Goal: Task Accomplishment & Management: Manage account settings

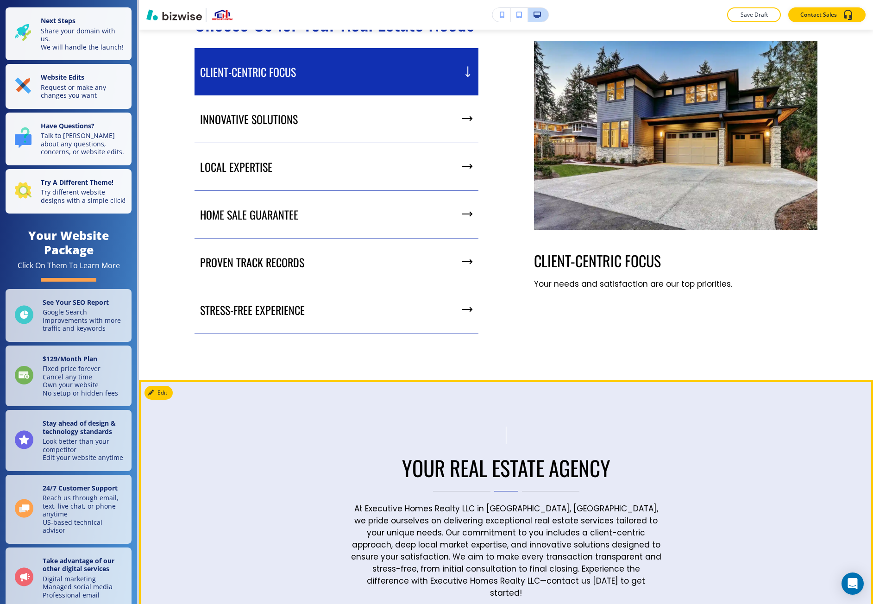
scroll to position [1028, 0]
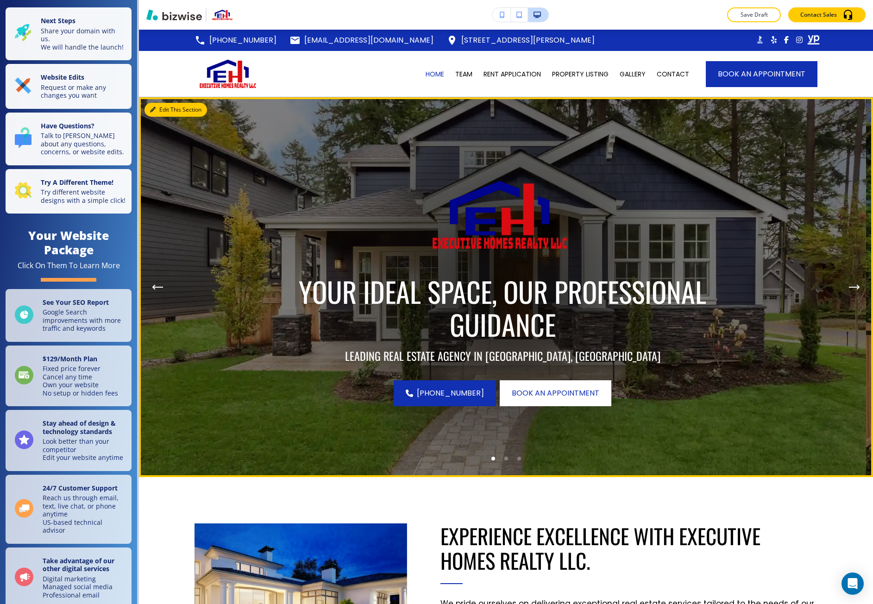
click at [163, 110] on button "Edit This Section" at bounding box center [176, 110] width 63 height 14
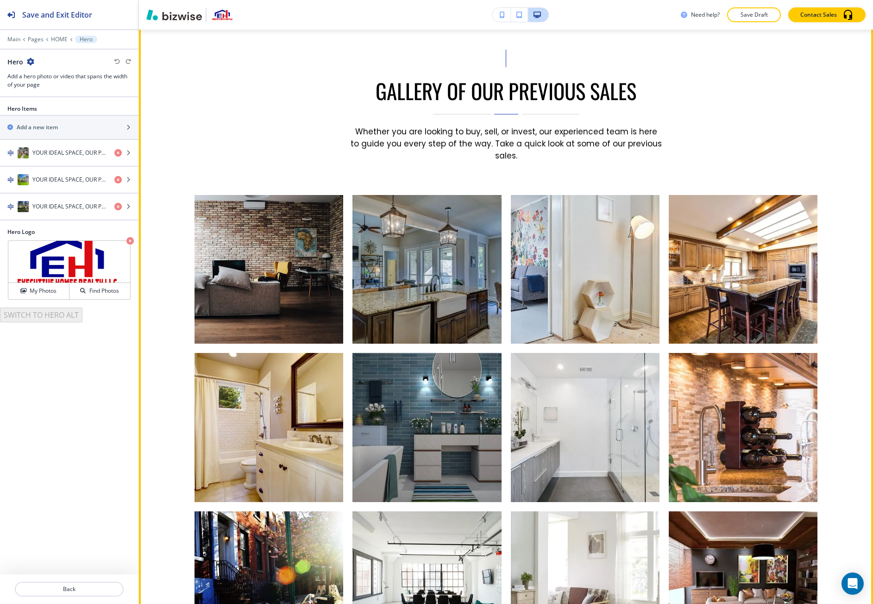
scroll to position [2245, 0]
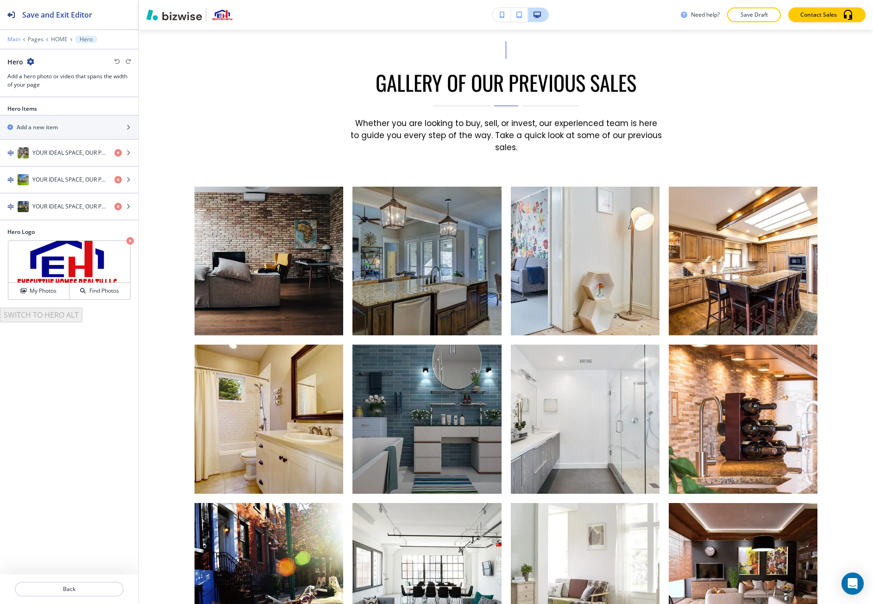
click at [15, 39] on p "Main" at bounding box center [13, 39] width 13 height 6
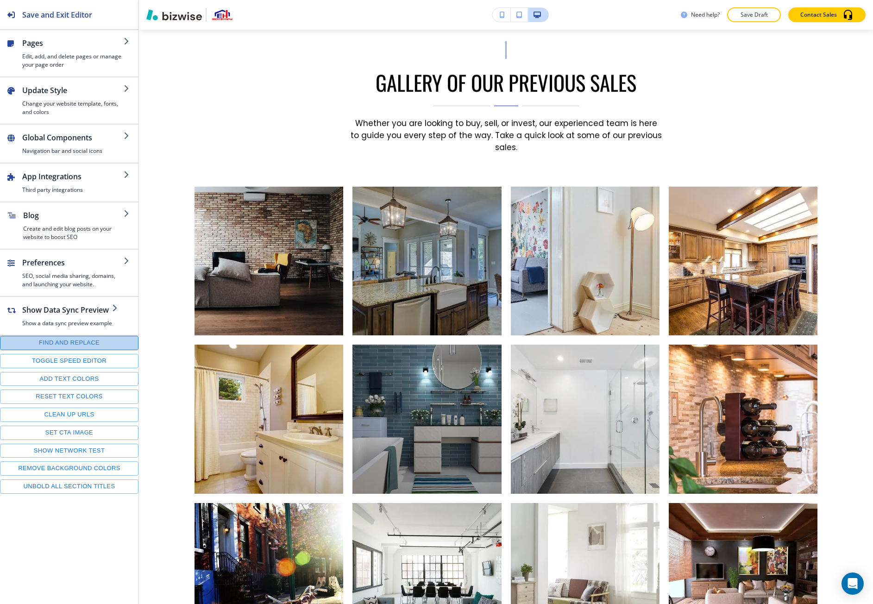
click at [86, 338] on button "Find and replace" at bounding box center [69, 343] width 138 height 14
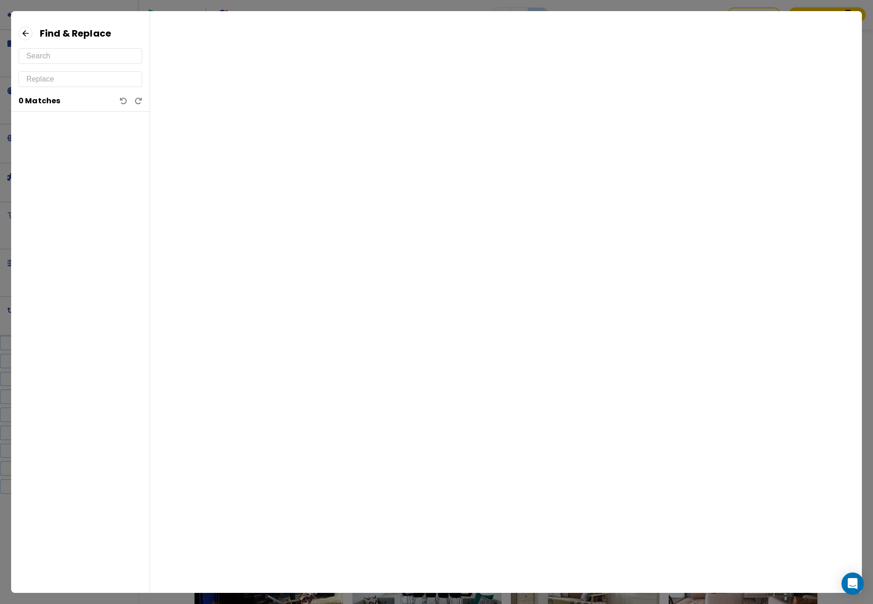
click at [46, 45] on div "Find & Replace 0 Matches" at bounding box center [80, 69] width 138 height 86
click at [48, 63] on input "text" at bounding box center [80, 56] width 108 height 15
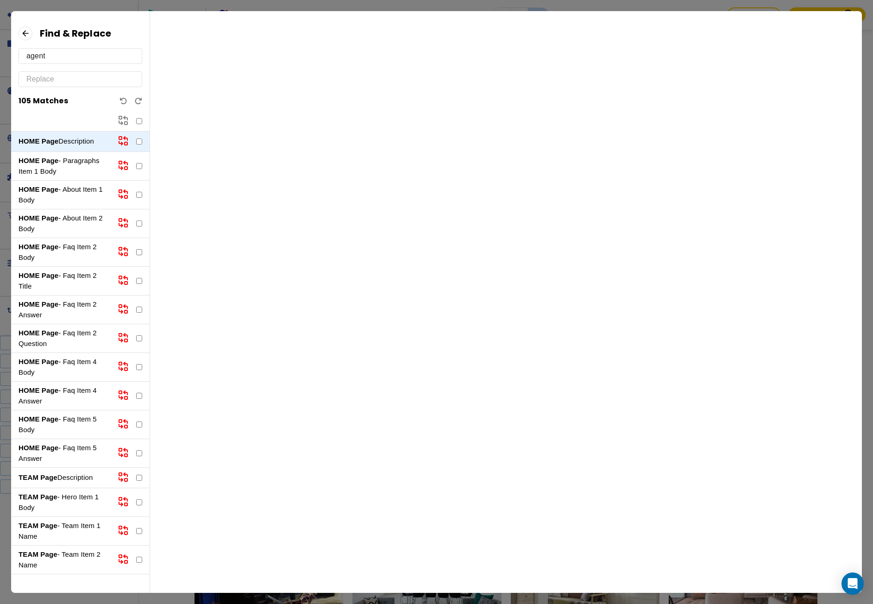
type input "agent"
click at [64, 160] on p "HOME Page - Paragraphs Item 1 Body" at bounding box center [65, 166] width 92 height 21
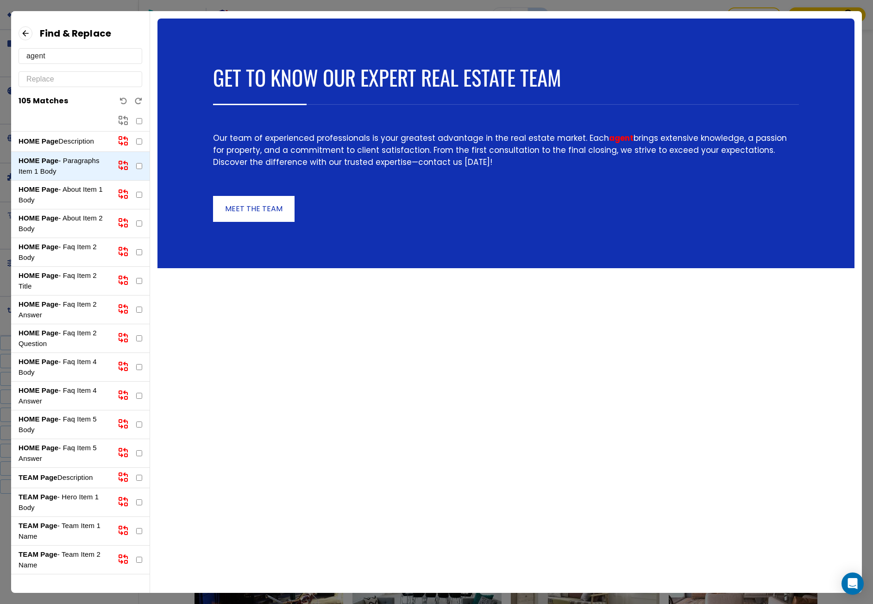
click at [60, 224] on p "HOME Page - About Item 2 Body" at bounding box center [65, 223] width 92 height 21
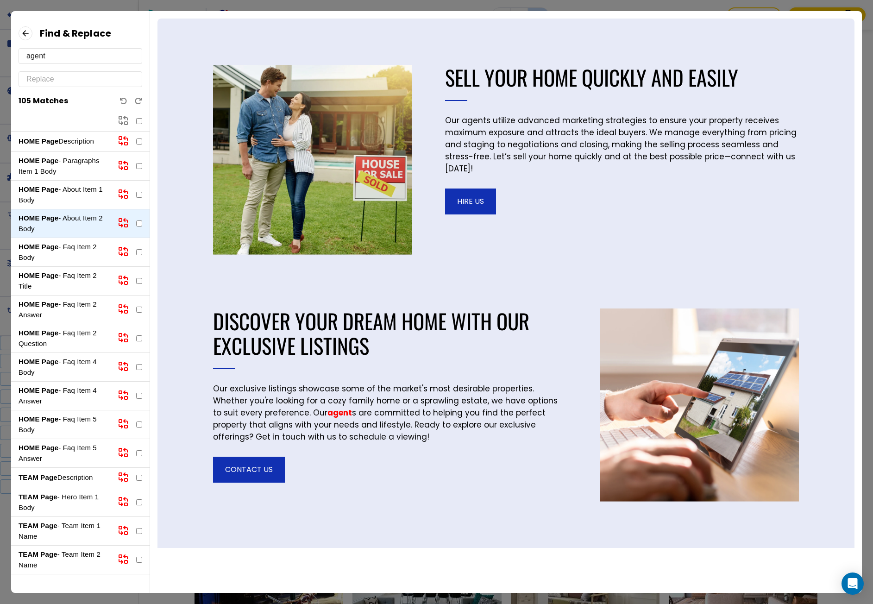
click at [50, 453] on p "HOME Page - Faq Item 5 Answer" at bounding box center [65, 453] width 92 height 21
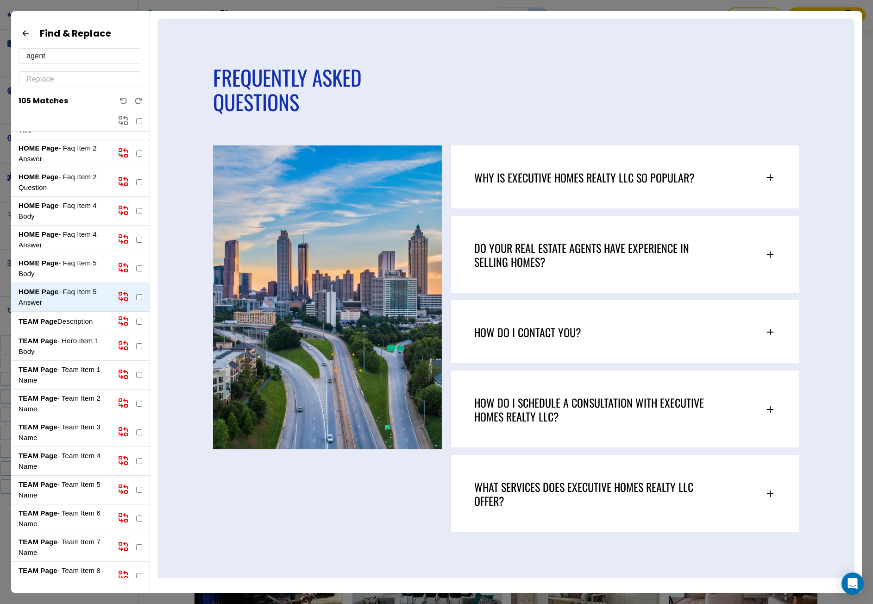
scroll to position [185, 0]
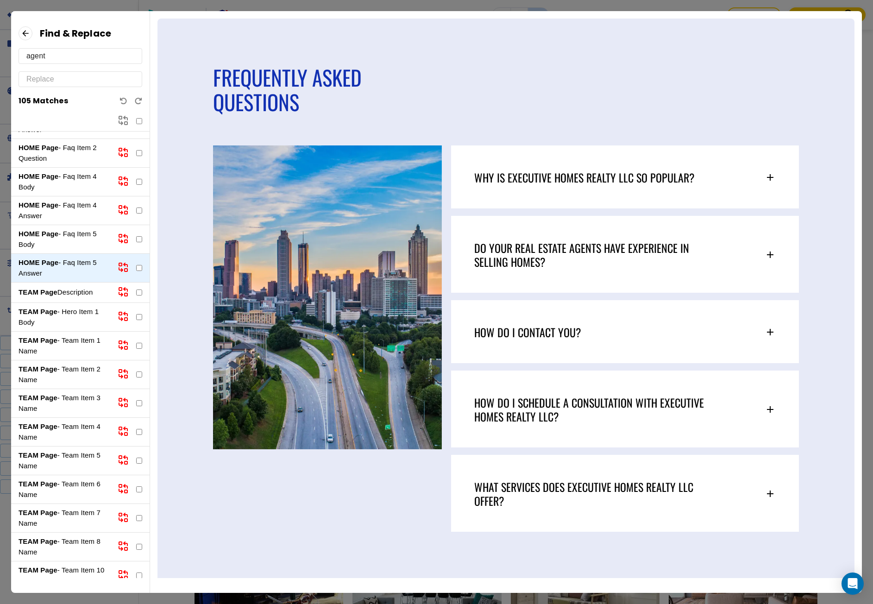
click at [46, 369] on strong "TEAM Page" at bounding box center [38, 369] width 39 height 8
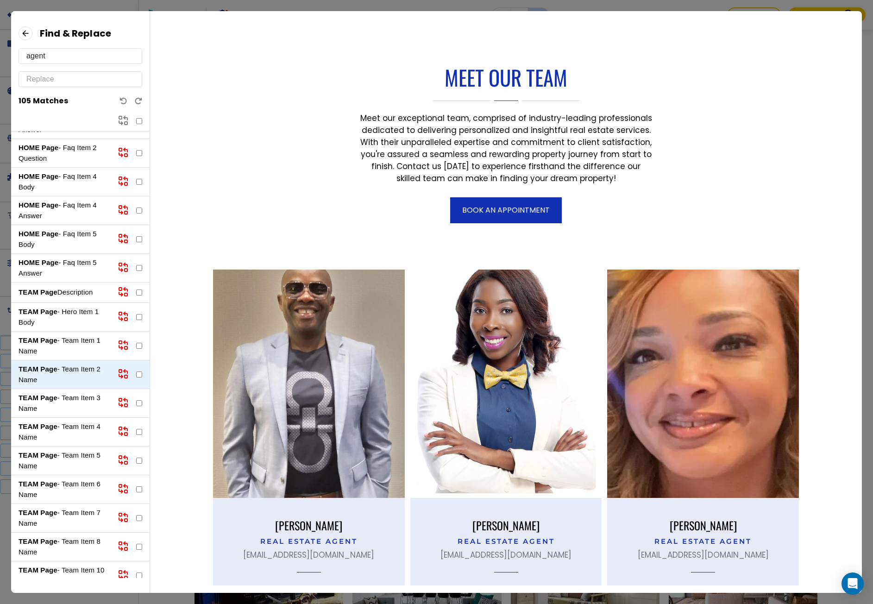
click at [26, 34] on icon at bounding box center [26, 33] width 14 height 14
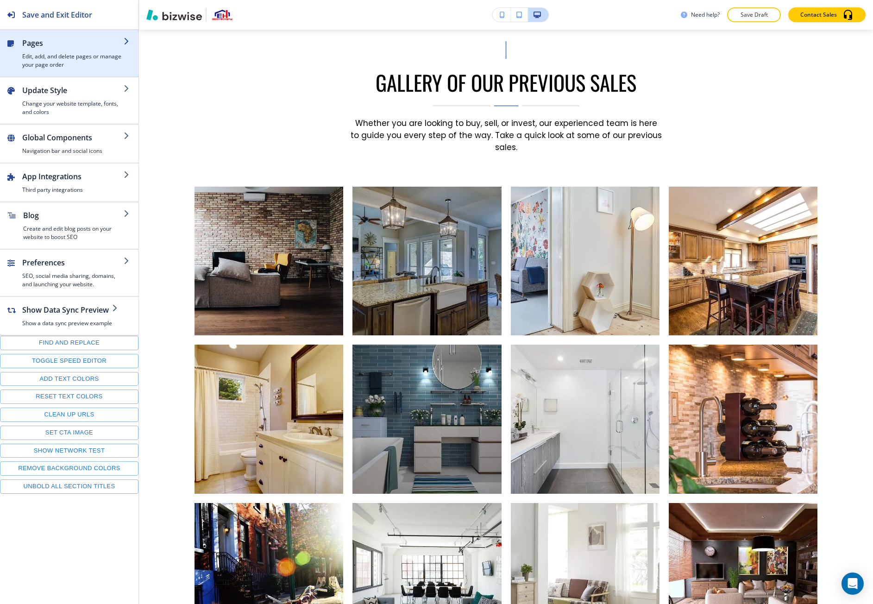
click at [26, 44] on h2 "Pages" at bounding box center [72, 43] width 101 height 11
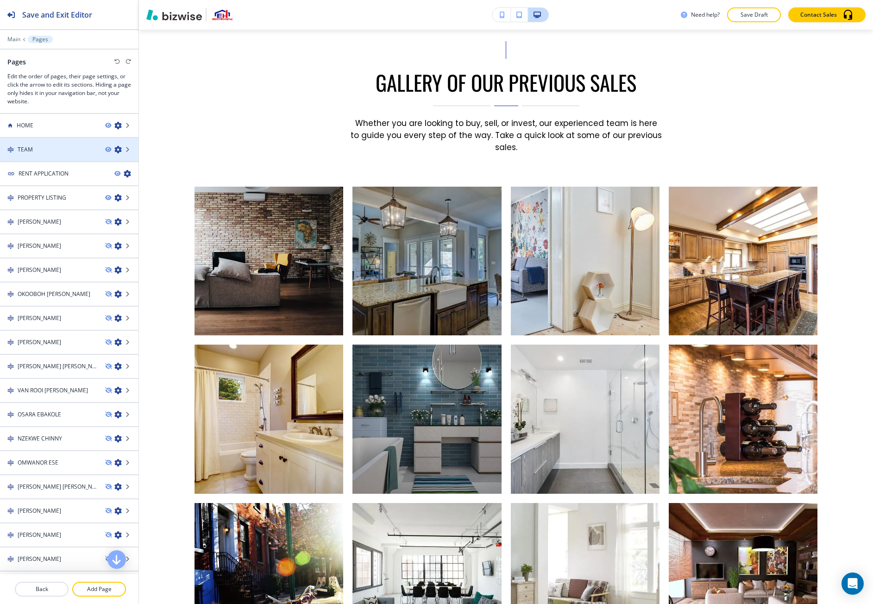
click at [39, 154] on div at bounding box center [69, 157] width 138 height 7
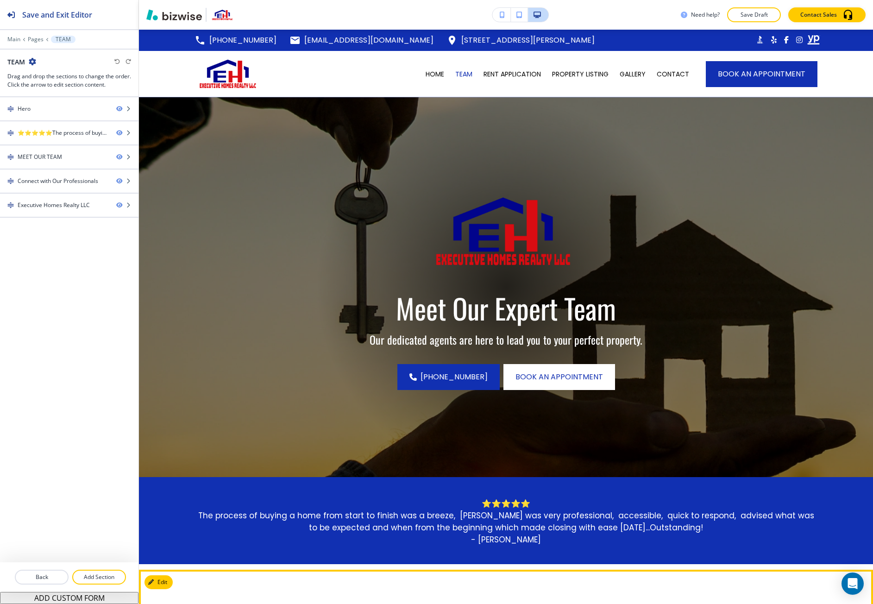
click at [41, 154] on div "MEET OUR TEAM" at bounding box center [40, 157] width 44 height 8
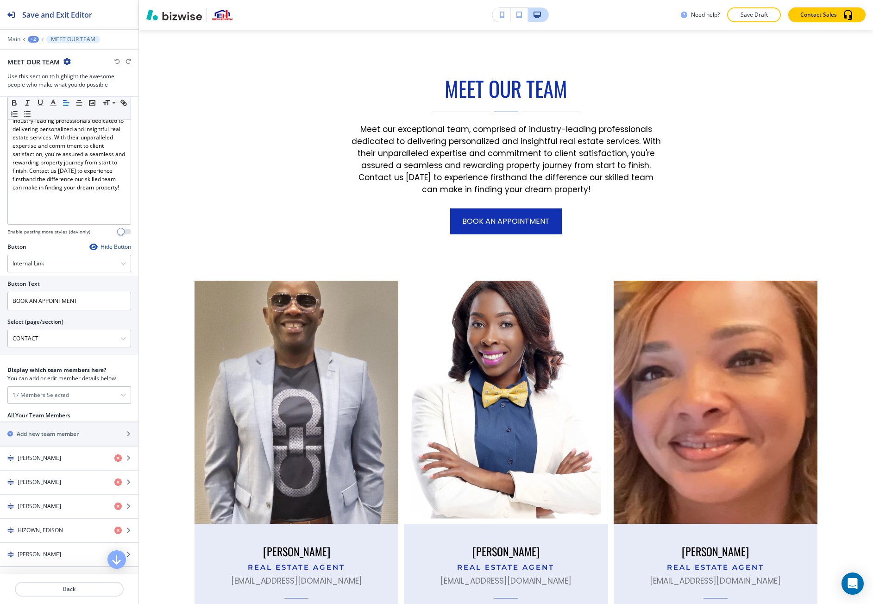
scroll to position [232, 0]
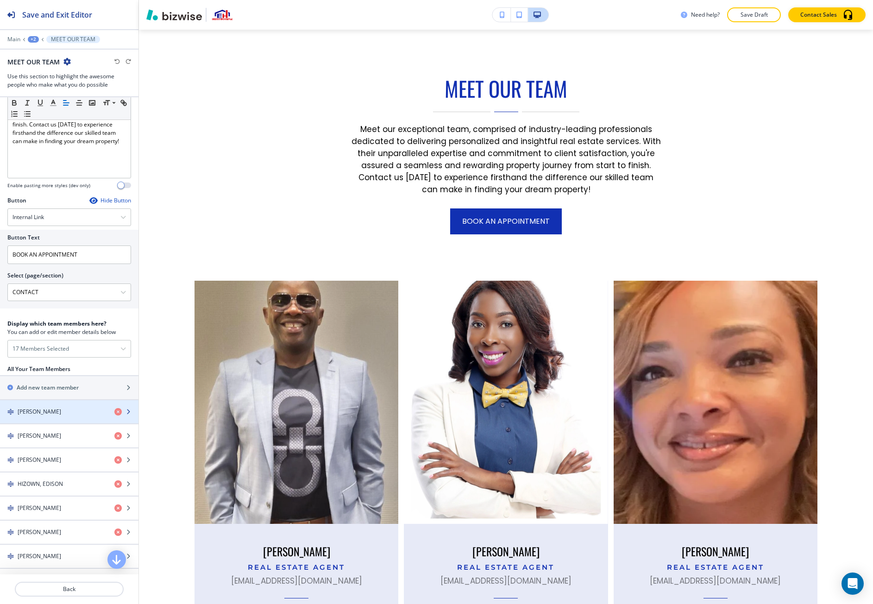
click at [43, 414] on h4 "OKOOBOH, PATRICK JOHN" at bounding box center [40, 412] width 44 height 8
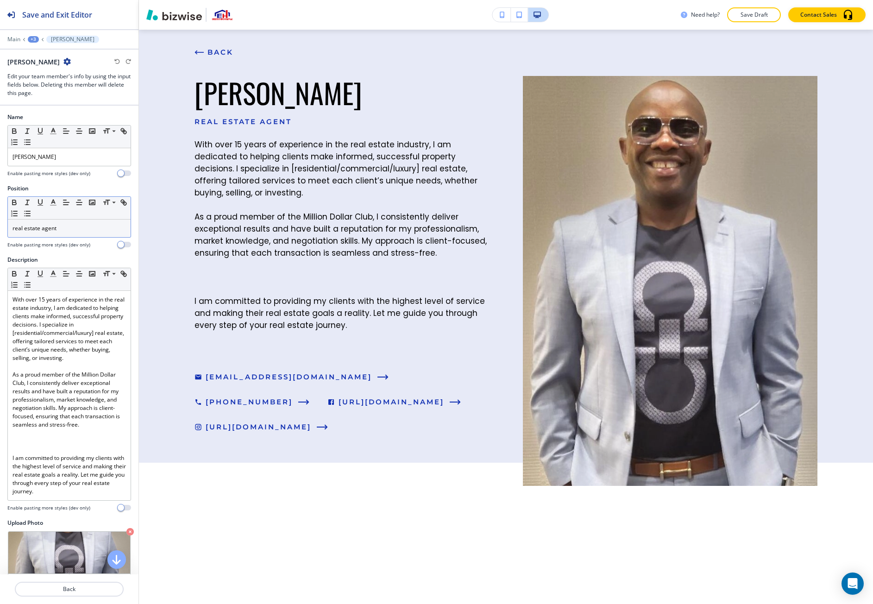
click at [43, 223] on div "real estate agent" at bounding box center [69, 229] width 123 height 18
click at [223, 59] on button "BACK" at bounding box center [214, 52] width 39 height 25
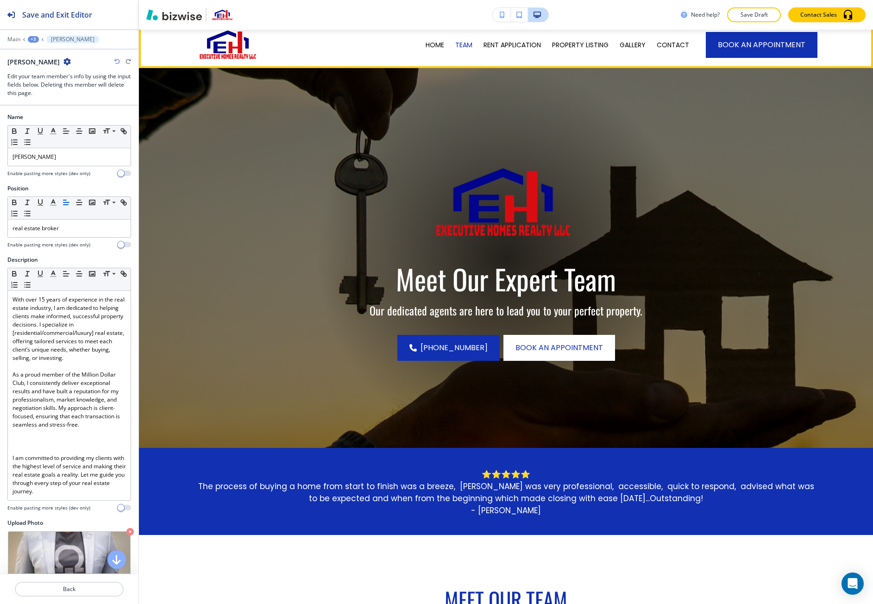
scroll to position [0, 0]
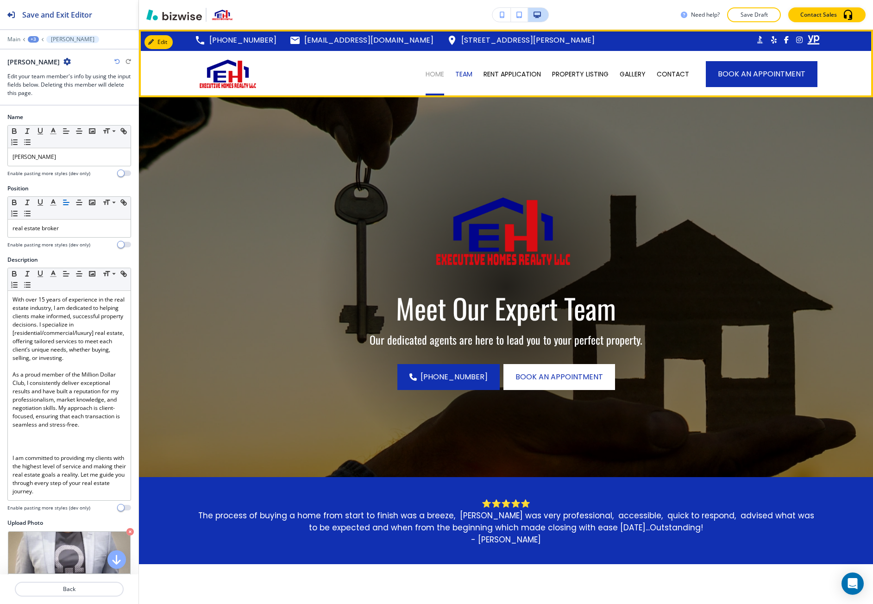
click at [432, 76] on p "HOME" at bounding box center [435, 73] width 19 height 9
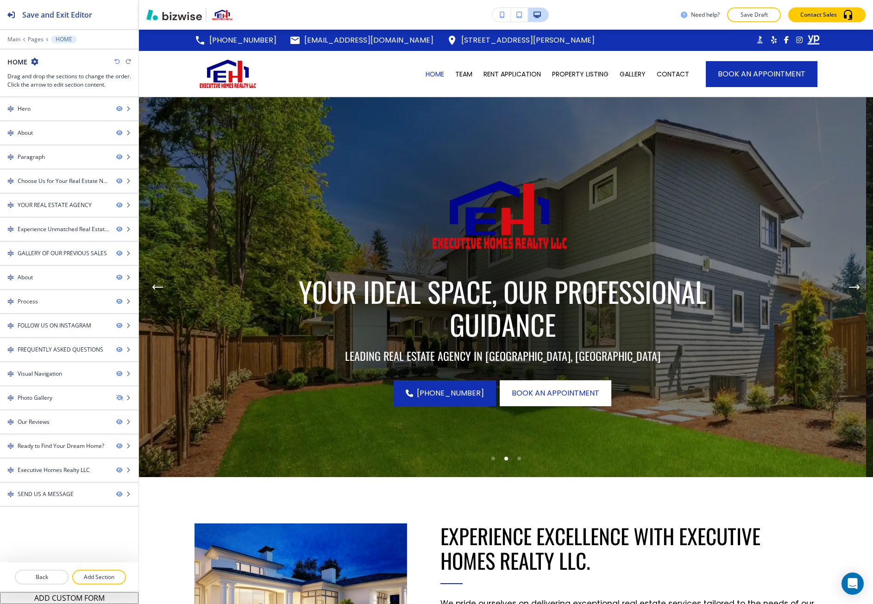
click at [13, 43] on div "Main Pages HOME" at bounding box center [69, 39] width 124 height 7
click at [13, 39] on p "Main" at bounding box center [13, 39] width 13 height 6
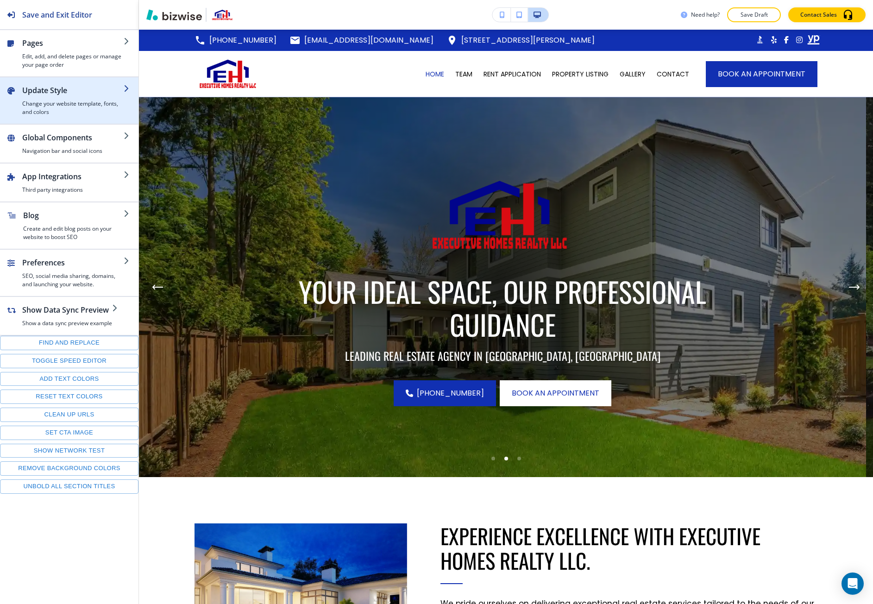
click at [44, 107] on h4 "Change your website template, fonts, and colors" at bounding box center [72, 108] width 101 height 17
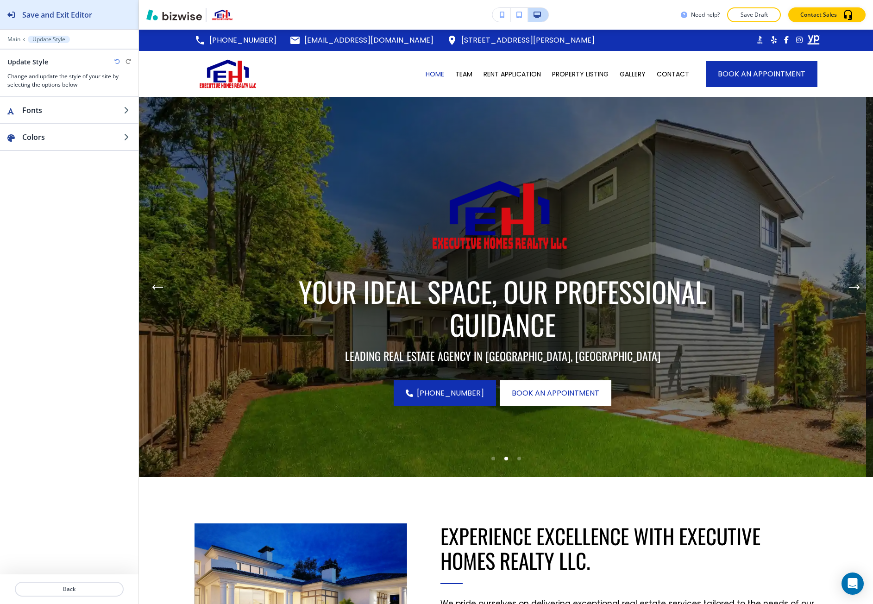
click at [17, 19] on div "Save and Exit Editor" at bounding box center [46, 14] width 92 height 29
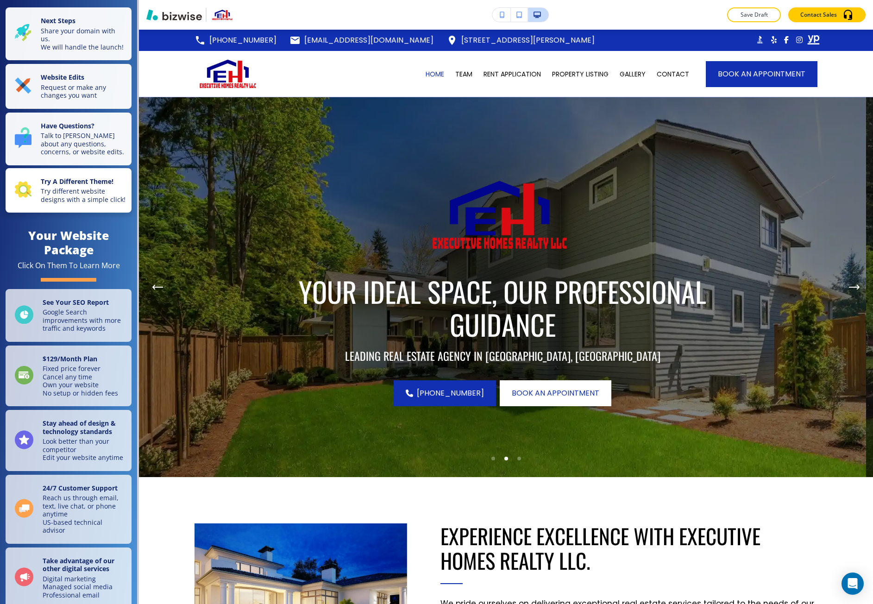
click at [60, 168] on button "Try A Different Theme! Try different website designs with a simple click!" at bounding box center [69, 190] width 126 height 45
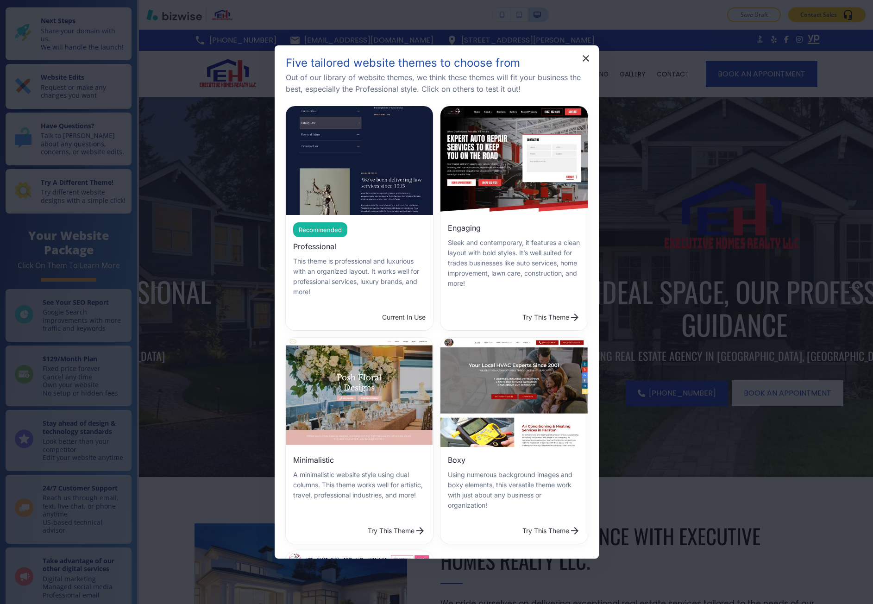
click at [648, 126] on div "Five tailored website themes to choose from Out of our library of website theme…" at bounding box center [436, 302] width 873 height 604
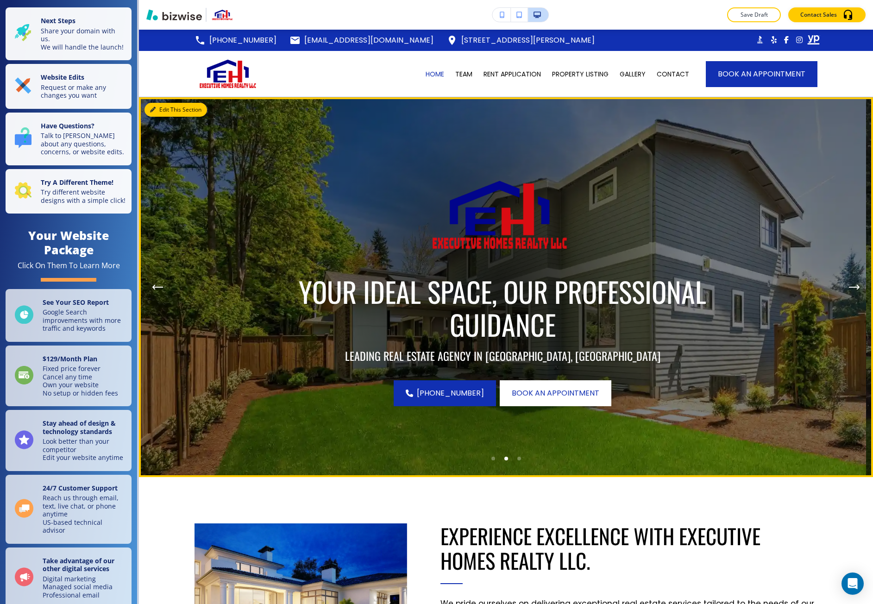
click at [159, 107] on button "Edit This Section" at bounding box center [176, 110] width 63 height 14
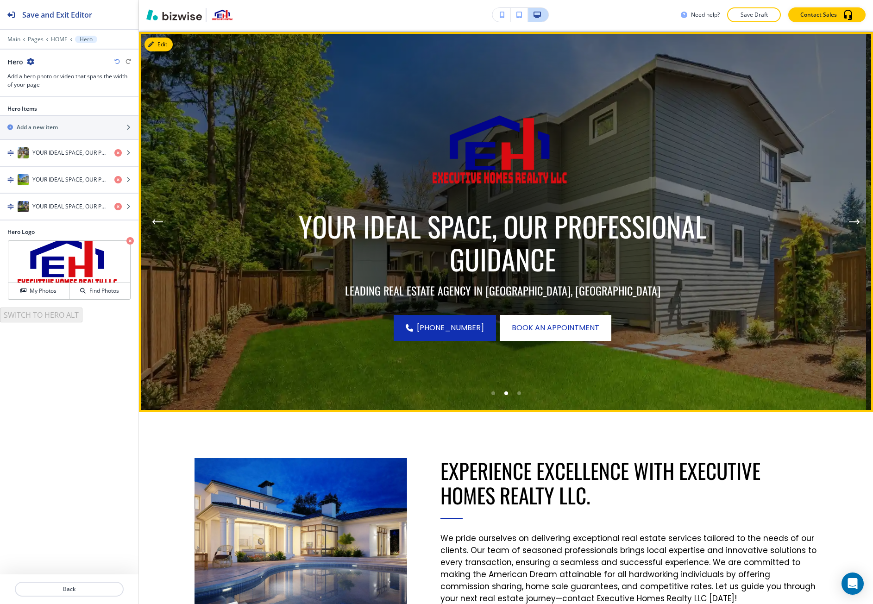
scroll to position [68, 0]
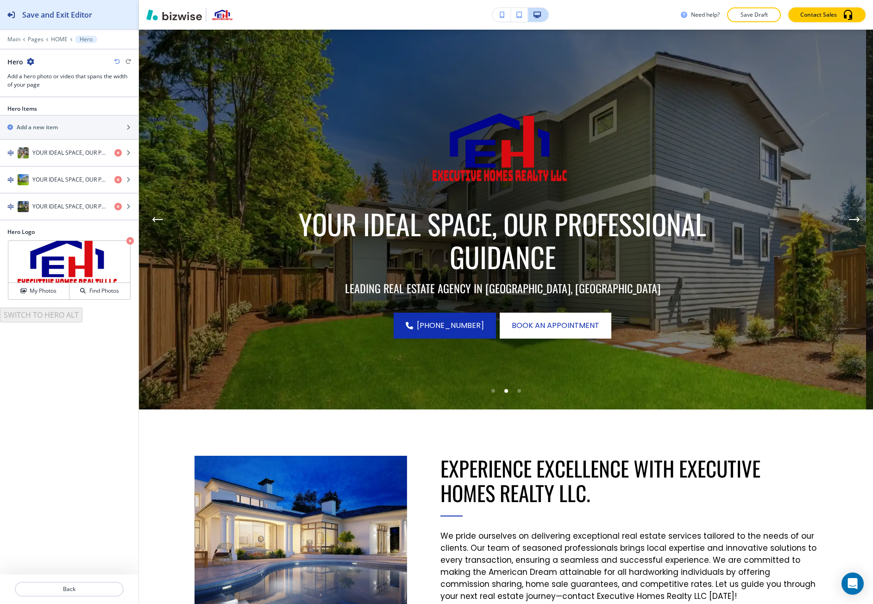
click at [11, 17] on icon "button" at bounding box center [10, 14] width 7 height 7
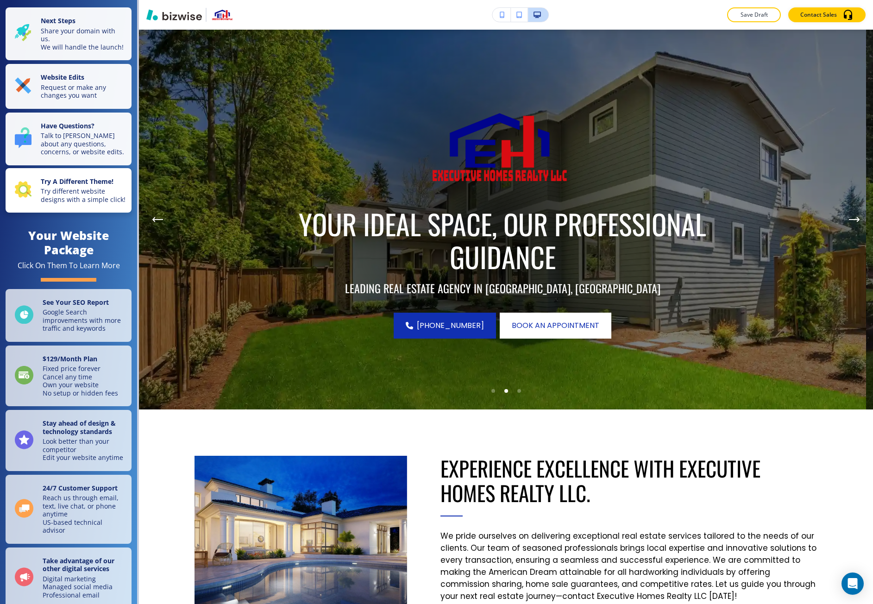
click at [95, 168] on button "Try A Different Theme! Try different website designs with a simple click!" at bounding box center [69, 190] width 126 height 45
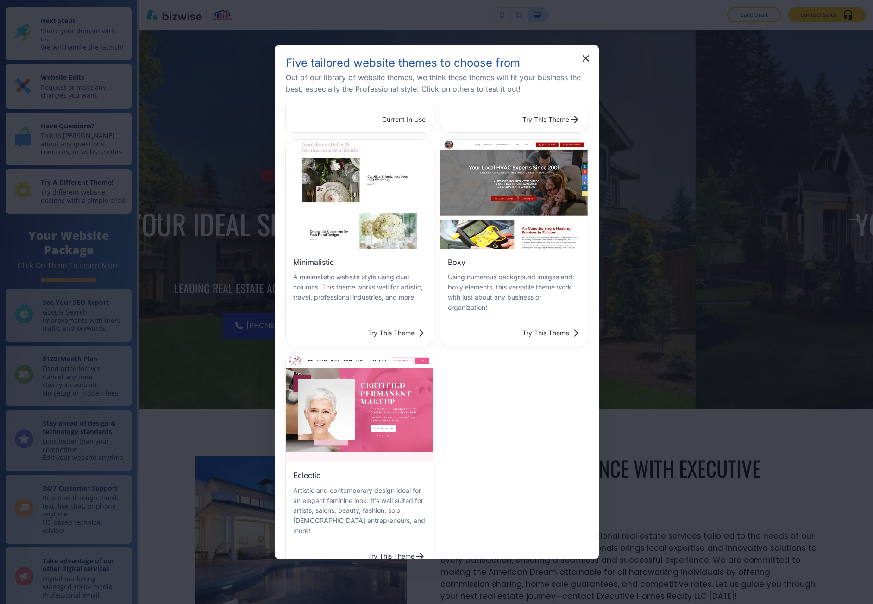
scroll to position [198, 0]
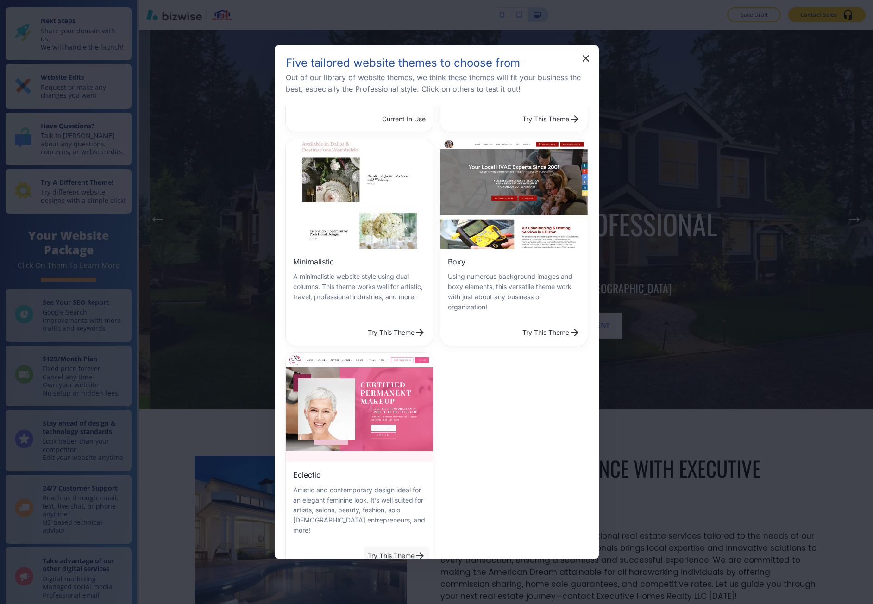
click at [400, 547] on button "Try This Theme" at bounding box center [396, 556] width 65 height 19
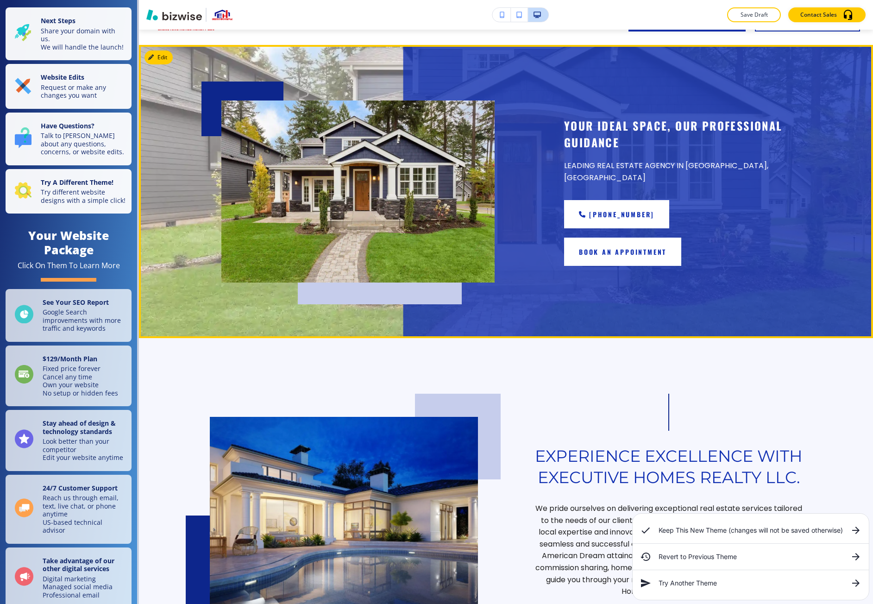
scroll to position [0, 0]
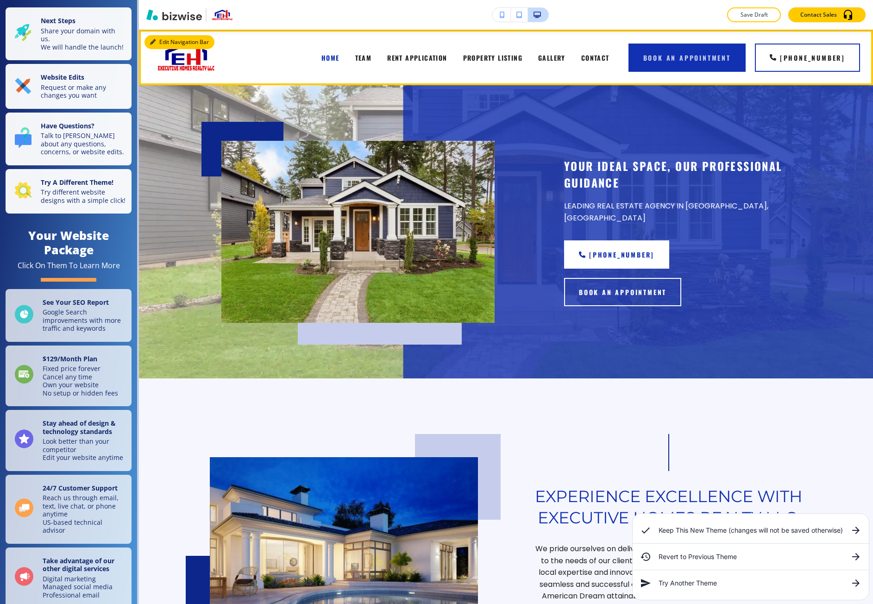
click at [167, 44] on button "Edit Navigation Bar" at bounding box center [180, 42] width 70 height 14
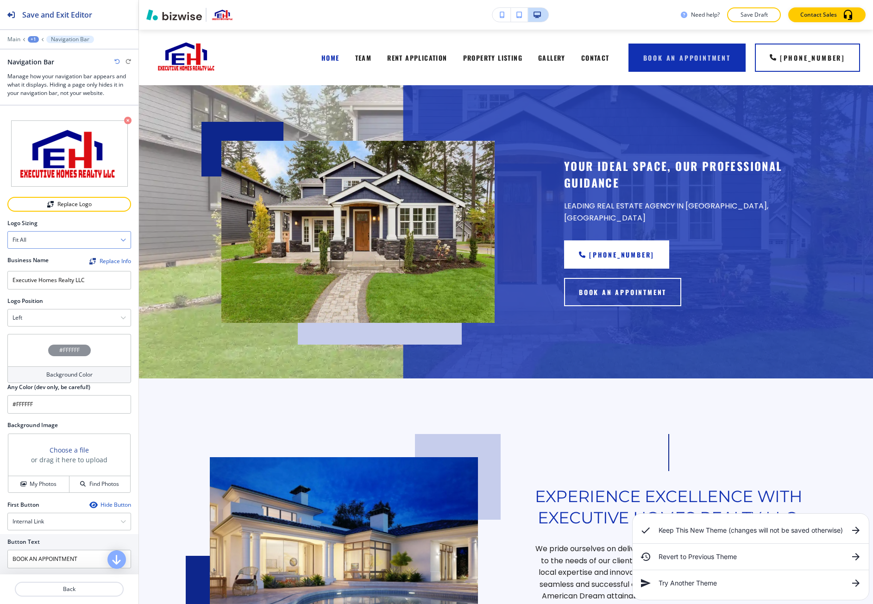
click at [87, 245] on div "Fit all" at bounding box center [69, 240] width 123 height 17
click at [64, 312] on div "Left" at bounding box center [69, 317] width 123 height 17
click at [61, 360] on div "Big logo" at bounding box center [69, 366] width 123 height 16
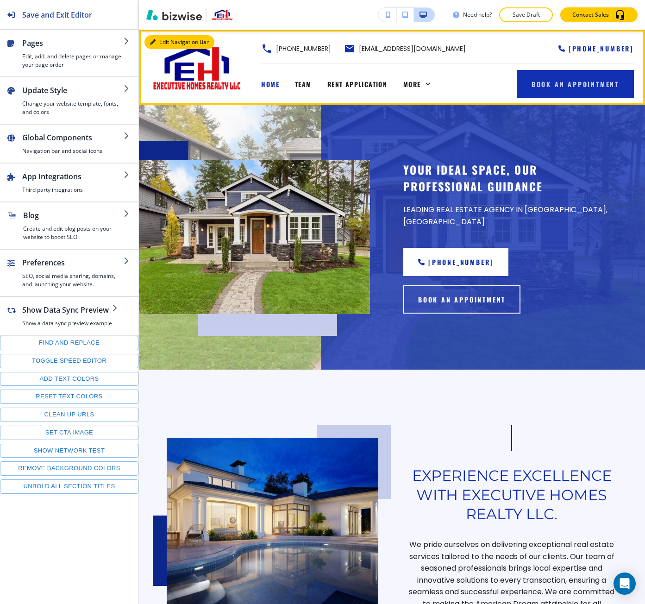
click at [167, 42] on button "Edit Navigation Bar" at bounding box center [180, 42] width 70 height 14
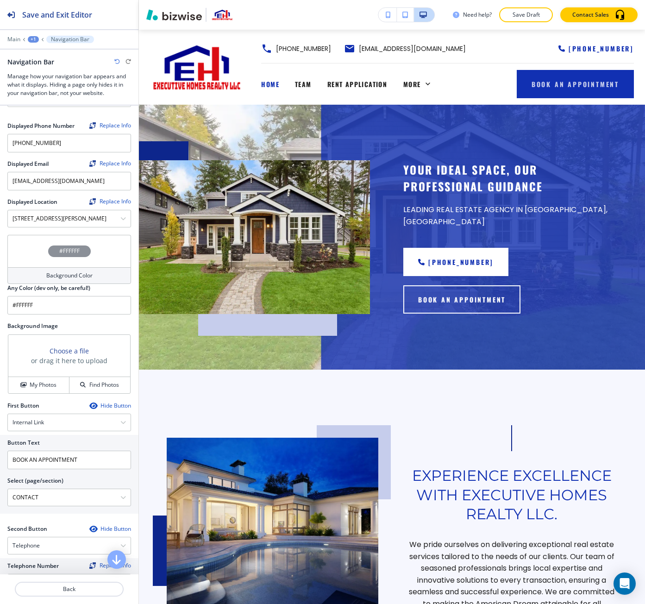
scroll to position [232, 0]
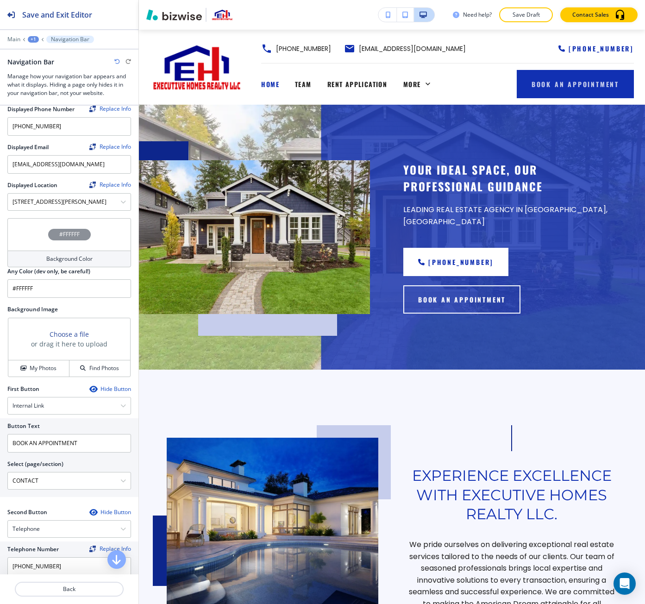
click at [41, 238] on div "#FFFFFF" at bounding box center [69, 234] width 124 height 32
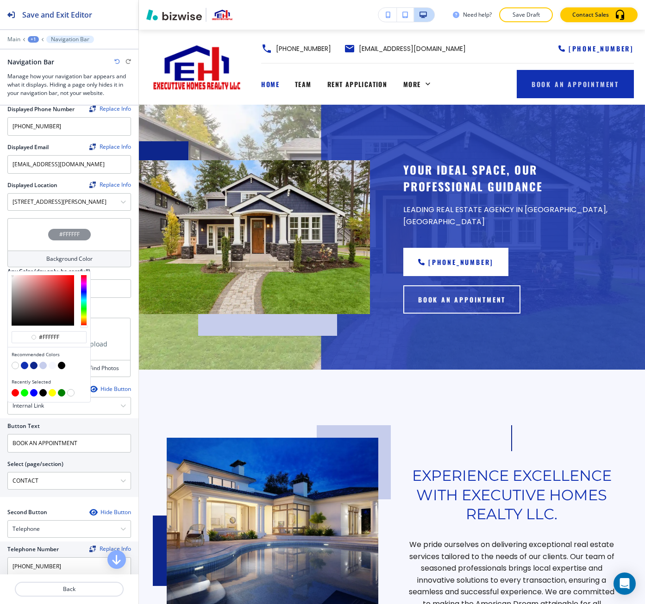
click at [45, 367] on button "button" at bounding box center [42, 365] width 7 height 7
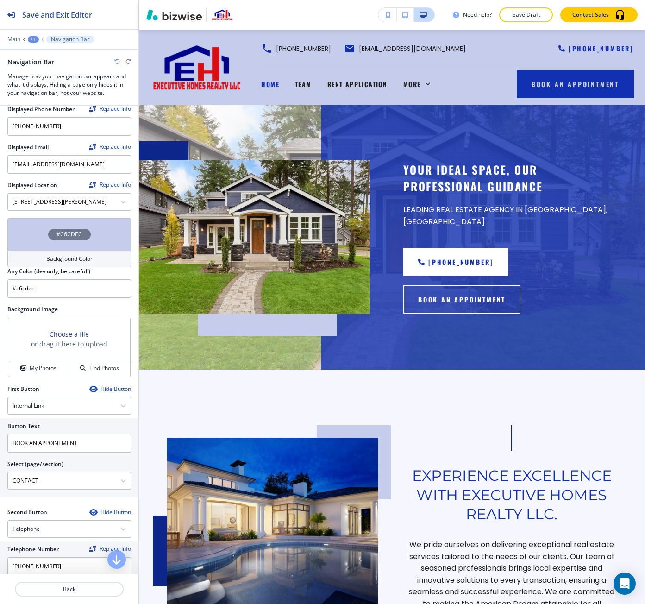
click at [60, 264] on div "Background Color" at bounding box center [69, 259] width 124 height 17
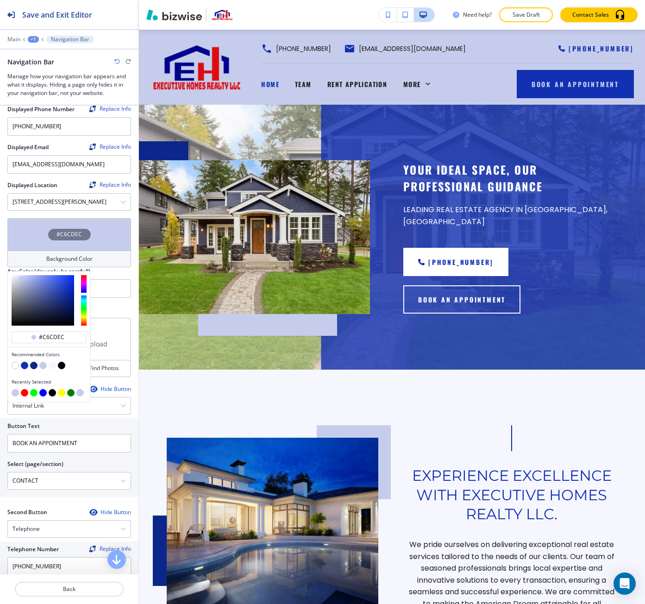
click at [63, 366] on button "button" at bounding box center [61, 365] width 7 height 7
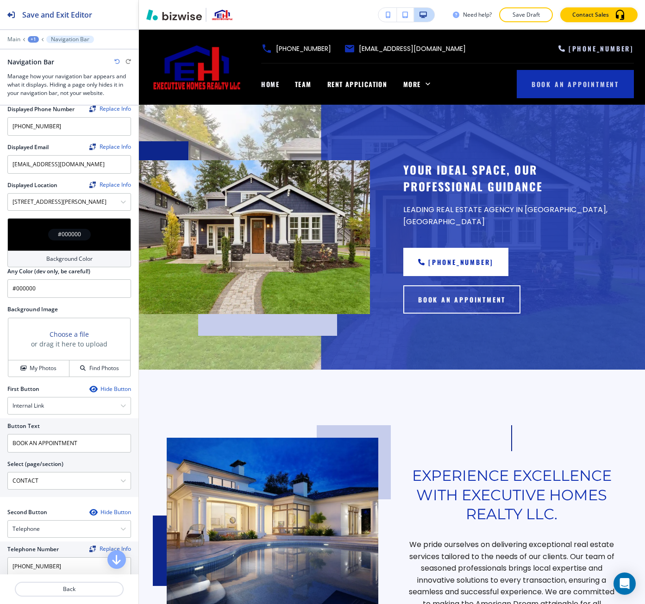
click at [64, 247] on div "#000000" at bounding box center [69, 234] width 124 height 32
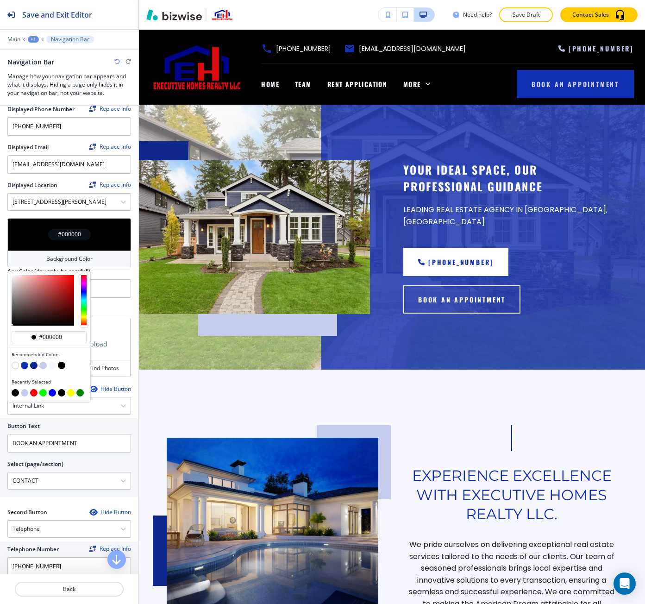
click at [32, 364] on button "button" at bounding box center [33, 365] width 7 height 7
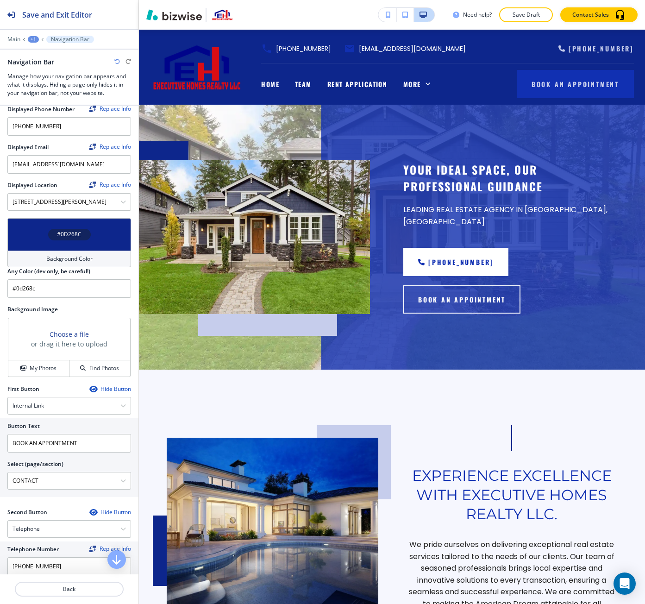
click at [98, 242] on div "#0D268C" at bounding box center [69, 234] width 124 height 32
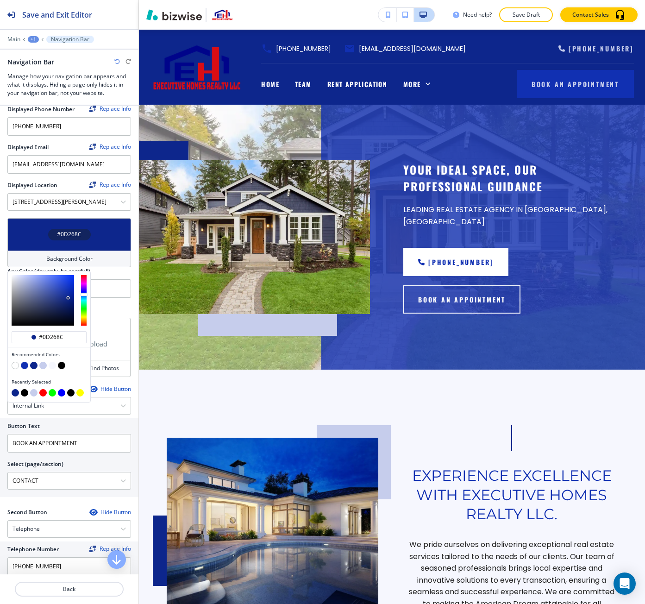
click at [18, 365] on button "button" at bounding box center [15, 365] width 7 height 7
type input "#FFFFFF"
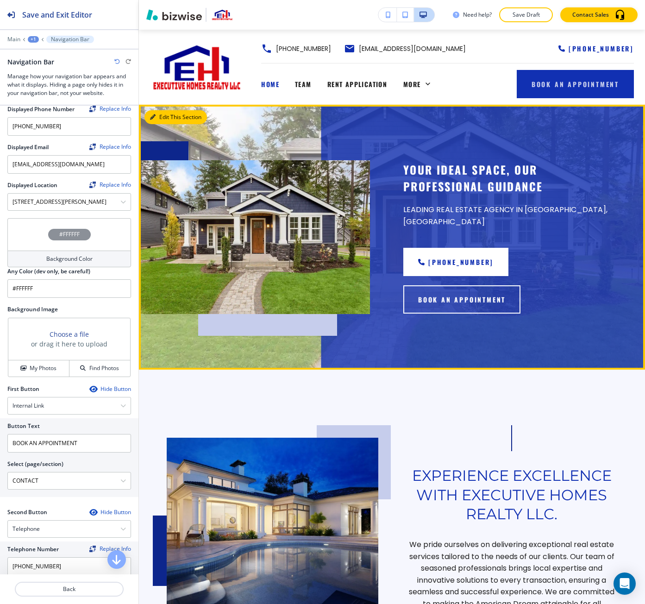
click at [170, 121] on button "Edit This Section" at bounding box center [176, 117] width 63 height 14
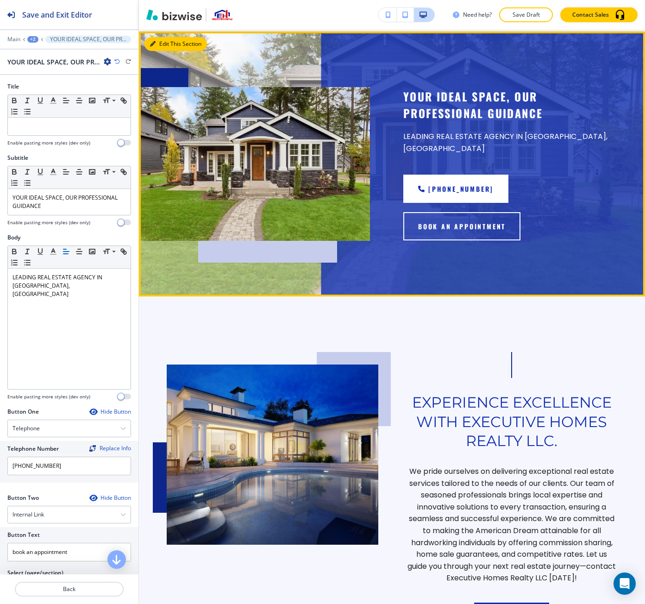
scroll to position [75, 0]
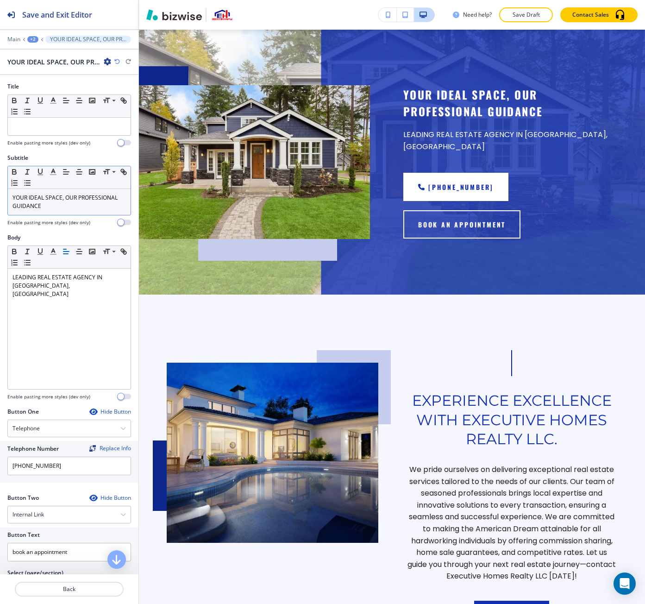
click at [56, 200] on p "YOUR IDEAL SPACE, OUR PROFESSIONAL GUIDANCE" at bounding box center [69, 202] width 113 height 17
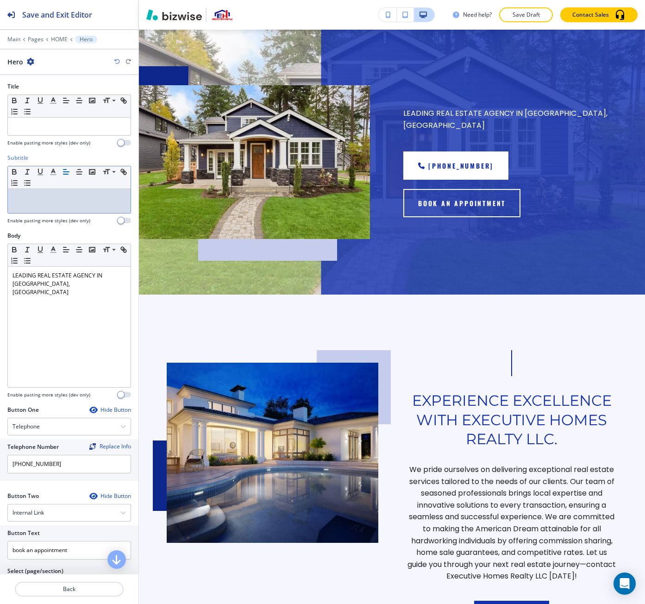
click at [51, 136] on div at bounding box center [69, 138] width 124 height 4
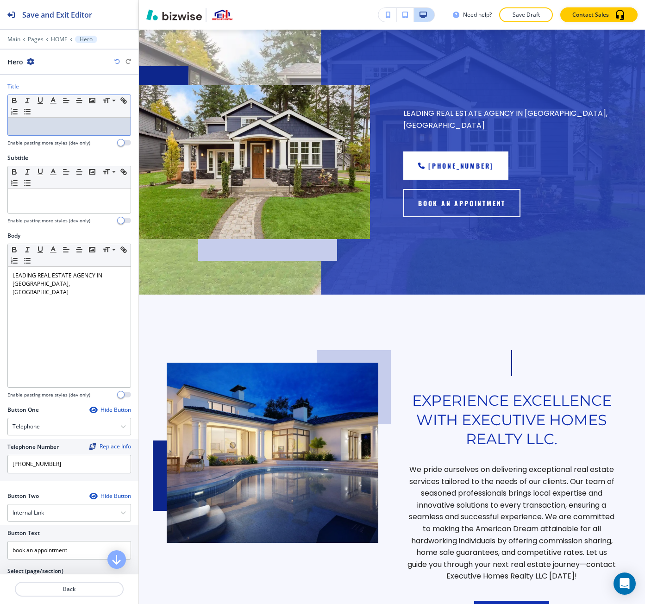
click at [51, 127] on p at bounding box center [69, 126] width 113 height 8
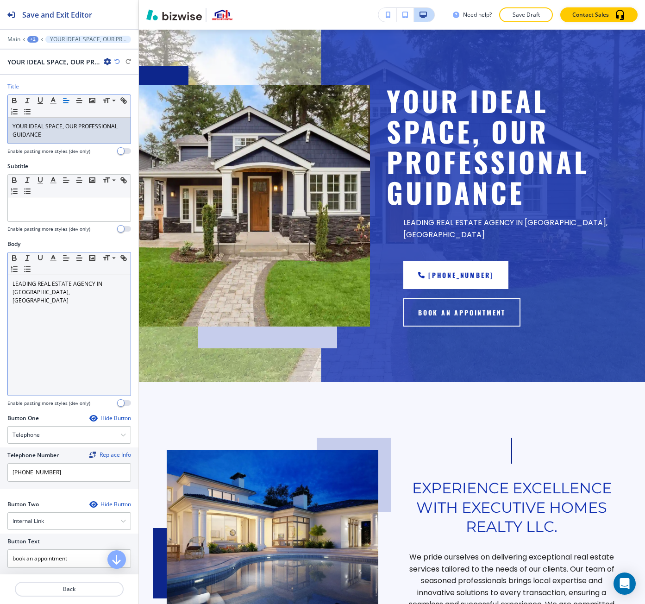
click at [52, 313] on div "LEADING REAL ESTATE AGENCY IN NORCROSS, GA" at bounding box center [69, 335] width 123 height 120
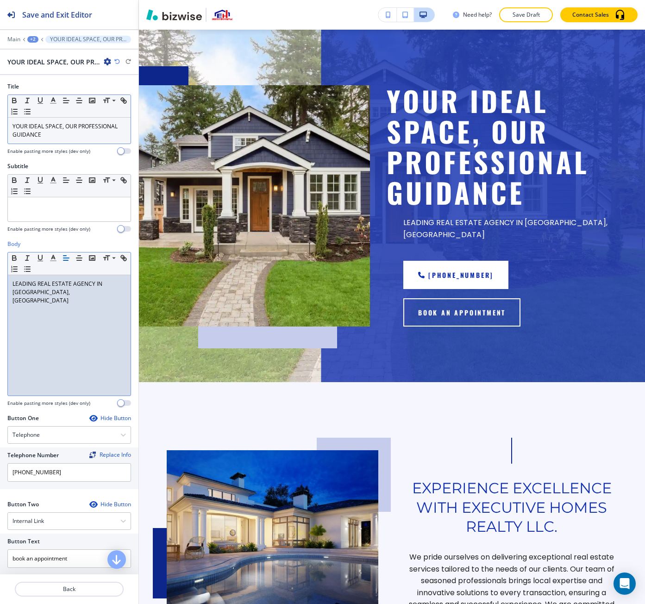
click at [52, 313] on div "LEADING REAL ESTATE AGENCY IN NORCROSS, GA" at bounding box center [69, 335] width 123 height 120
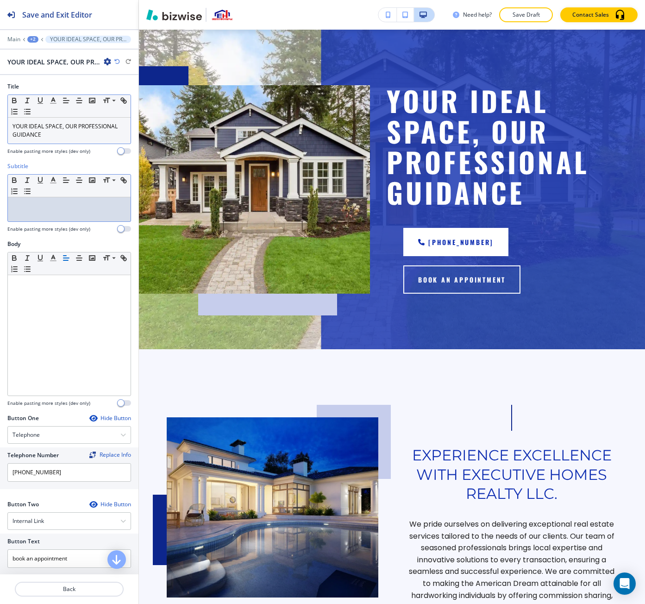
click at [45, 202] on p at bounding box center [69, 206] width 113 height 8
paste div
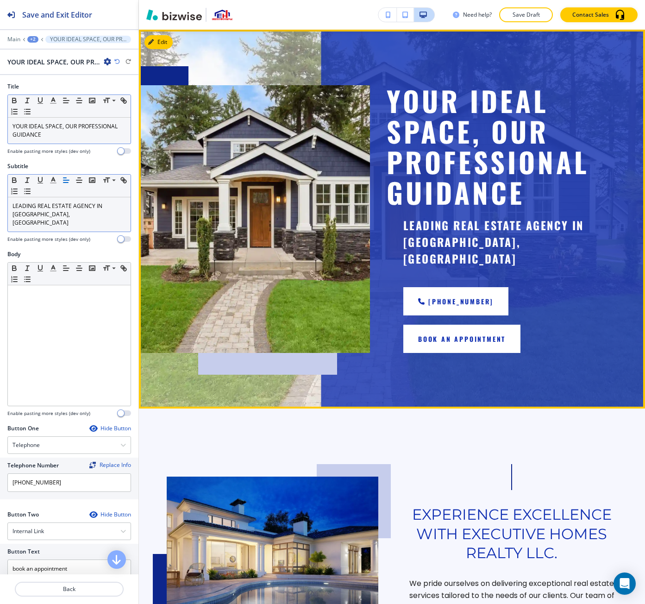
click at [422, 325] on button "book an appointment" at bounding box center [461, 339] width 117 height 28
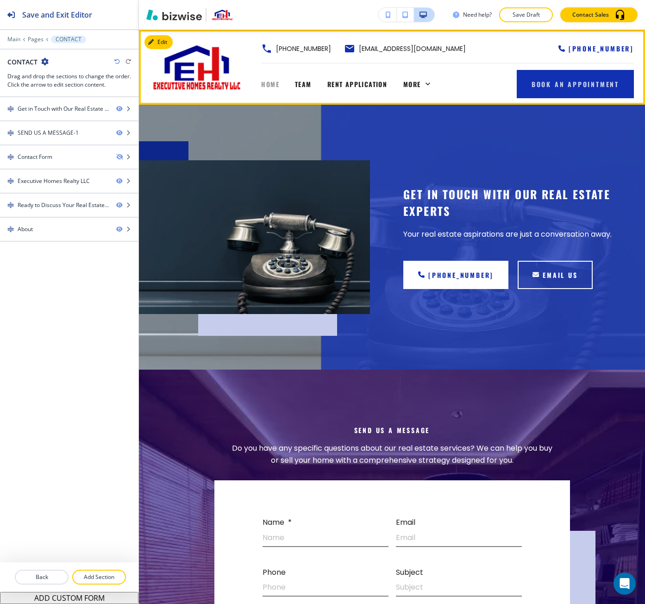
click at [269, 82] on span "HOME" at bounding box center [270, 84] width 18 height 10
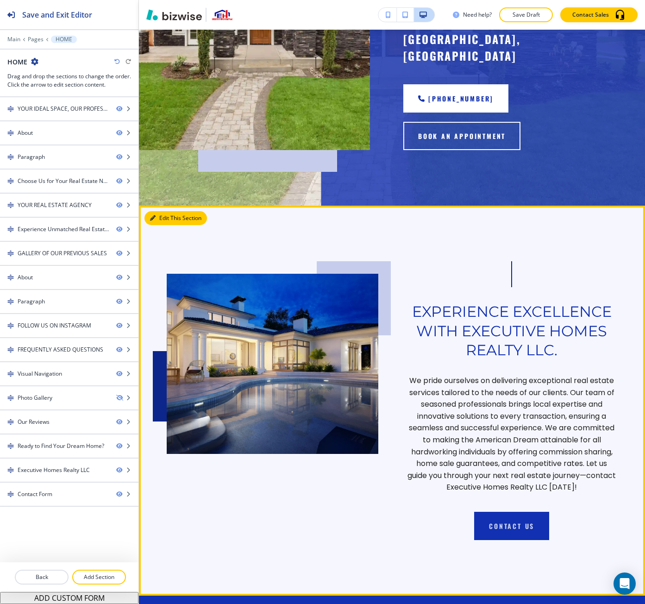
click at [158, 211] on button "Edit This Section" at bounding box center [176, 218] width 63 height 14
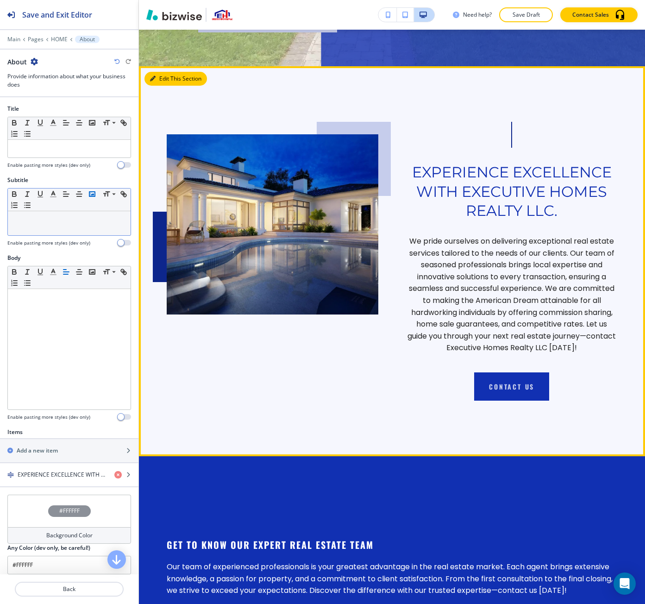
scroll to position [437, 0]
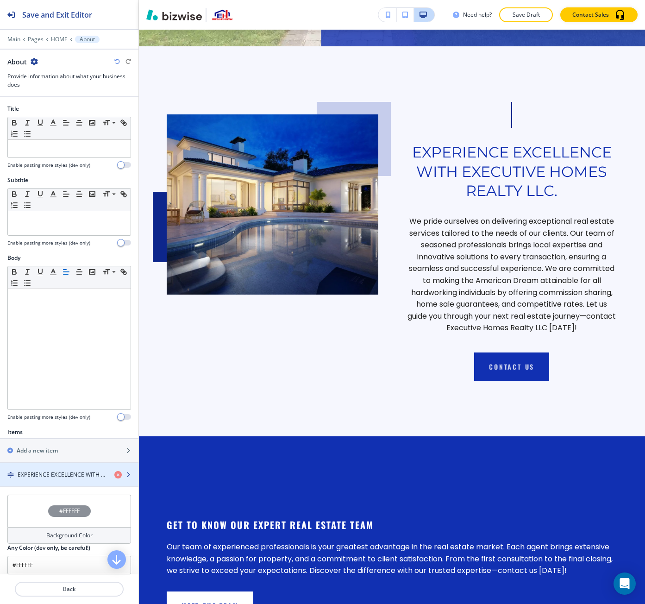
click at [49, 471] on h4 "EXPERIENCE EXCELLENCE WITH EXECUTIVE HOMES REALTY LLC." at bounding box center [62, 475] width 89 height 8
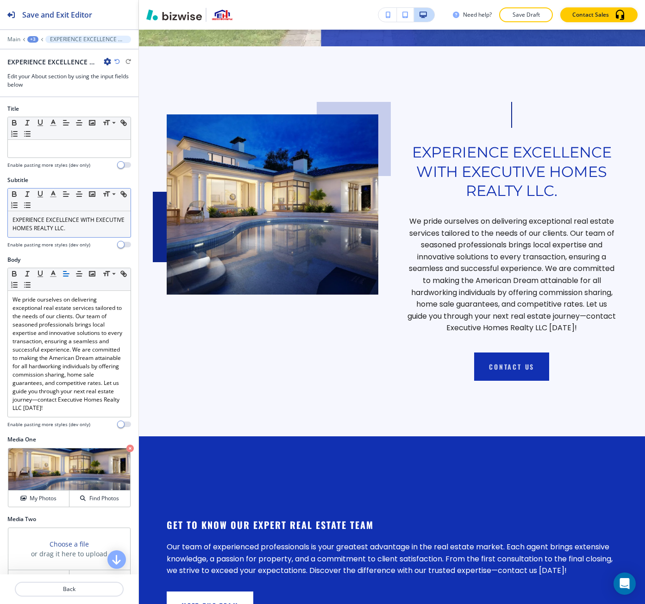
click at [41, 229] on p "EXPERIENCE EXCELLENCE WITH EXECUTIVE HOMES REALTY LLC." at bounding box center [69, 224] width 113 height 17
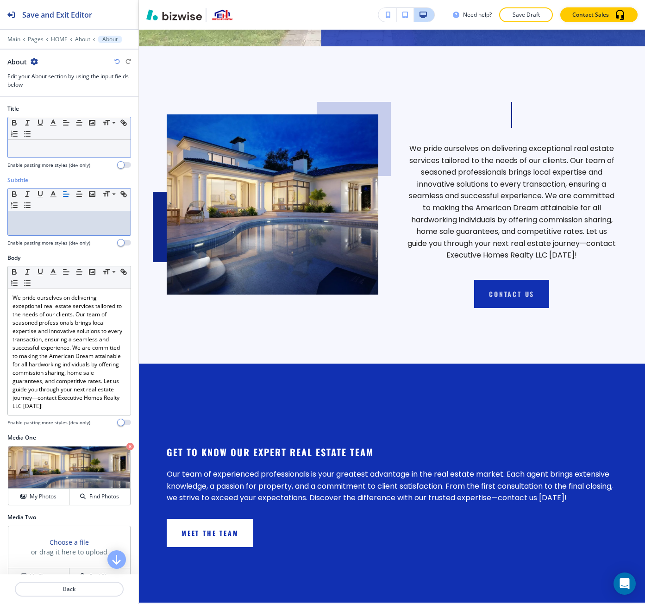
click at [37, 142] on div at bounding box center [69, 149] width 123 height 18
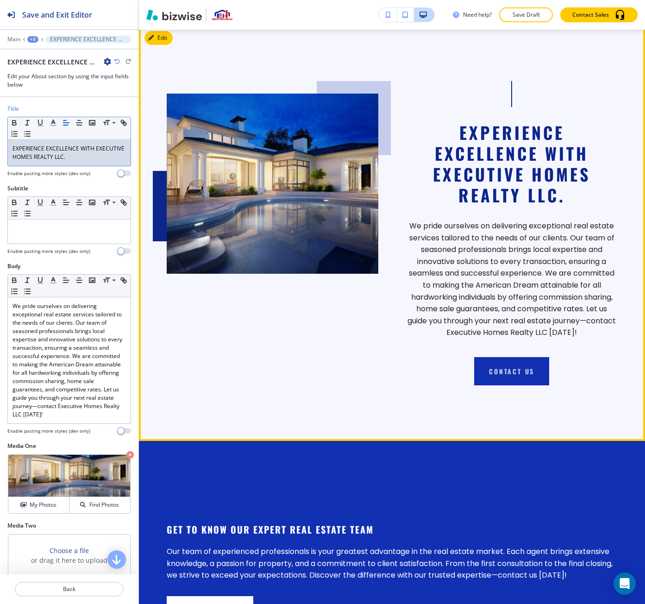
scroll to position [530, 0]
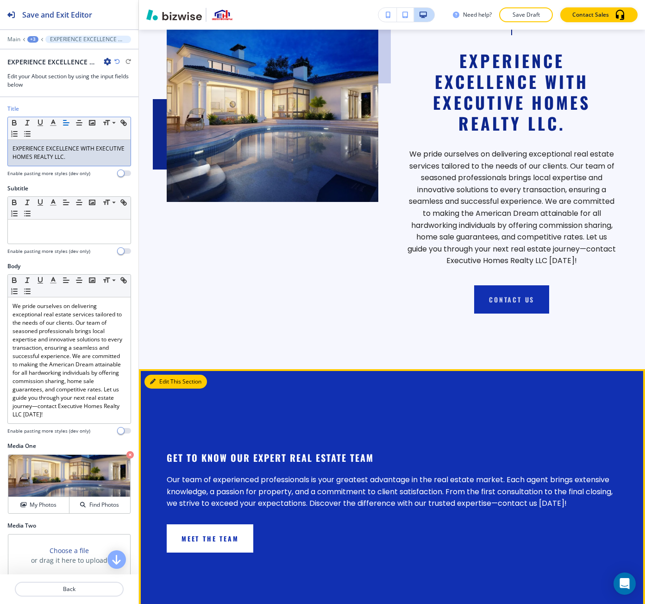
click at [165, 375] on button "Edit This Section" at bounding box center [176, 382] width 63 height 14
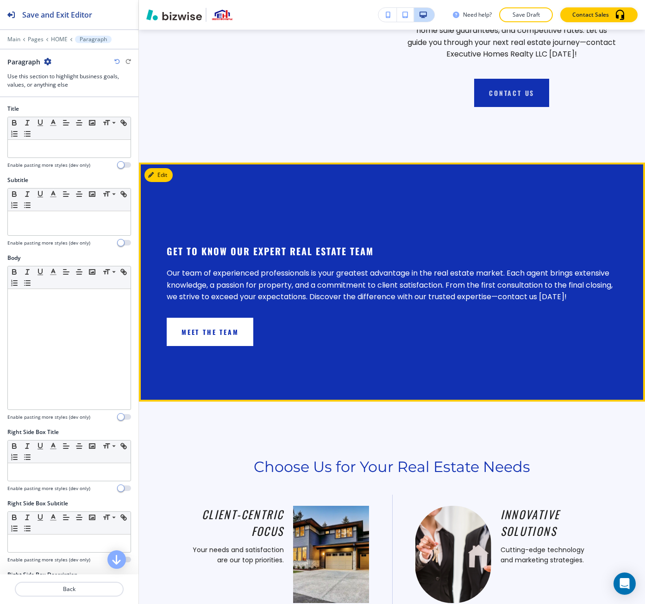
scroll to position [714, 0]
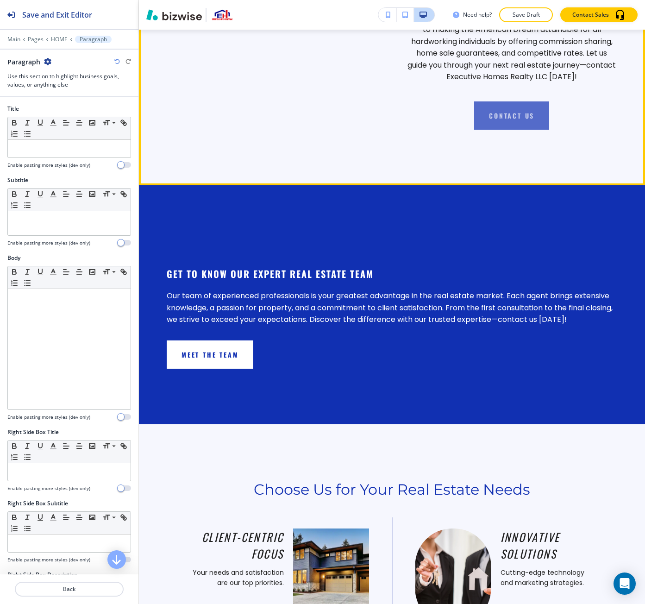
click at [519, 110] on button "CONTACT US" at bounding box center [511, 115] width 75 height 28
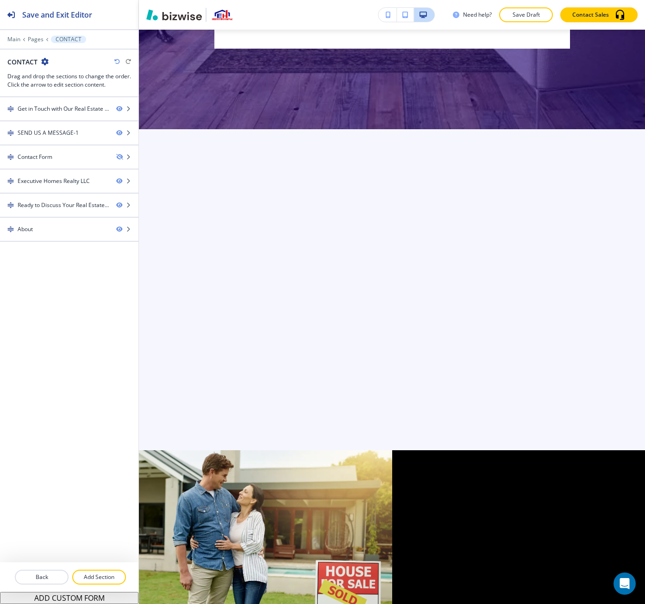
scroll to position [0, 0]
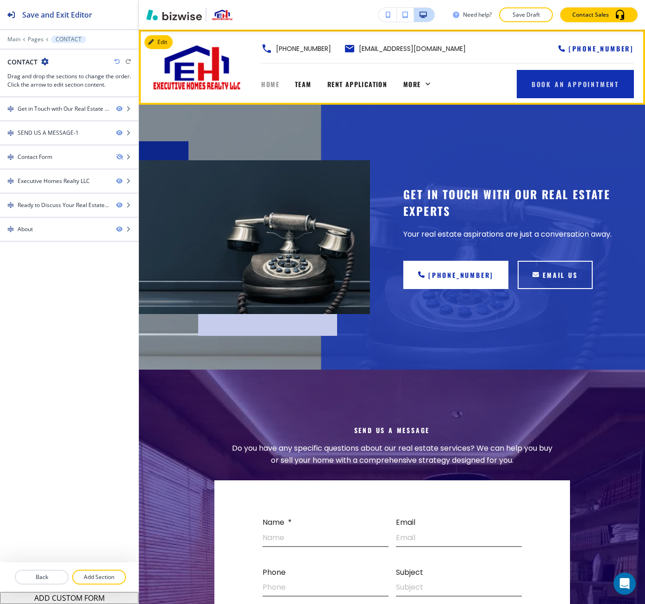
click at [272, 84] on span "HOME" at bounding box center [270, 84] width 18 height 10
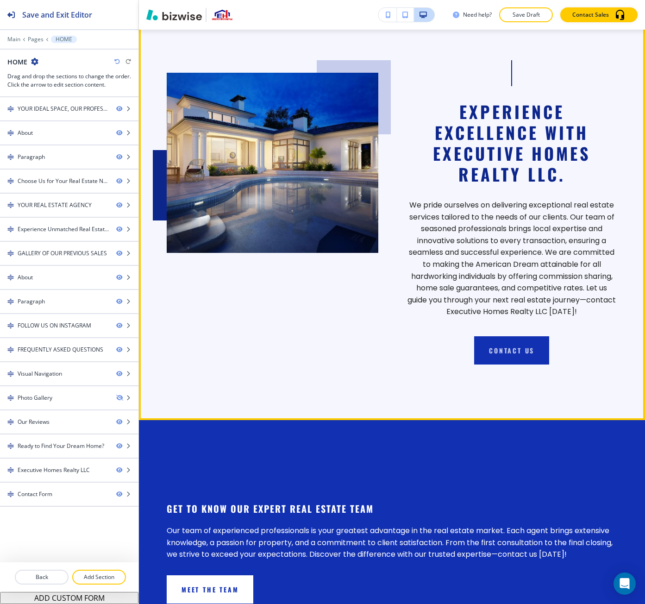
scroll to position [695, 0]
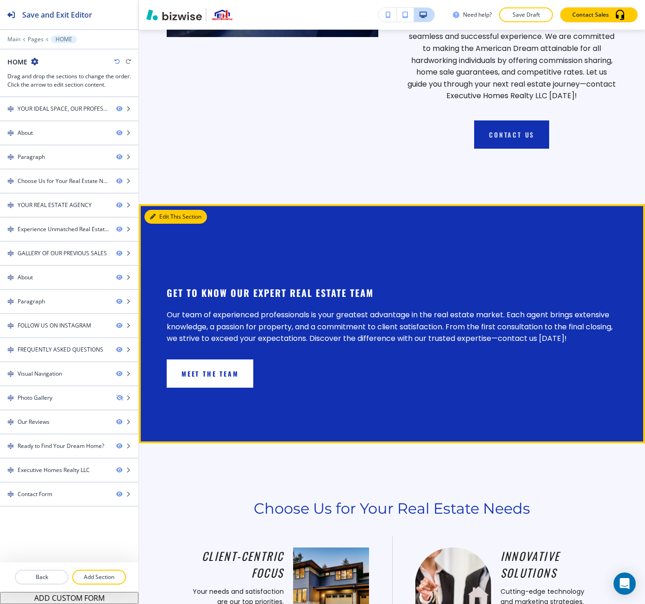
click at [168, 210] on button "Edit This Section" at bounding box center [176, 217] width 63 height 14
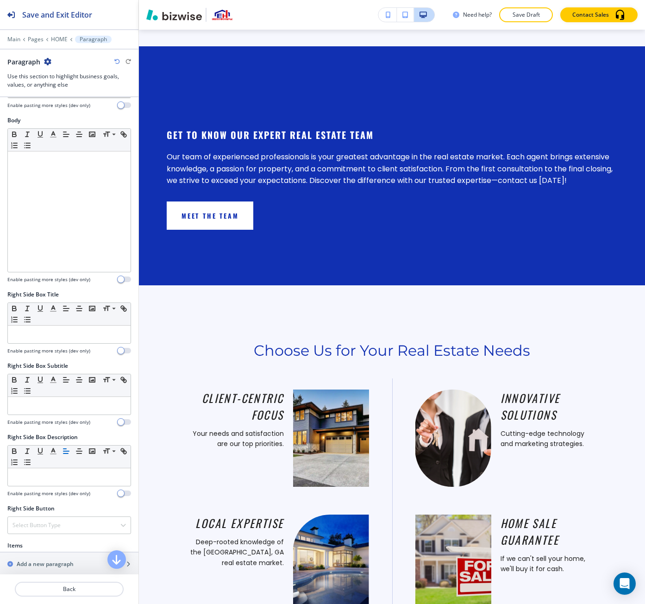
scroll to position [232, 0]
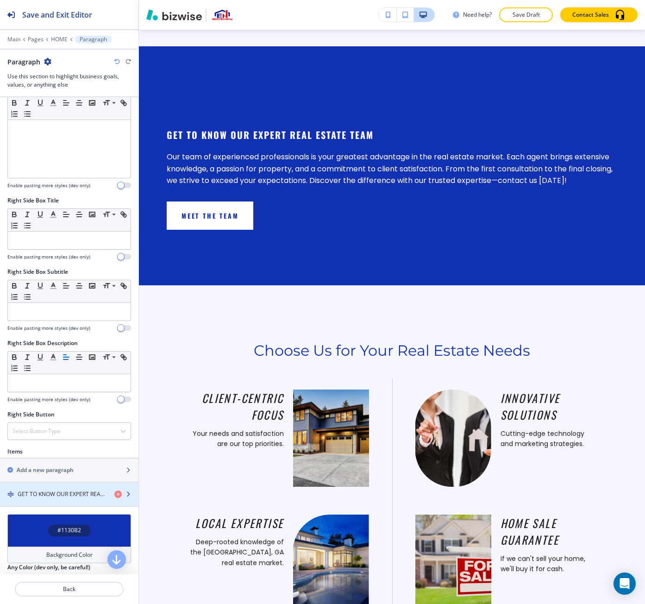
click at [69, 486] on div "button" at bounding box center [69, 486] width 138 height 7
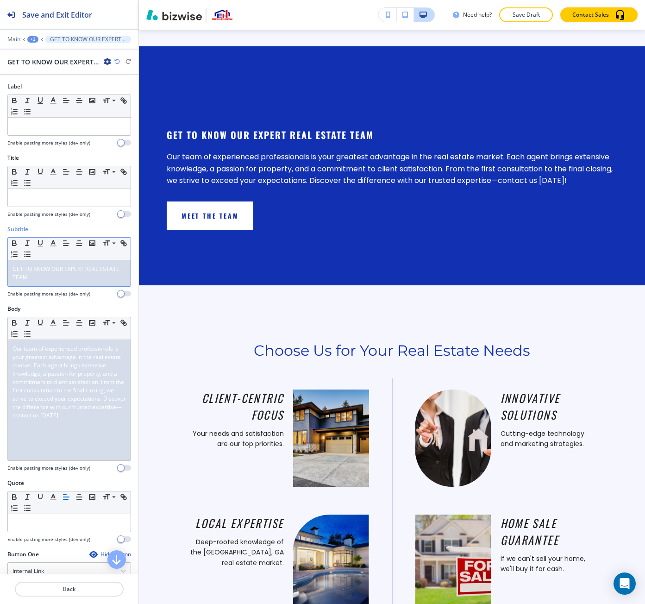
click at [49, 273] on p "GET TO KNOW OUR EXPERT REAL ESTATE TEAM" at bounding box center [69, 273] width 113 height 17
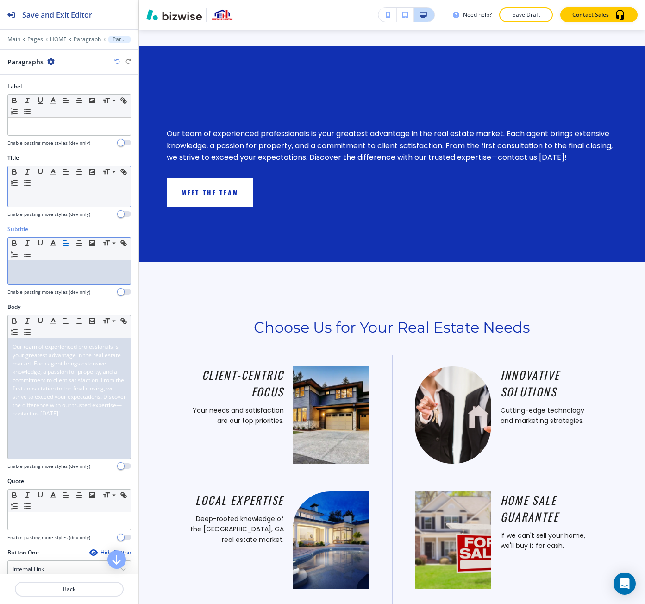
click at [50, 195] on p at bounding box center [69, 198] width 113 height 8
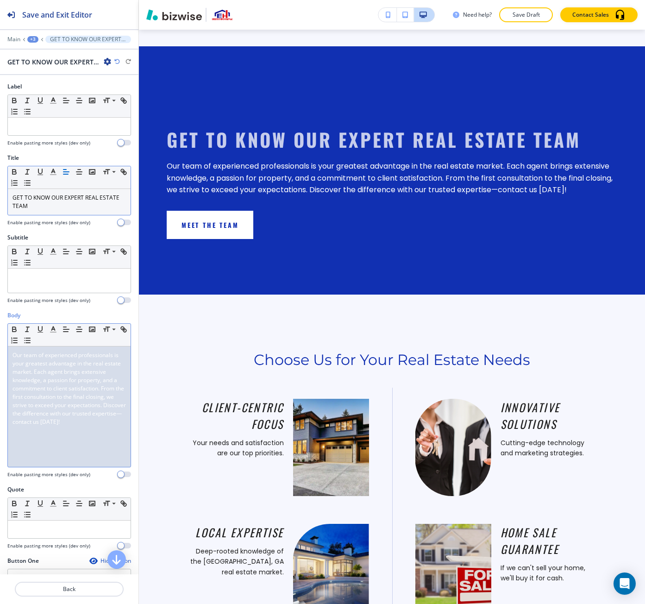
click at [83, 356] on span "Our team of experienced professionals is your greatest advantage in the real es…" at bounding box center [70, 388] width 115 height 75
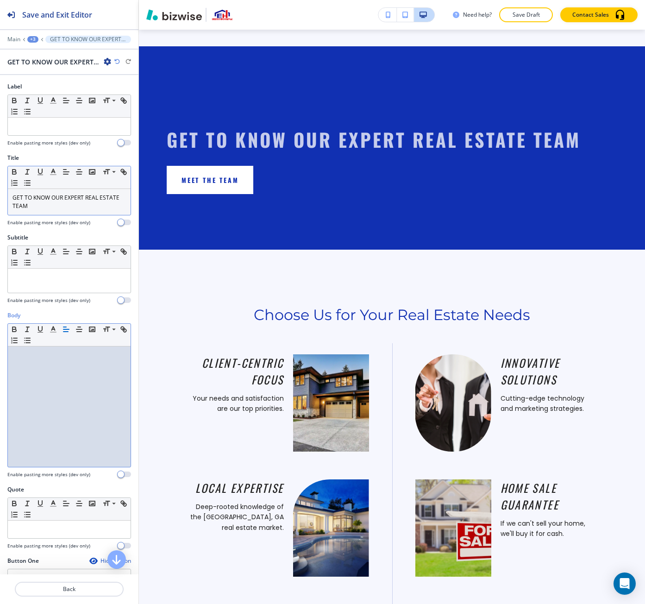
paste div
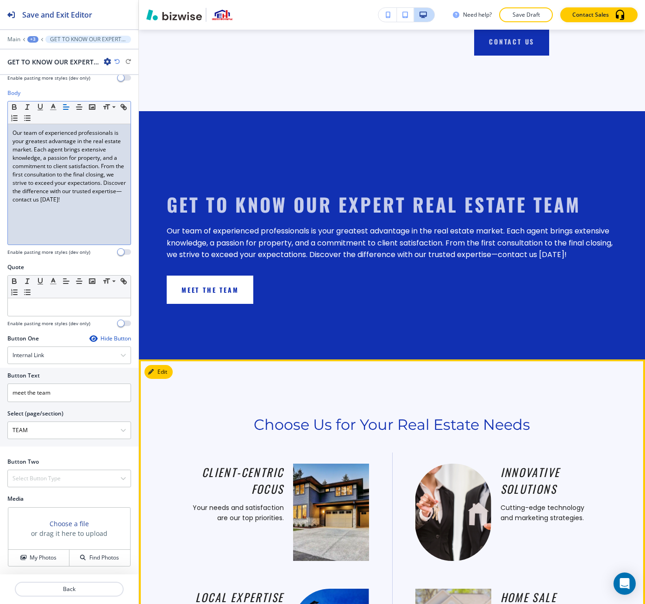
scroll to position [899, 0]
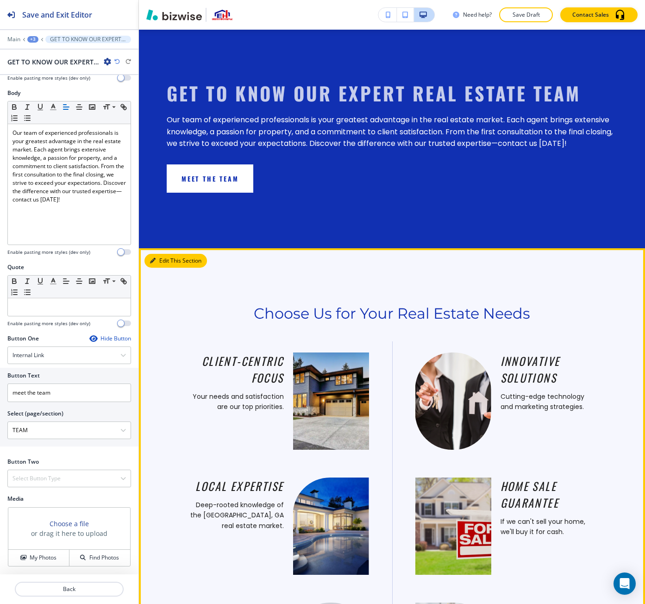
click at [170, 254] on button "Edit This Section" at bounding box center [176, 261] width 63 height 14
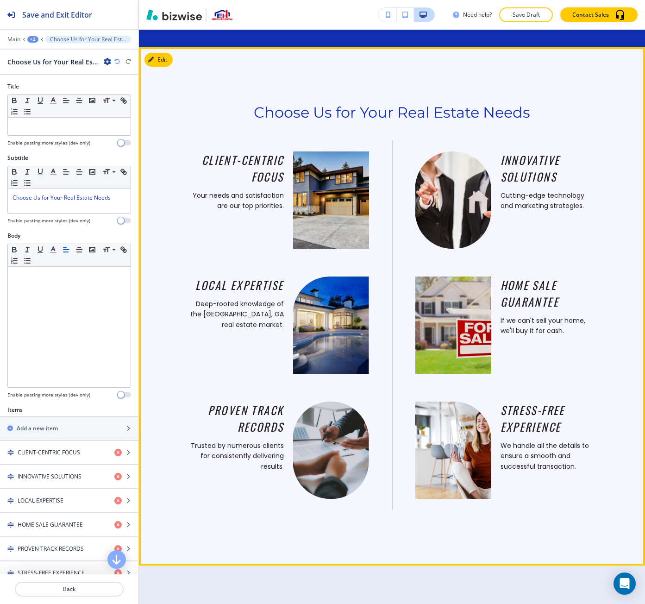
scroll to position [1101, 0]
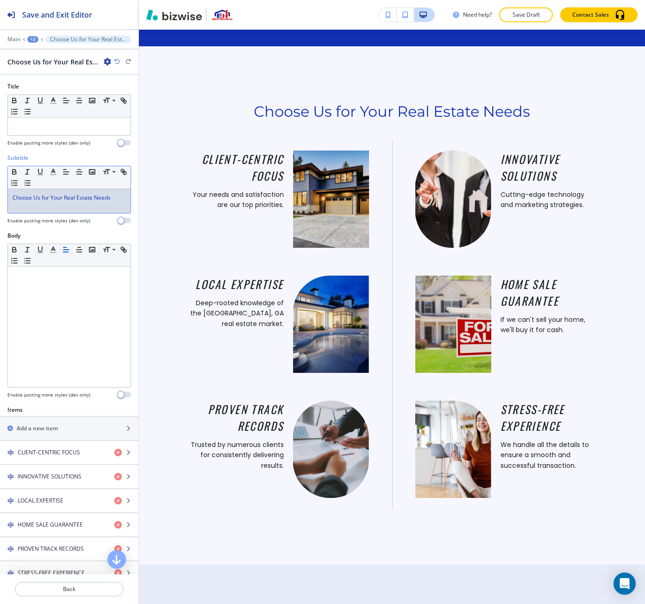
click at [71, 199] on span "Choose Us for Your Real Estate Needs" at bounding box center [62, 198] width 98 height 8
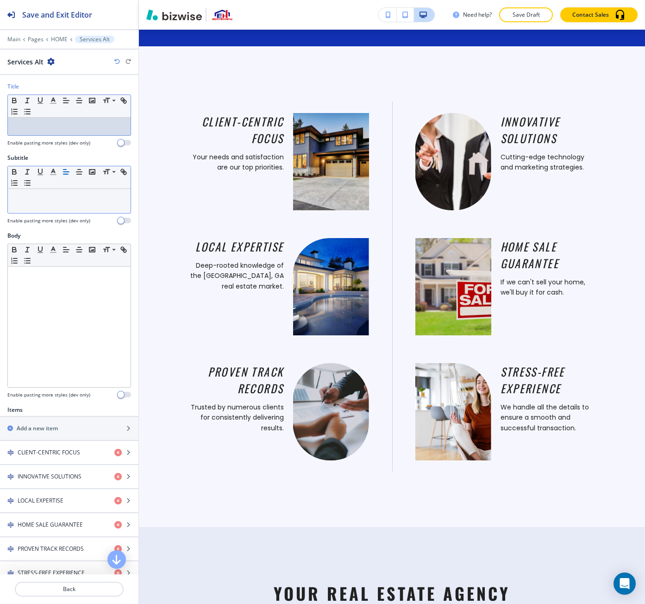
click at [46, 126] on p at bounding box center [69, 126] width 113 height 8
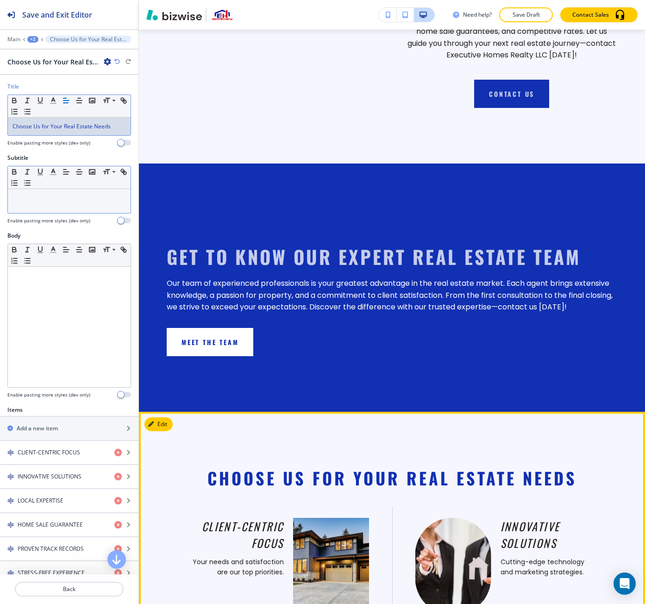
scroll to position [730, 0]
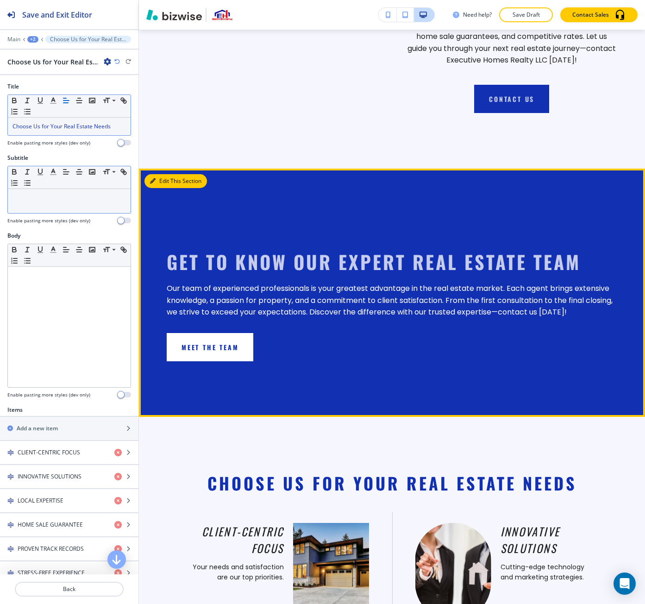
click at [157, 174] on button "Edit This Section" at bounding box center [176, 181] width 63 height 14
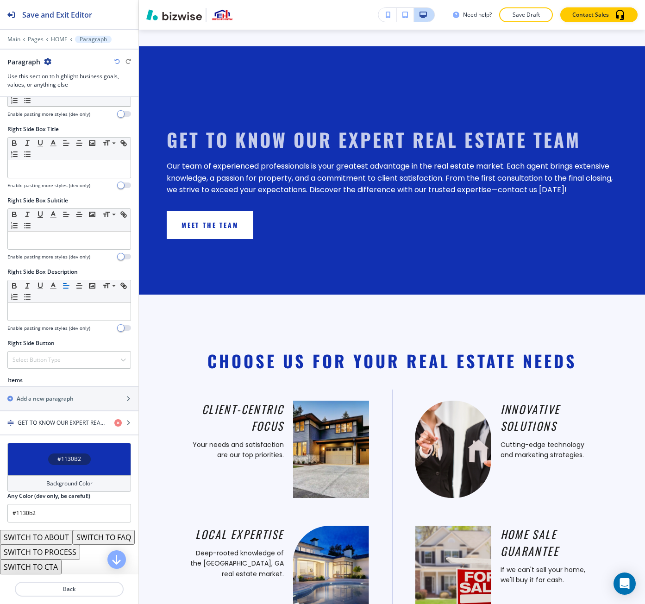
scroll to position [318, 0]
click at [59, 548] on button "SWITCH TO PROCESS" at bounding box center [40, 552] width 80 height 15
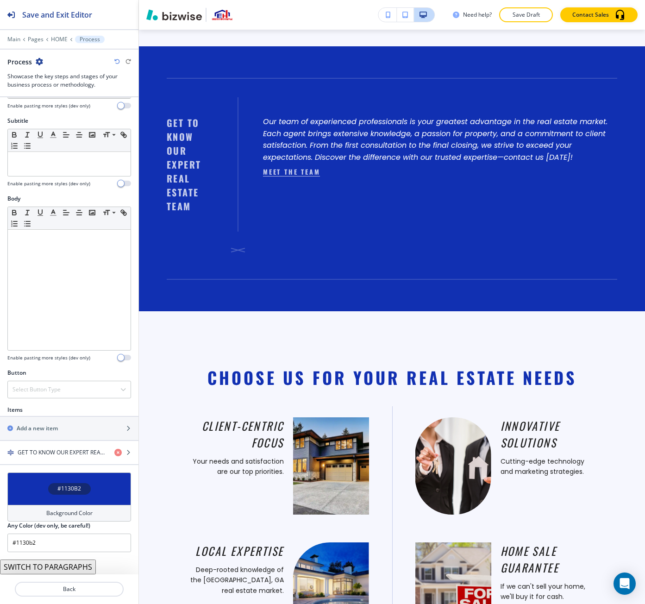
scroll to position [59, 0]
click at [116, 59] on icon "button" at bounding box center [117, 62] width 6 height 6
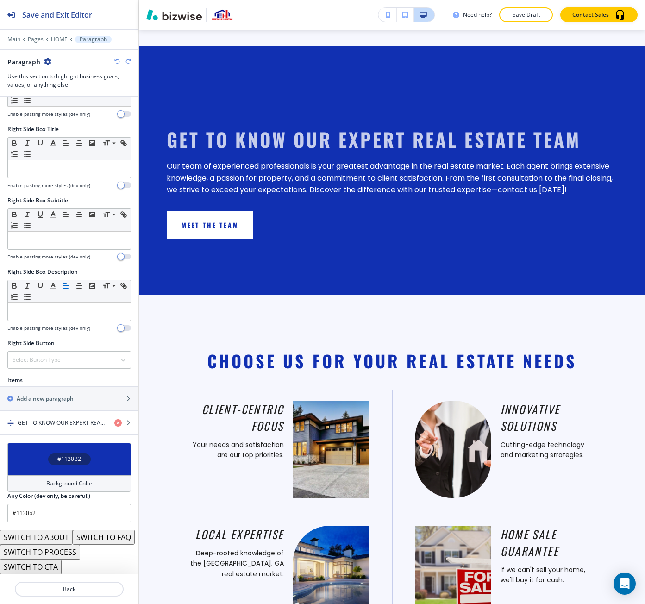
click at [29, 571] on button "SWITCH TO CTA" at bounding box center [31, 567] width 62 height 15
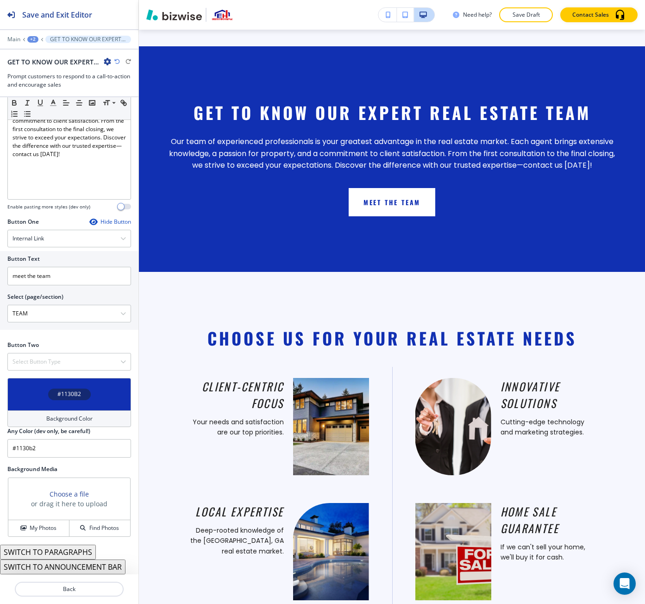
click at [118, 63] on icon "button" at bounding box center [117, 62] width 6 height 6
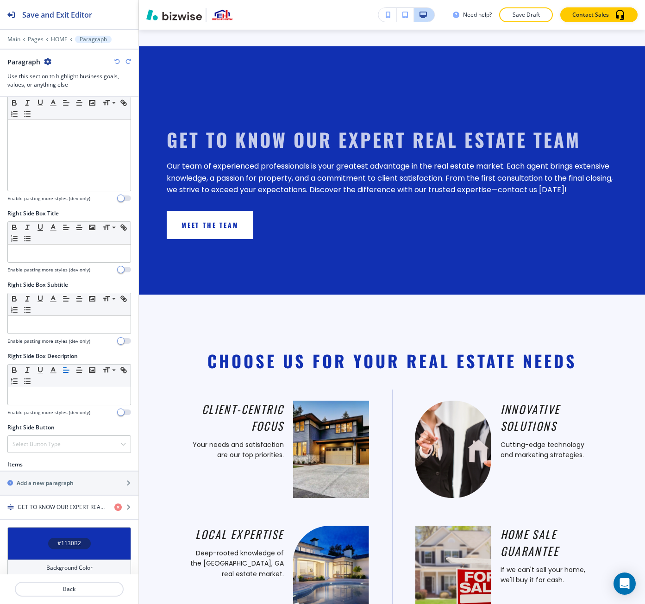
scroll to position [318, 0]
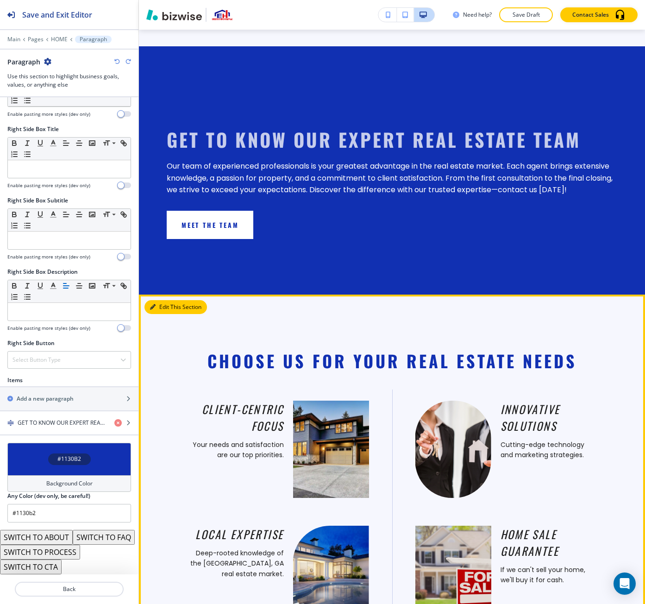
click at [165, 300] on button "Edit This Section" at bounding box center [176, 307] width 63 height 14
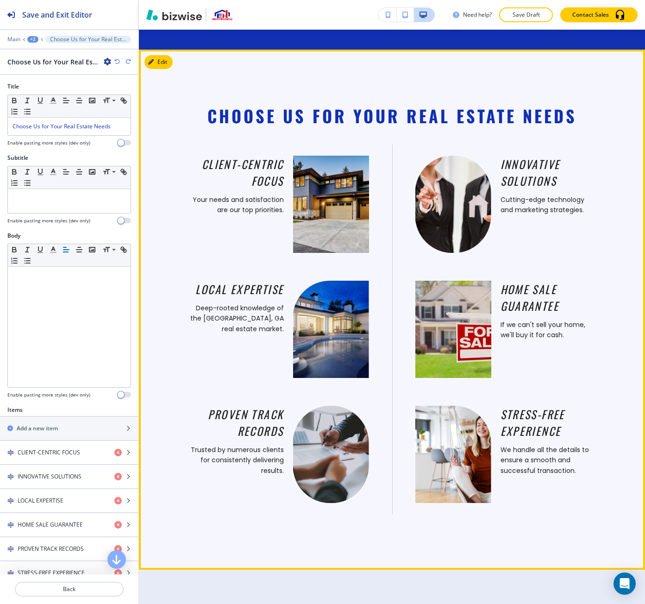
scroll to position [1101, 0]
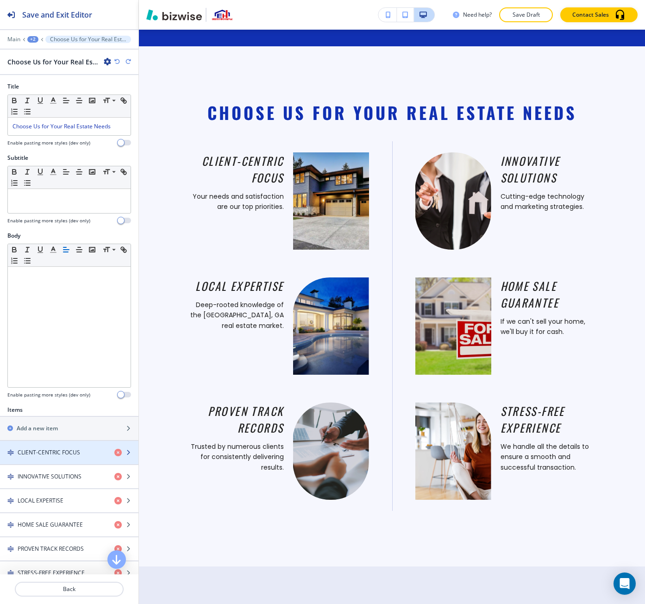
click at [62, 447] on div "button" at bounding box center [69, 444] width 138 height 7
click at [33, 444] on div "button" at bounding box center [69, 444] width 138 height 7
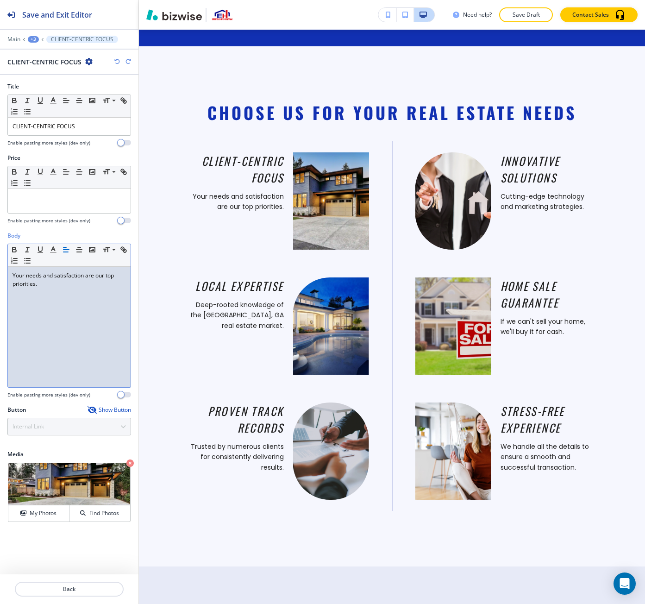
click at [65, 290] on div "Your needs and satisfaction are our top priorities." at bounding box center [69, 327] width 123 height 120
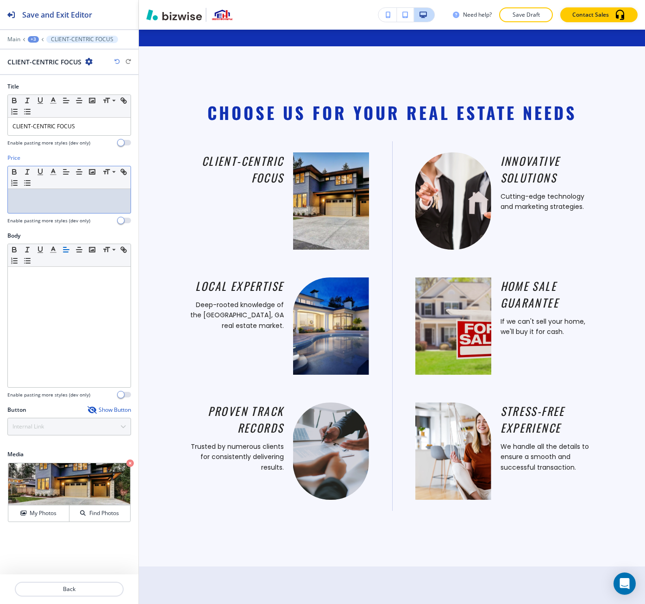
click at [51, 197] on p at bounding box center [69, 198] width 113 height 8
click at [118, 60] on icon "button" at bounding box center [117, 62] width 6 height 6
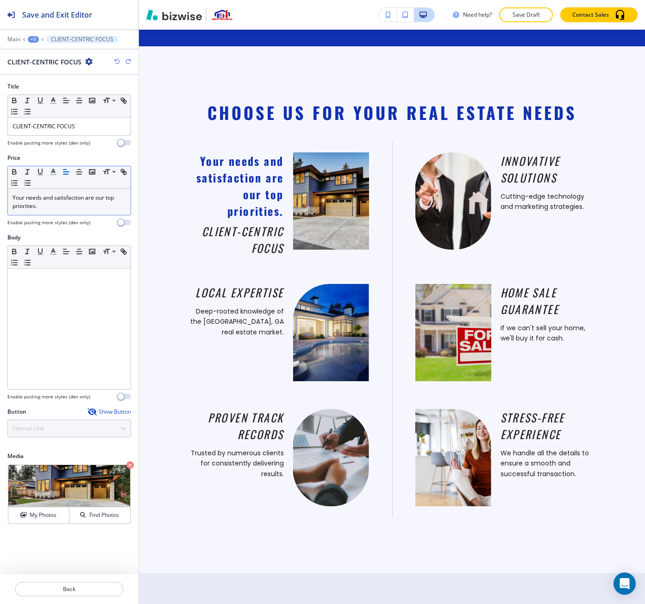
click at [118, 60] on icon "button" at bounding box center [117, 62] width 6 height 6
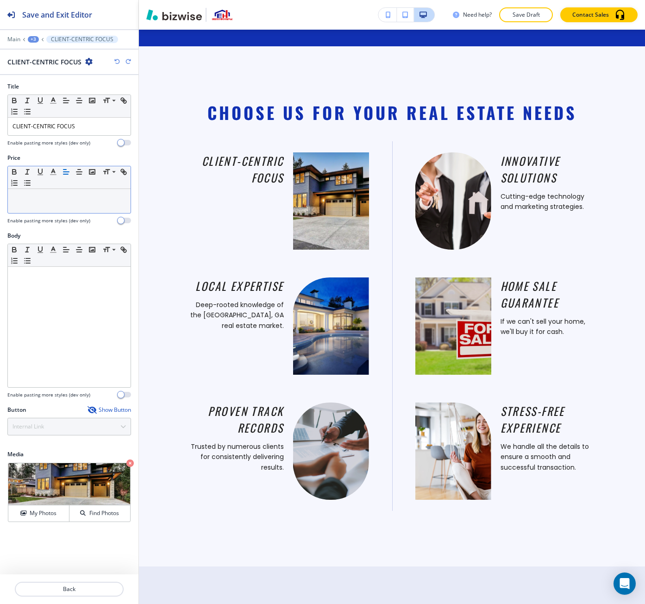
click at [118, 60] on icon "button" at bounding box center [117, 62] width 6 height 6
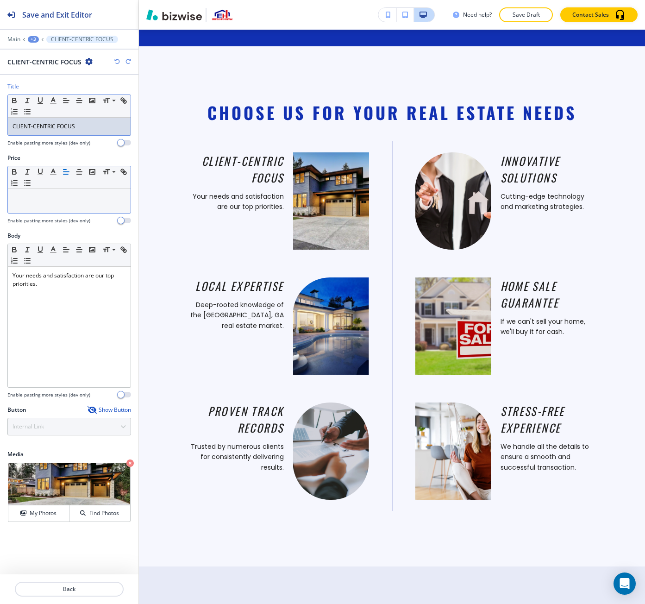
click at [77, 118] on div "CLIENT-CENTRIC FOCUS" at bounding box center [69, 127] width 123 height 18
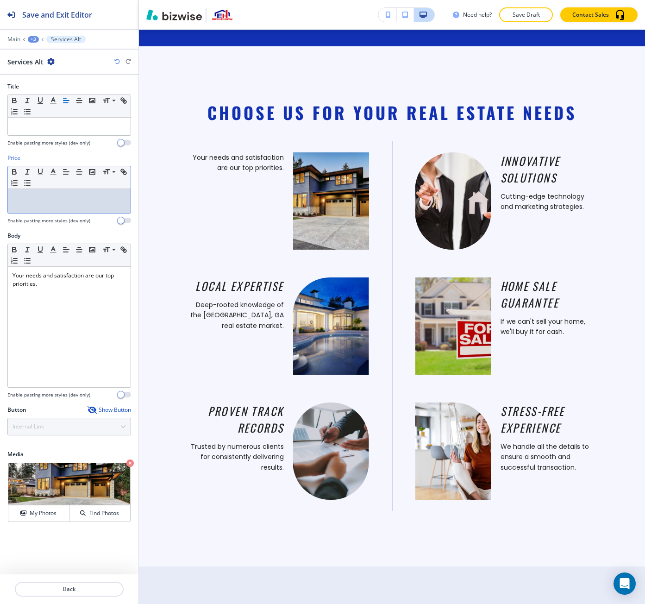
click at [49, 205] on div at bounding box center [69, 201] width 123 height 24
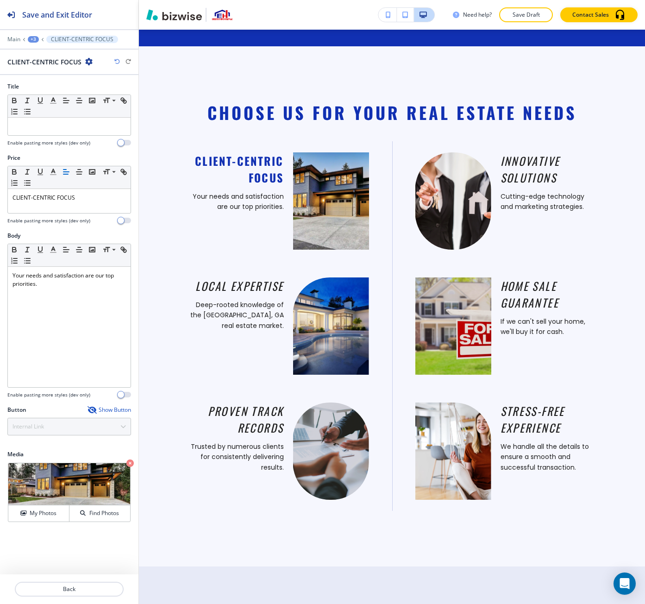
click at [117, 59] on icon "button" at bounding box center [117, 62] width 6 height 6
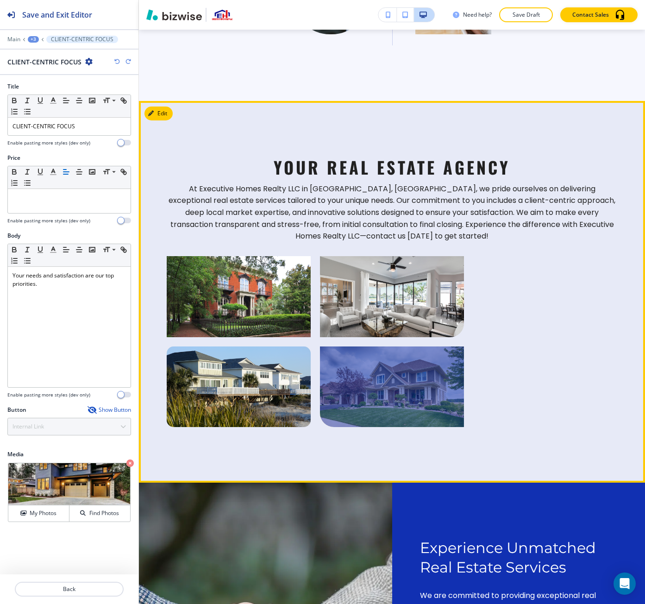
scroll to position [1564, 0]
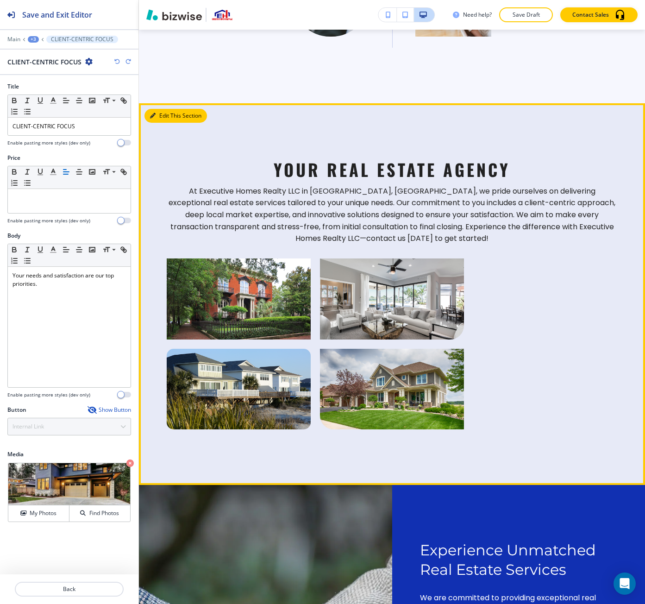
click at [159, 109] on button "Edit This Section" at bounding box center [176, 116] width 63 height 14
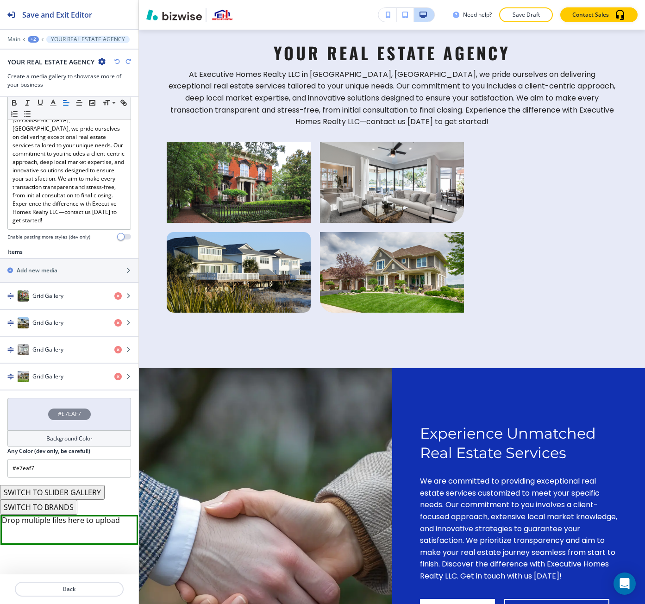
scroll to position [1621, 0]
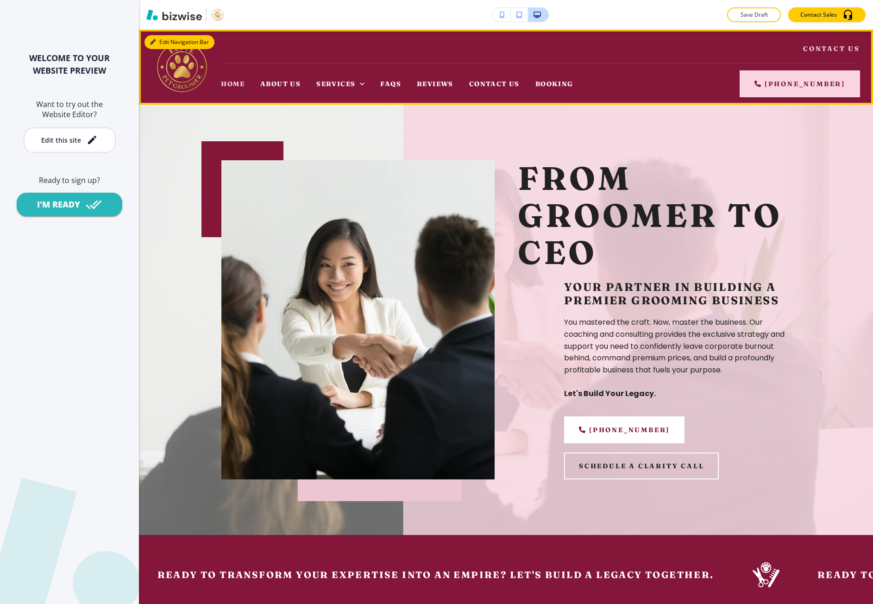
click at [156, 38] on button "Edit Navigation Bar" at bounding box center [180, 42] width 70 height 14
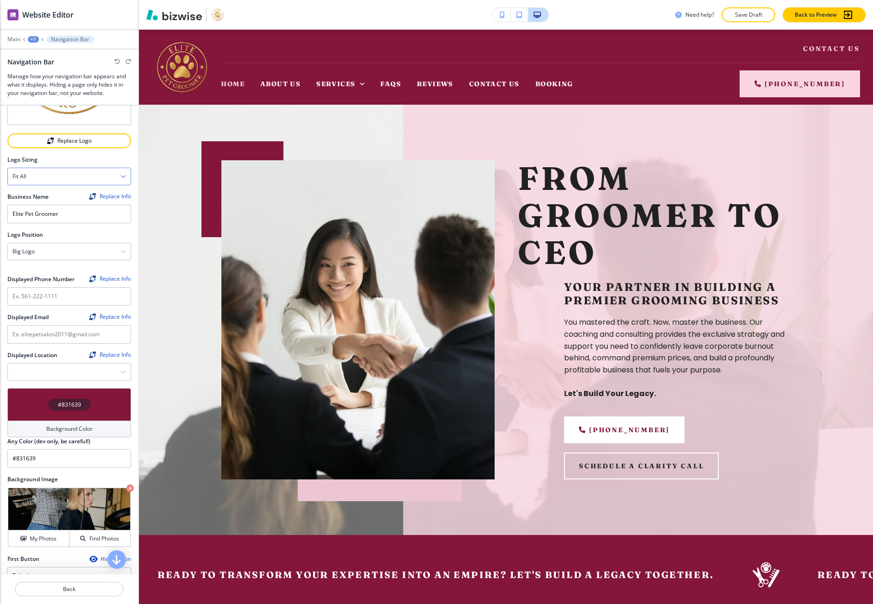
scroll to position [139, 0]
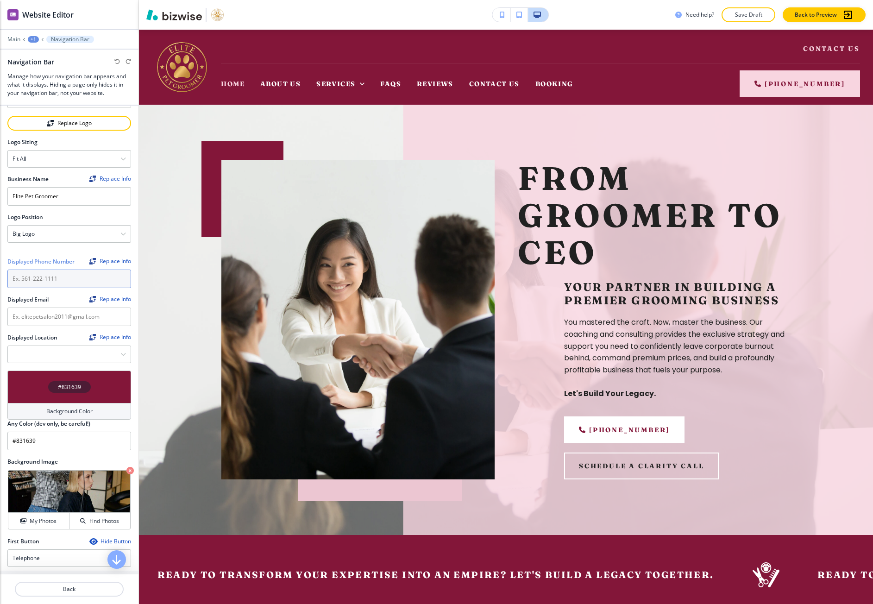
click at [94, 270] on input "text" at bounding box center [69, 279] width 124 height 19
paste input "tel:(406) 223-2008"
drag, startPoint x: 20, startPoint y: 274, endPoint x: 5, endPoint y: 273, distance: 14.8
click at [5, 273] on div "Crop Replace Logo Logo Sizing Fit all Fit all Fit to length Business Name Repla…" at bounding box center [69, 169] width 138 height 404
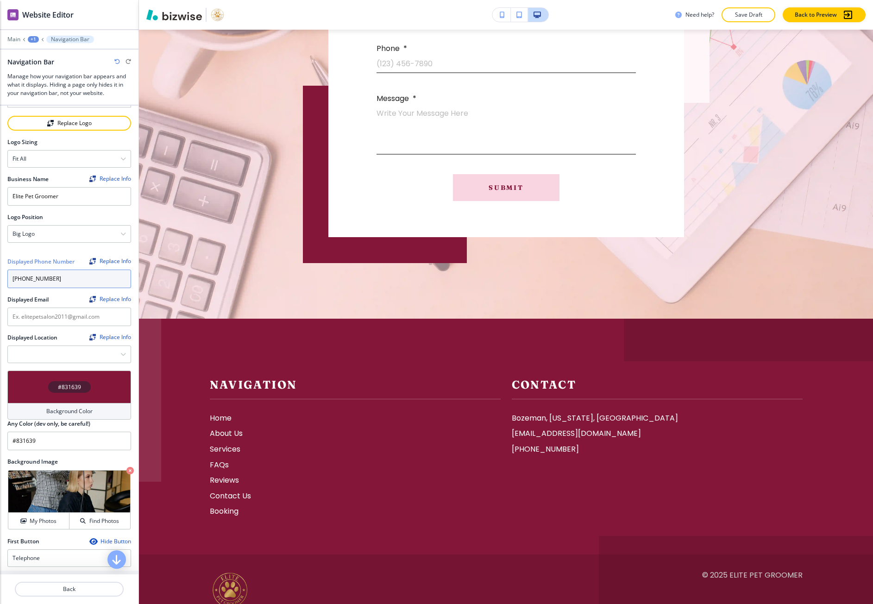
scroll to position [4334, 0]
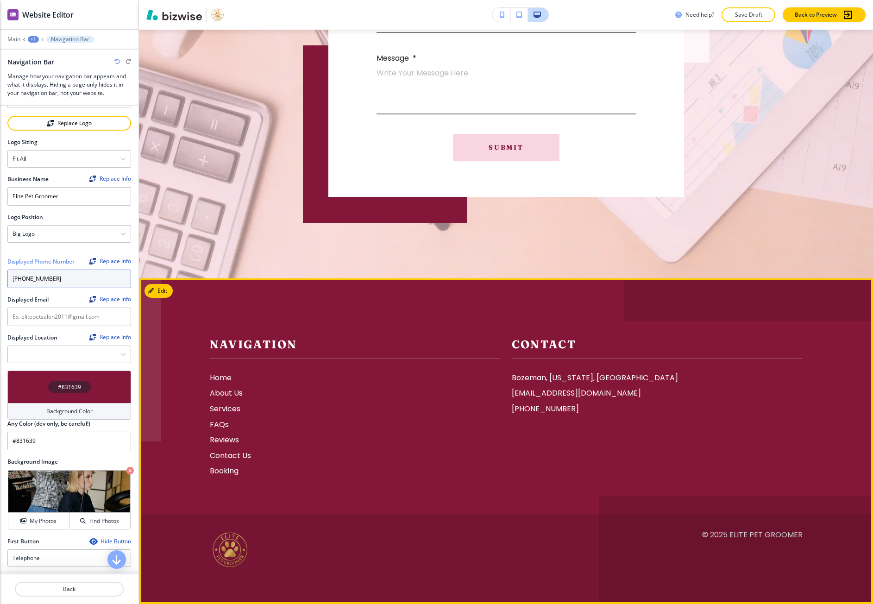
type input "(406) 223-2008"
drag, startPoint x: 625, startPoint y: 391, endPoint x: 499, endPoint y: 397, distance: 125.7
click at [501, 397] on div "Contact Bozeman, Montana, USA elitepetsalon2011@gmail.com (406) 223-2008" at bounding box center [652, 395] width 302 height 163
copy p "elitepetsalon2011@gmail.com"
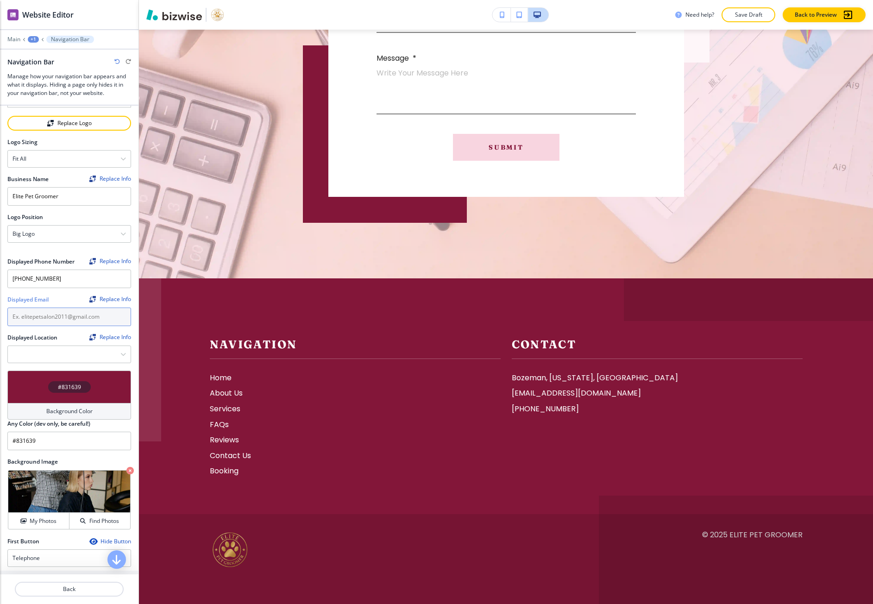
click at [31, 308] on input "text" at bounding box center [69, 317] width 124 height 19
paste input "elitepetsalon2011@gmail.com"
type input "elitepetsalon2011@gmail.com"
click at [106, 346] on Location "Manual Input" at bounding box center [64, 354] width 113 height 16
click at [120, 352] on icon "button" at bounding box center [123, 355] width 6 height 6
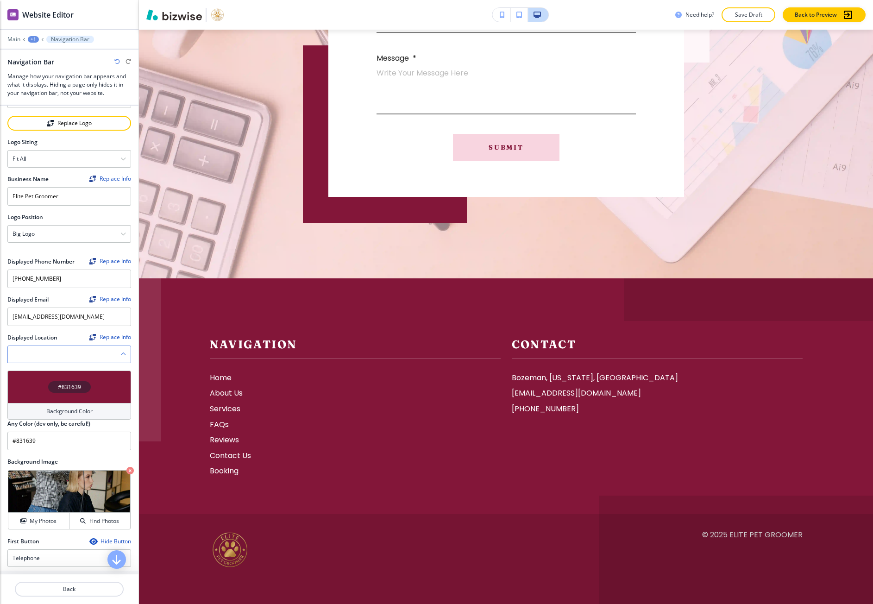
click at [120, 352] on icon "button" at bounding box center [123, 355] width 6 height 6
click at [65, 347] on Location "Manual Input" at bounding box center [64, 354] width 113 height 16
type Location "boze"
click at [111, 351] on icon "button" at bounding box center [113, 354] width 5 height 6
click at [120, 352] on icon "button" at bounding box center [123, 355] width 6 height 6
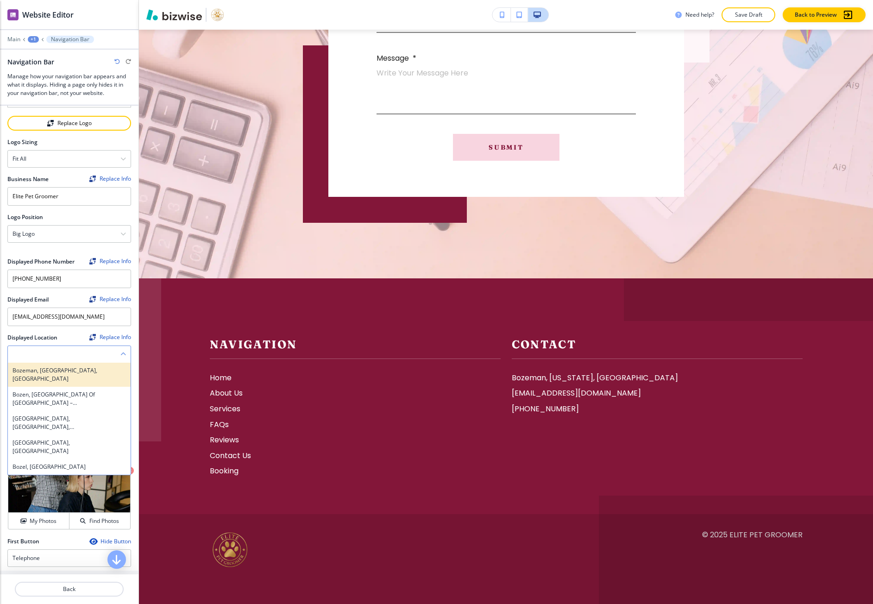
click at [108, 366] on h4 "Bozeman, MT, USA" at bounding box center [69, 374] width 113 height 17
type Location "Bozeman, MT, USA"
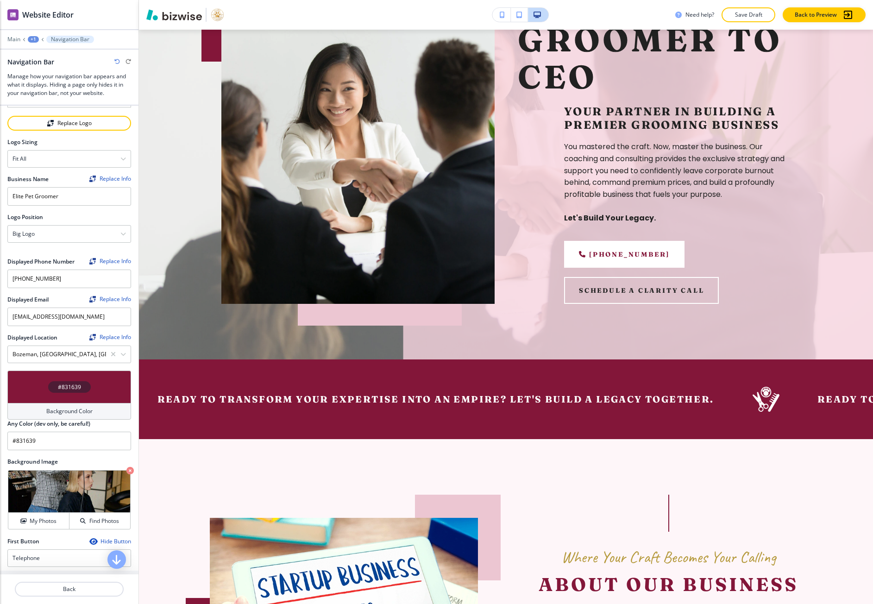
scroll to position [0, 0]
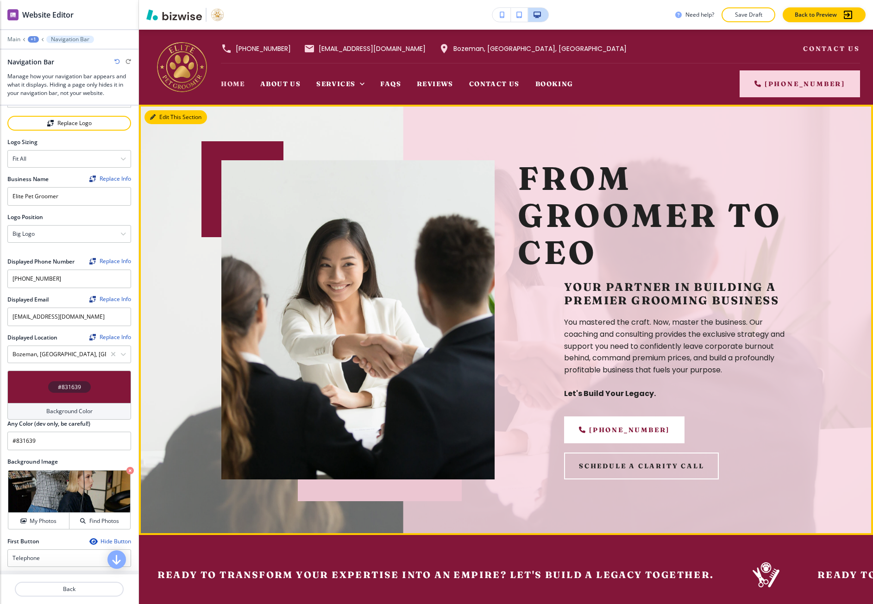
click at [168, 113] on button "Edit This Section" at bounding box center [176, 117] width 63 height 14
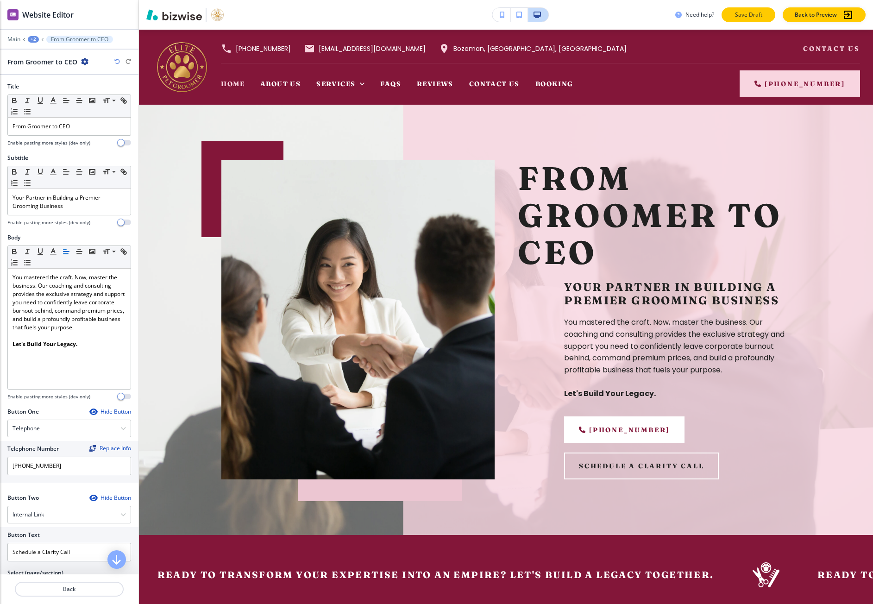
click at [758, 20] on button "Save Draft" at bounding box center [749, 14] width 54 height 15
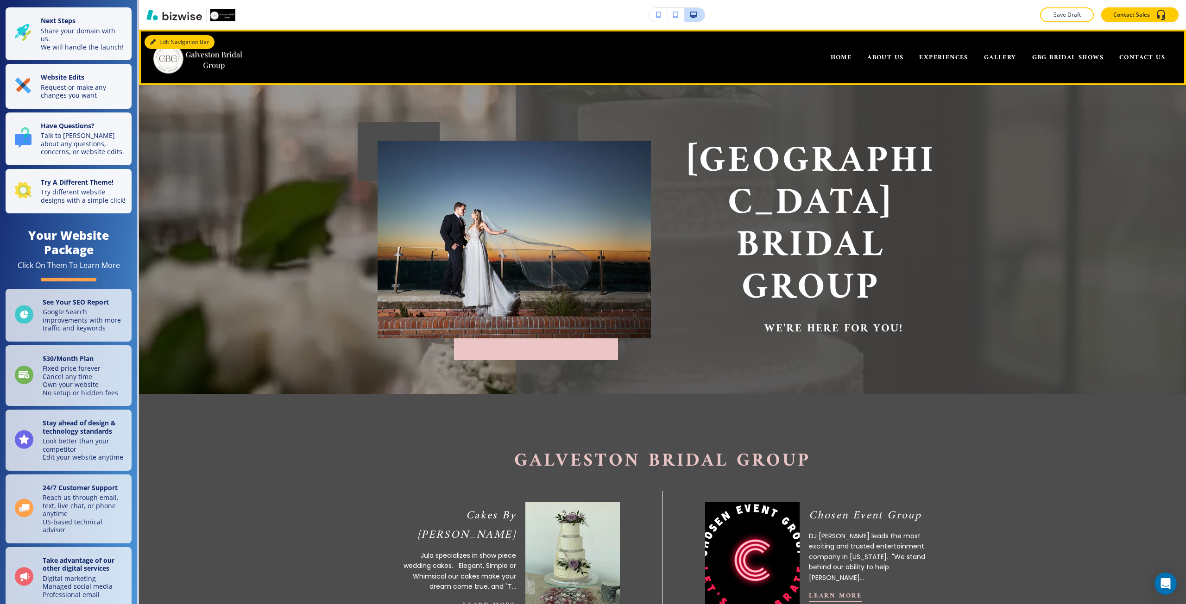
click at [163, 37] on button "Edit Navigation Bar" at bounding box center [180, 42] width 70 height 14
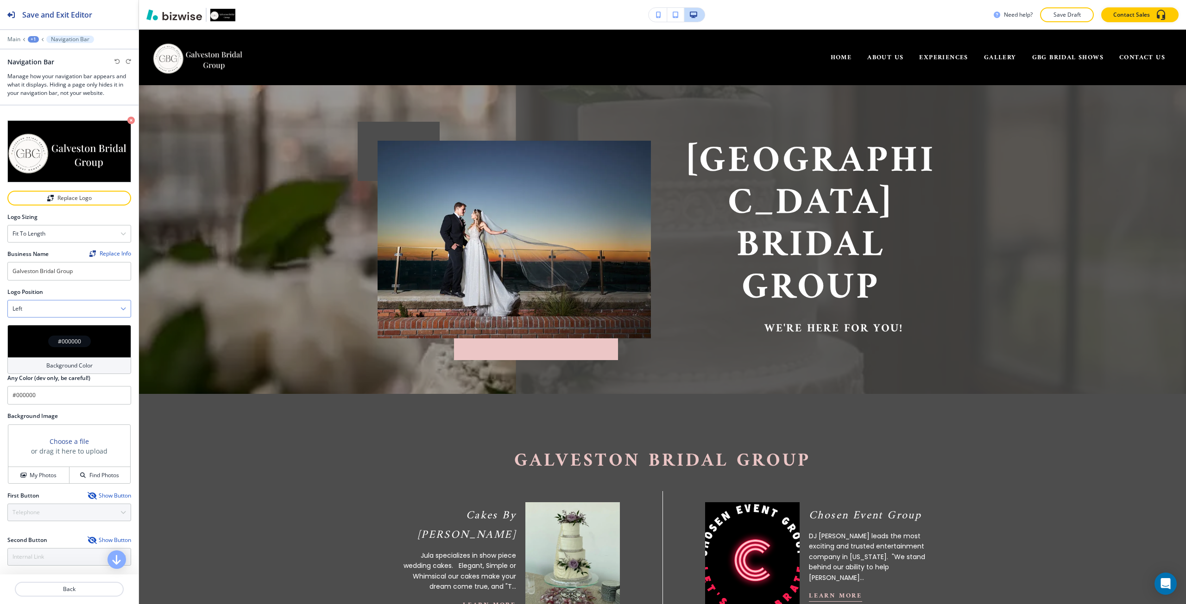
click at [100, 307] on div "Left" at bounding box center [69, 309] width 123 height 17
click at [90, 352] on h4 "Big logo" at bounding box center [69, 356] width 113 height 8
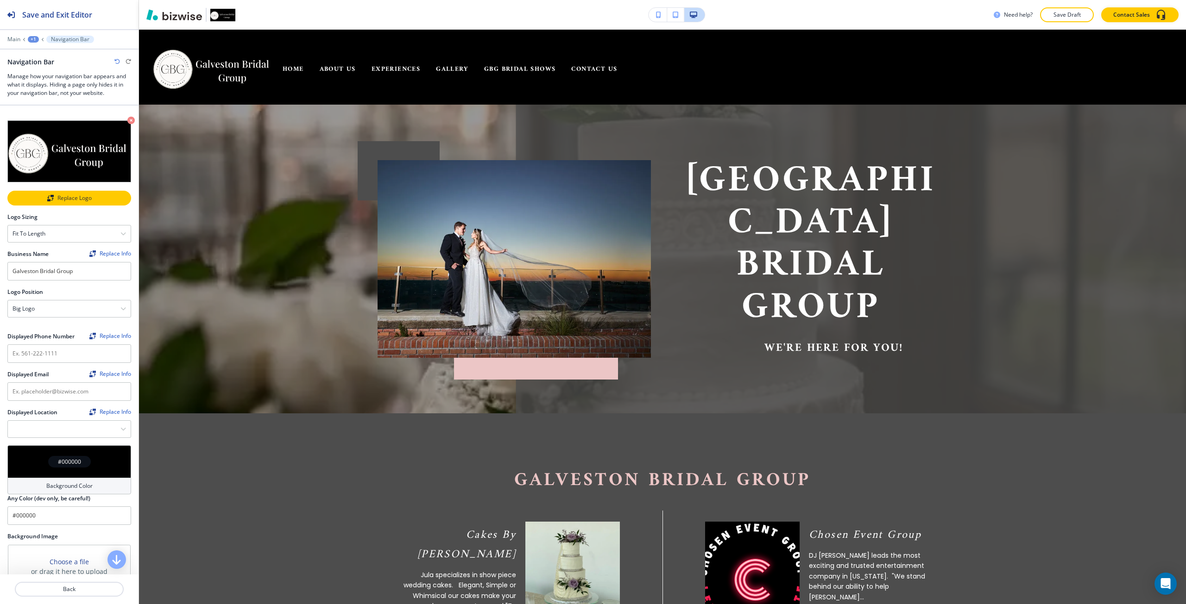
click at [87, 191] on button "Replace Logo" at bounding box center [69, 198] width 124 height 15
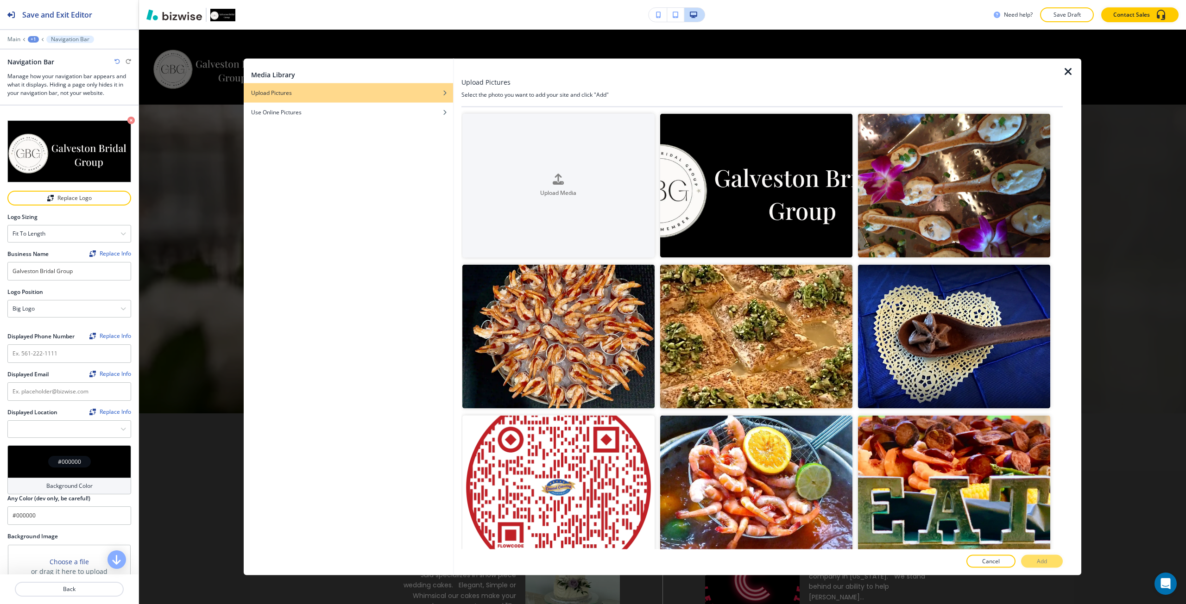
click at [182, 194] on div "Media Library Upload Pictures Use Online Pictures Upload Pictures Select the ph…" at bounding box center [662, 317] width 1047 height 575
click at [1065, 72] on icon "button" at bounding box center [1068, 71] width 11 height 11
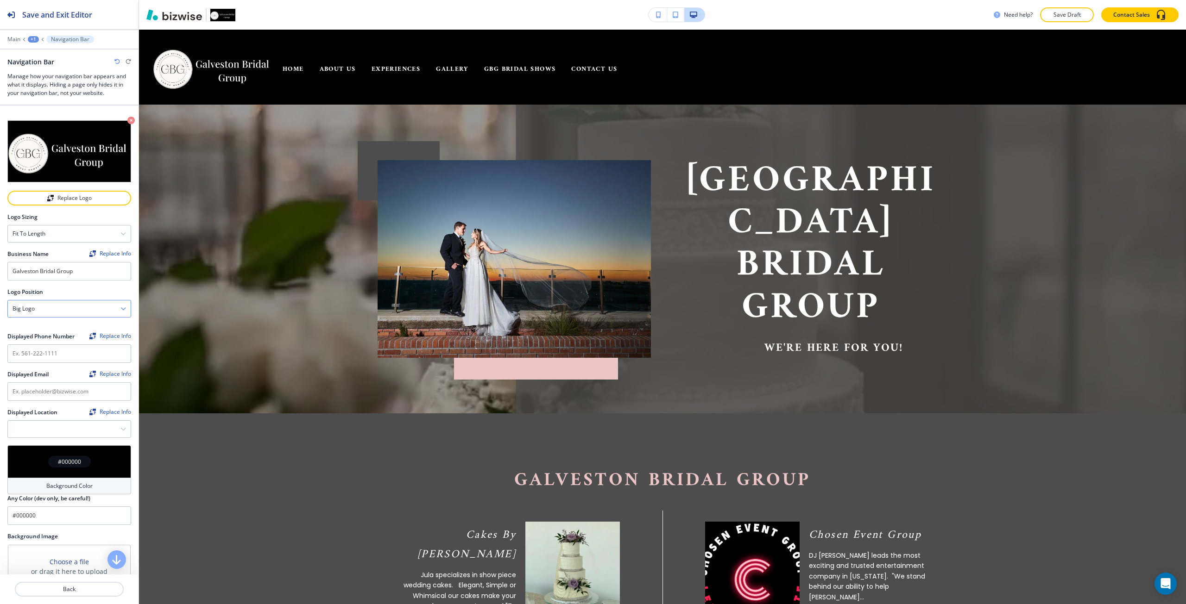
click at [86, 301] on div "Big logo" at bounding box center [69, 309] width 123 height 17
click at [82, 337] on h4 "Center" at bounding box center [69, 341] width 113 height 8
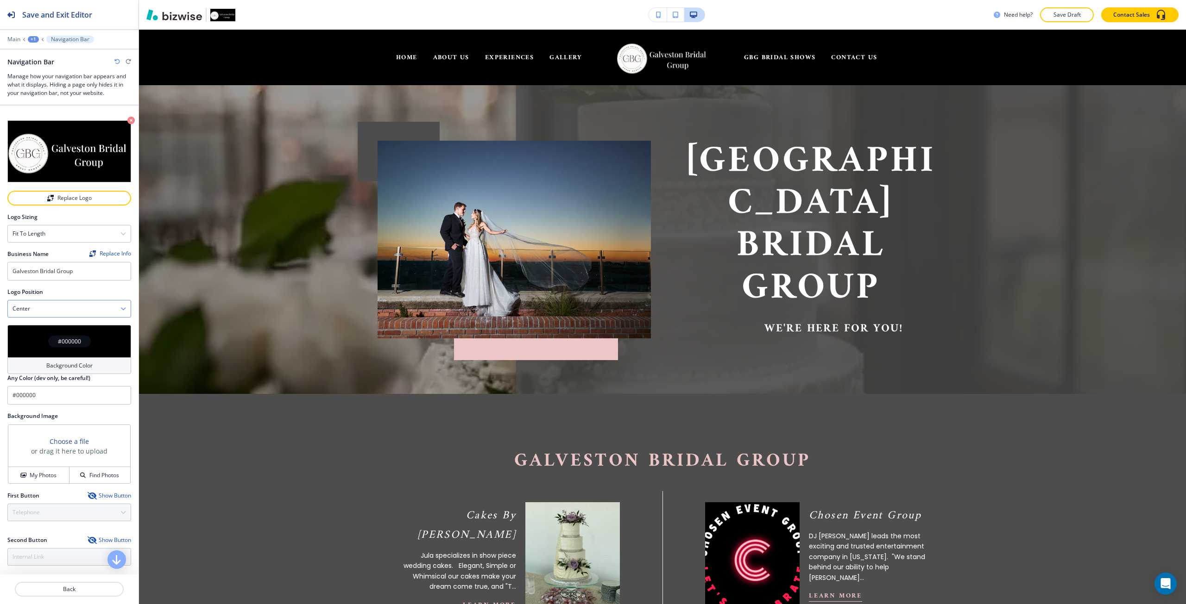
click at [86, 302] on div "Center" at bounding box center [69, 309] width 123 height 17
click at [63, 353] on h4 "Big logo" at bounding box center [69, 356] width 113 height 8
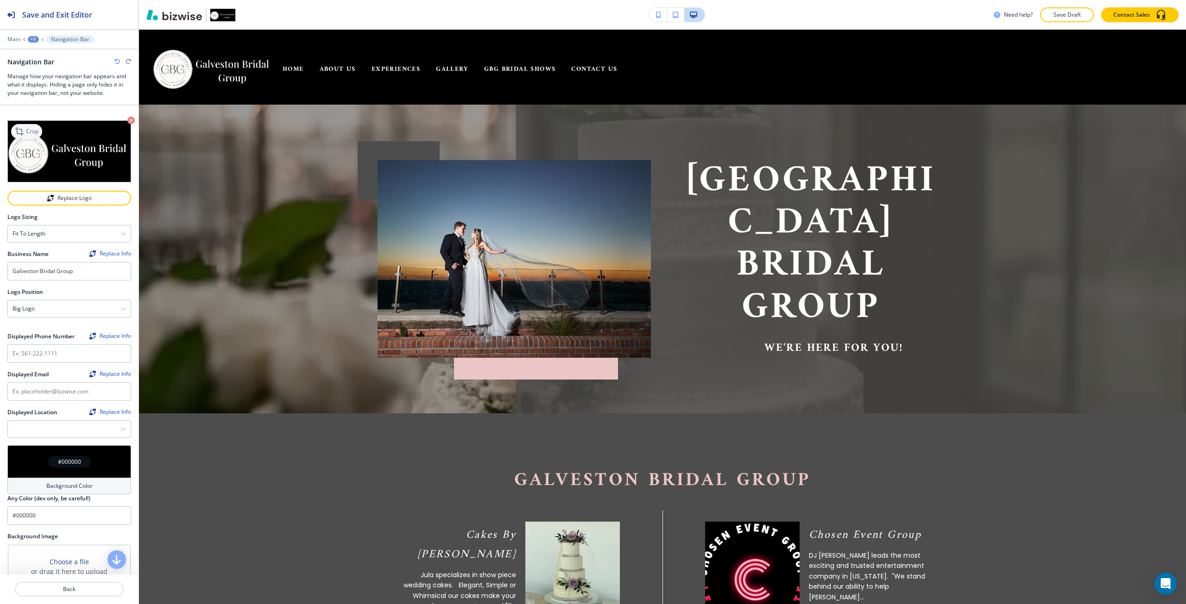
click at [34, 129] on p "Crop" at bounding box center [32, 131] width 13 height 8
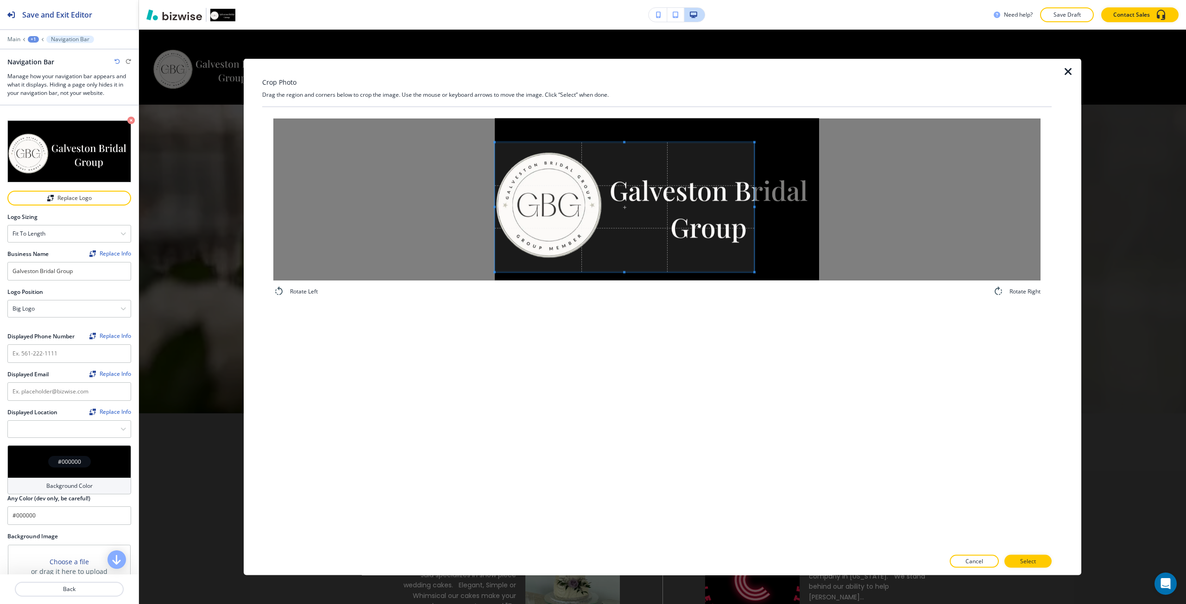
click at [612, 215] on span at bounding box center [624, 207] width 259 height 130
click at [817, 210] on span at bounding box center [818, 207] width 2 height 130
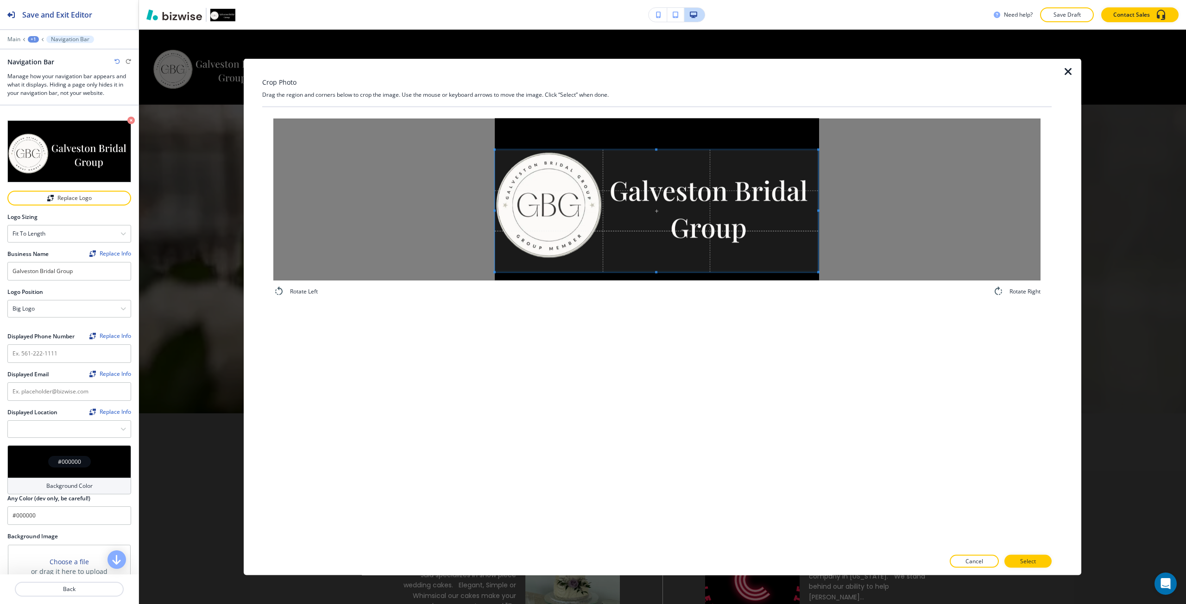
click at [640, 150] on span at bounding box center [656, 149] width 323 height 2
click at [663, 259] on div at bounding box center [656, 205] width 323 height 110
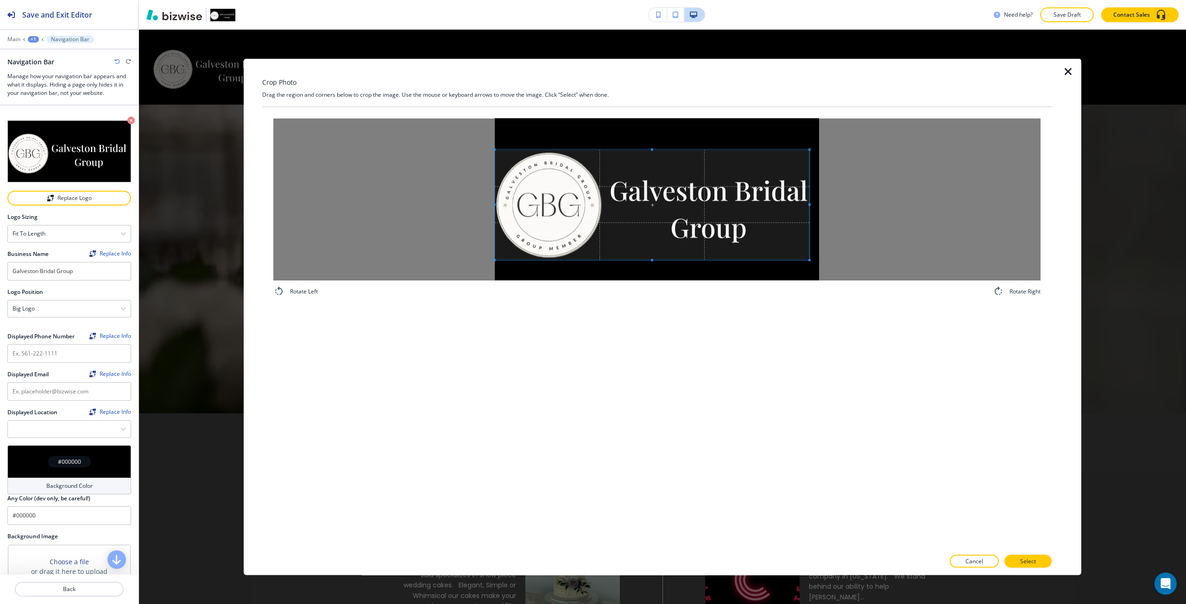
click at [809, 208] on span at bounding box center [809, 205] width 2 height 110
click at [1014, 560] on button "Select" at bounding box center [1027, 561] width 47 height 13
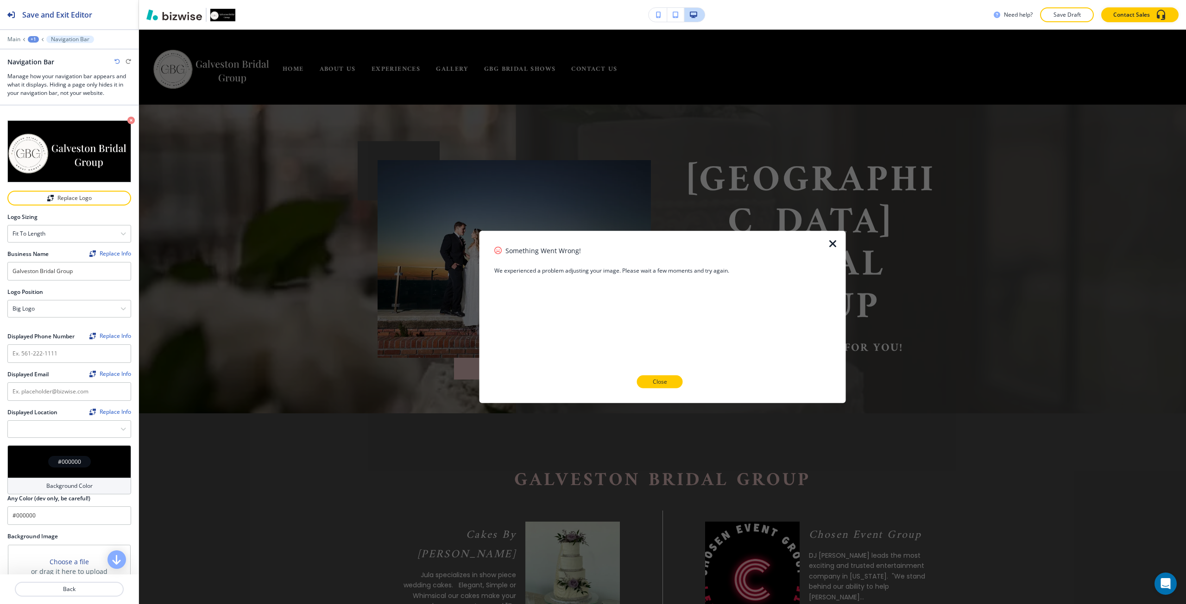
click at [655, 384] on p "Close" at bounding box center [660, 382] width 14 height 8
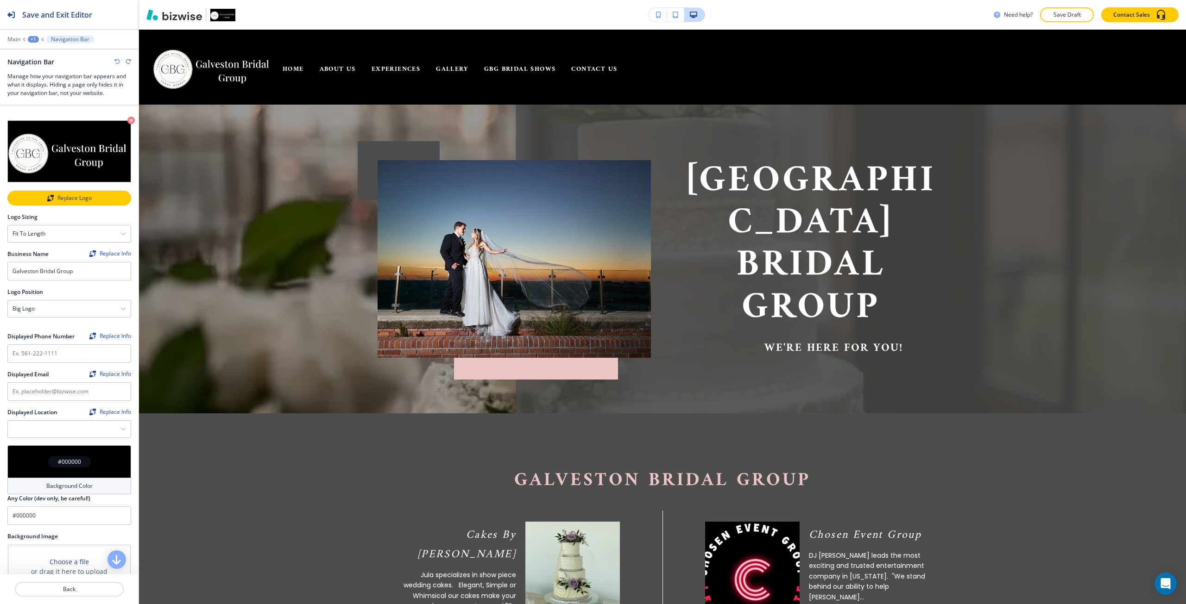
click at [83, 191] on button "Replace Logo" at bounding box center [69, 198] width 124 height 15
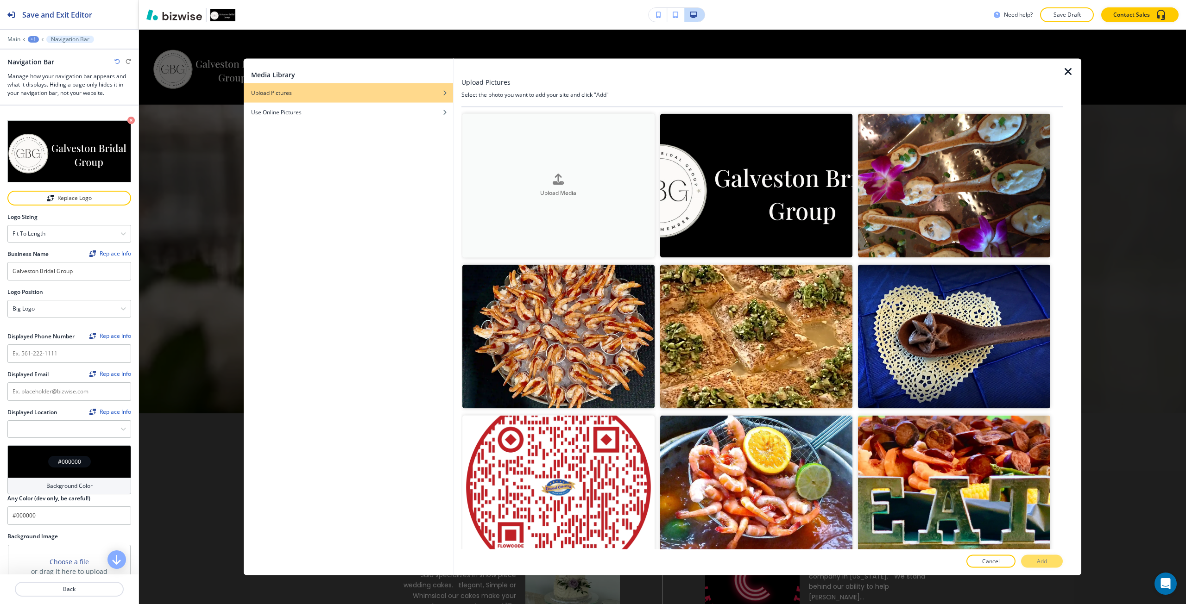
click at [602, 218] on button "Upload Media" at bounding box center [558, 185] width 192 height 144
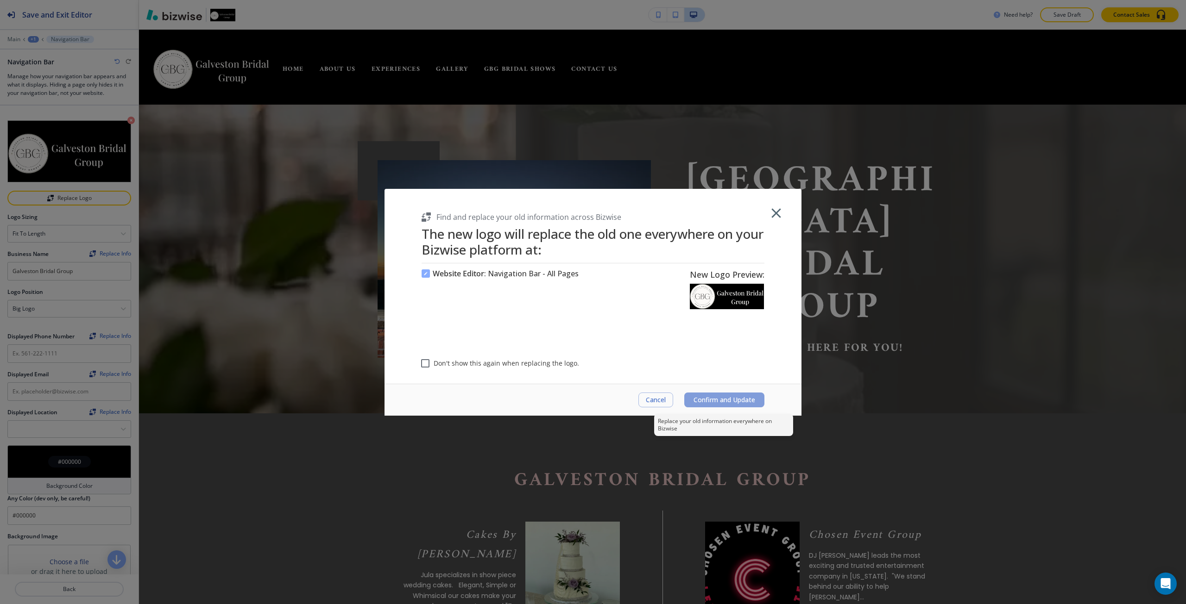
click at [717, 402] on span "Confirm and Update" at bounding box center [724, 399] width 62 height 7
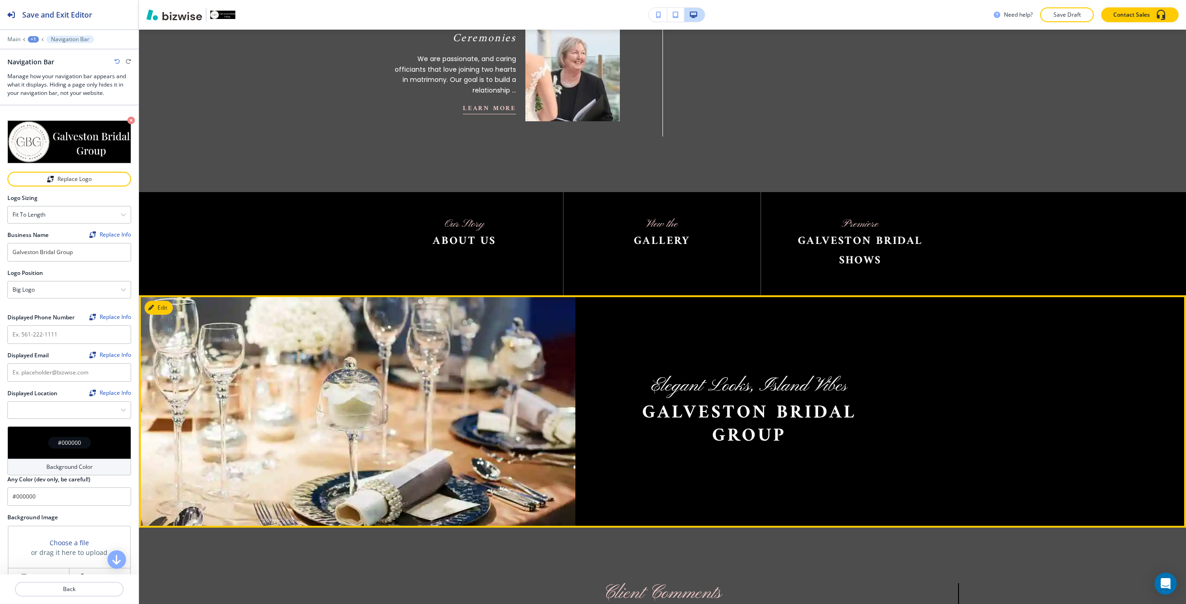
scroll to position [1251, 0]
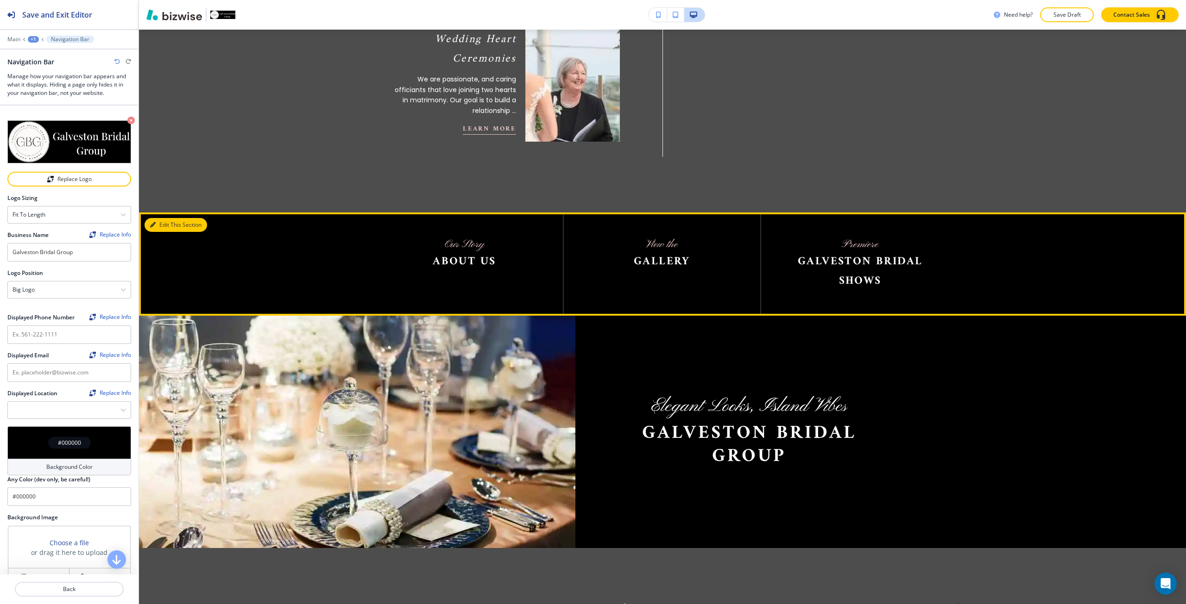
click at [157, 218] on button "Edit This Section" at bounding box center [176, 225] width 63 height 14
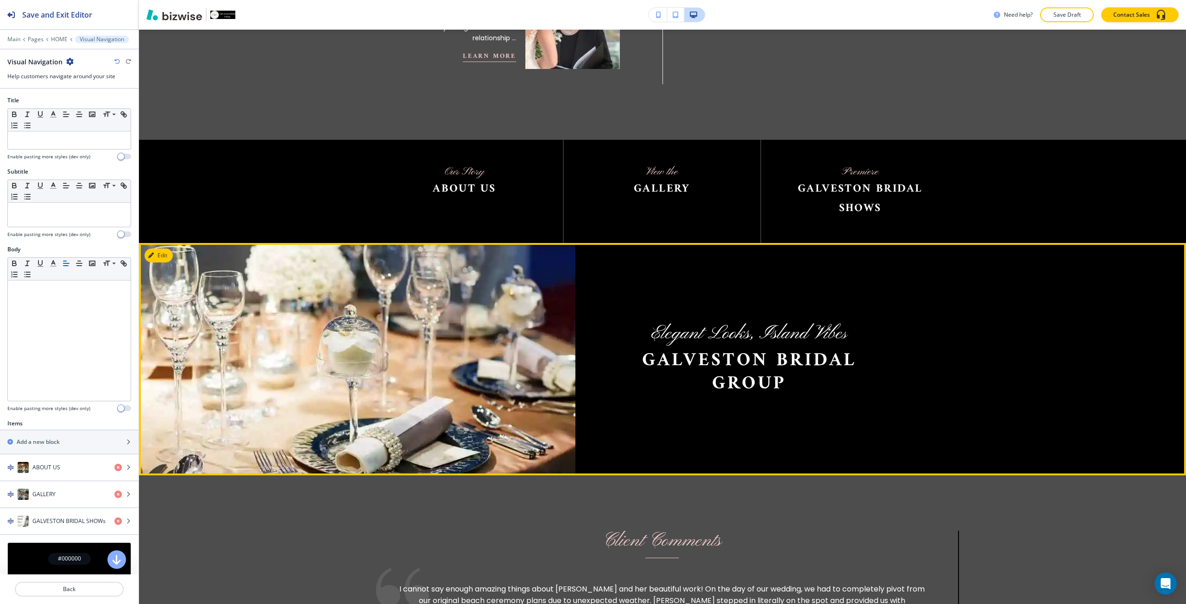
scroll to position [1301, 0]
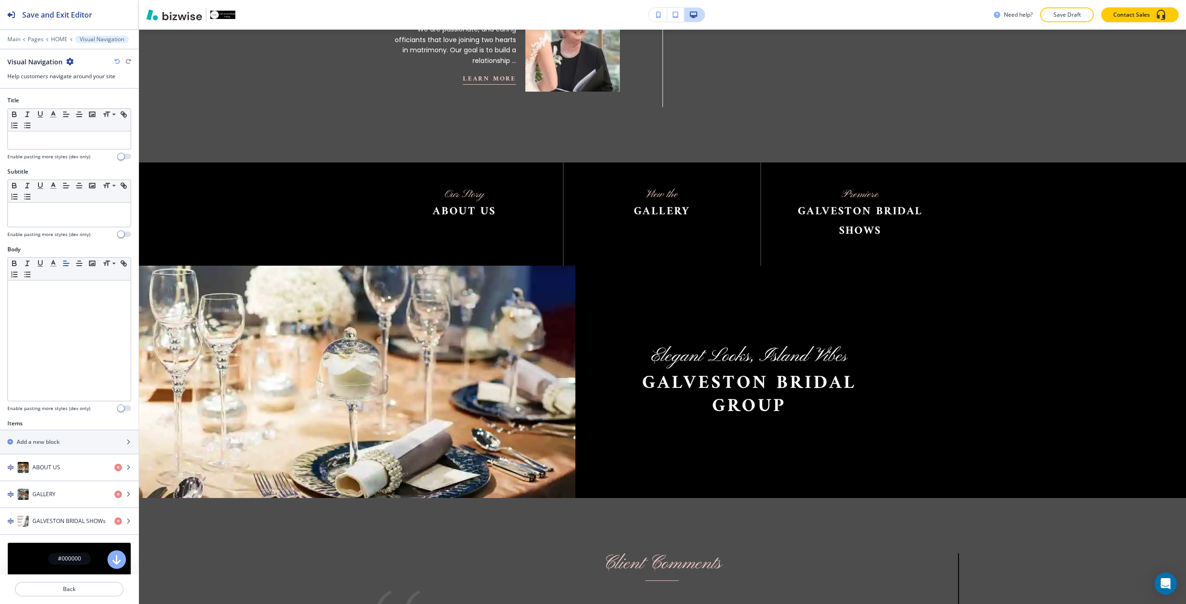
click at [661, 11] on button "button" at bounding box center [657, 15] width 19 height 14
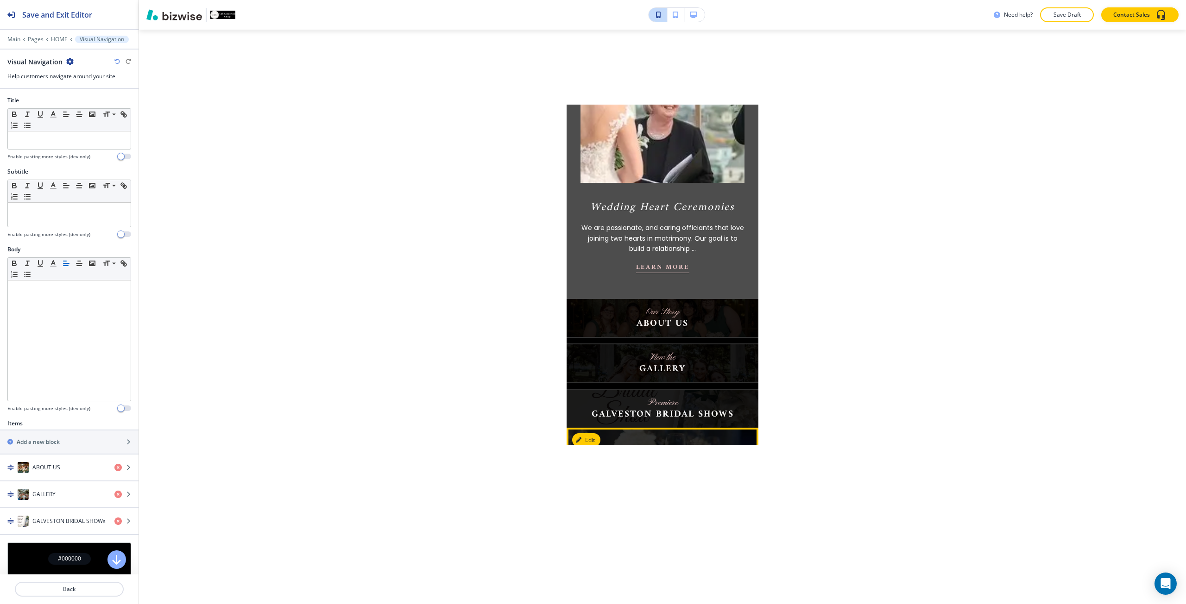
scroll to position [3157, 0]
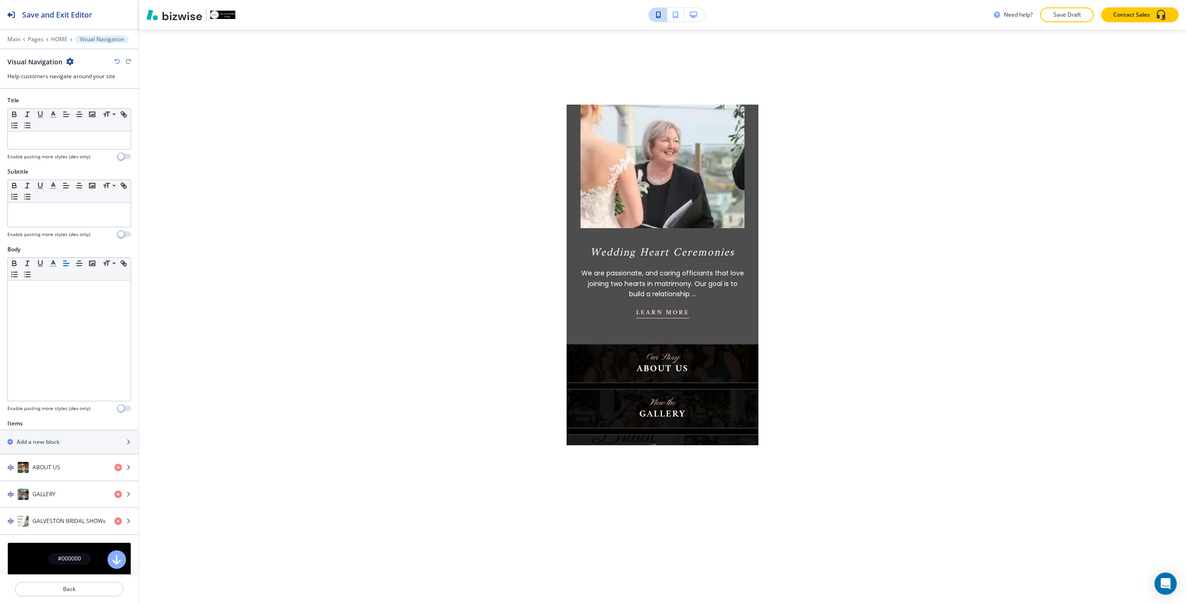
click at [679, 16] on button "button" at bounding box center [675, 15] width 17 height 14
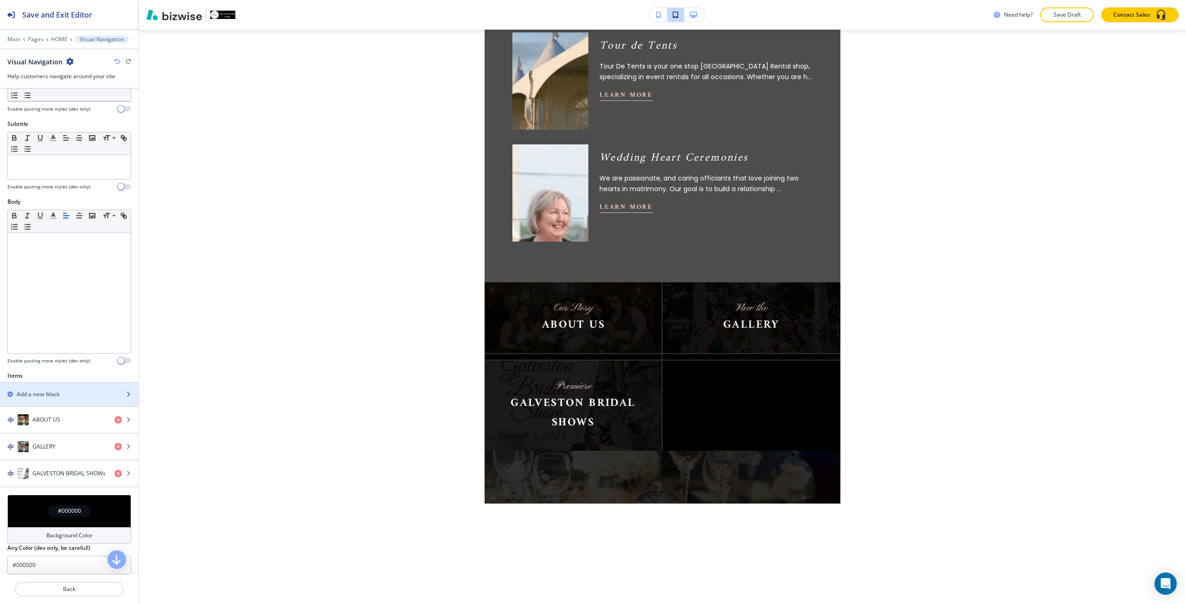
scroll to position [55, 0]
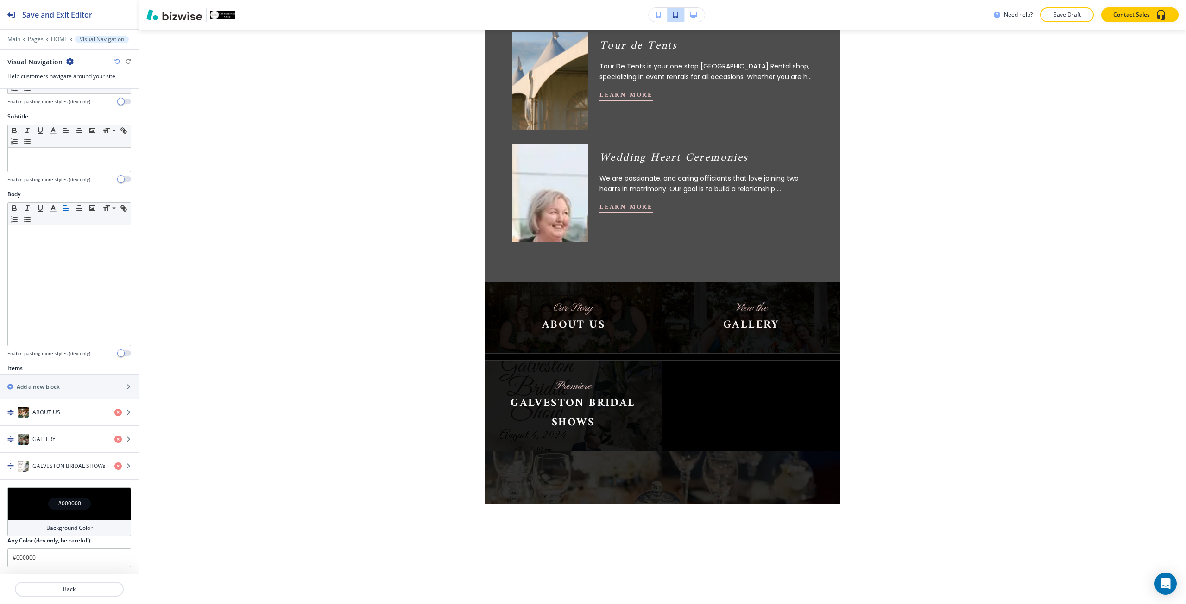
click at [697, 13] on icon "button" at bounding box center [693, 15] width 7 height 6
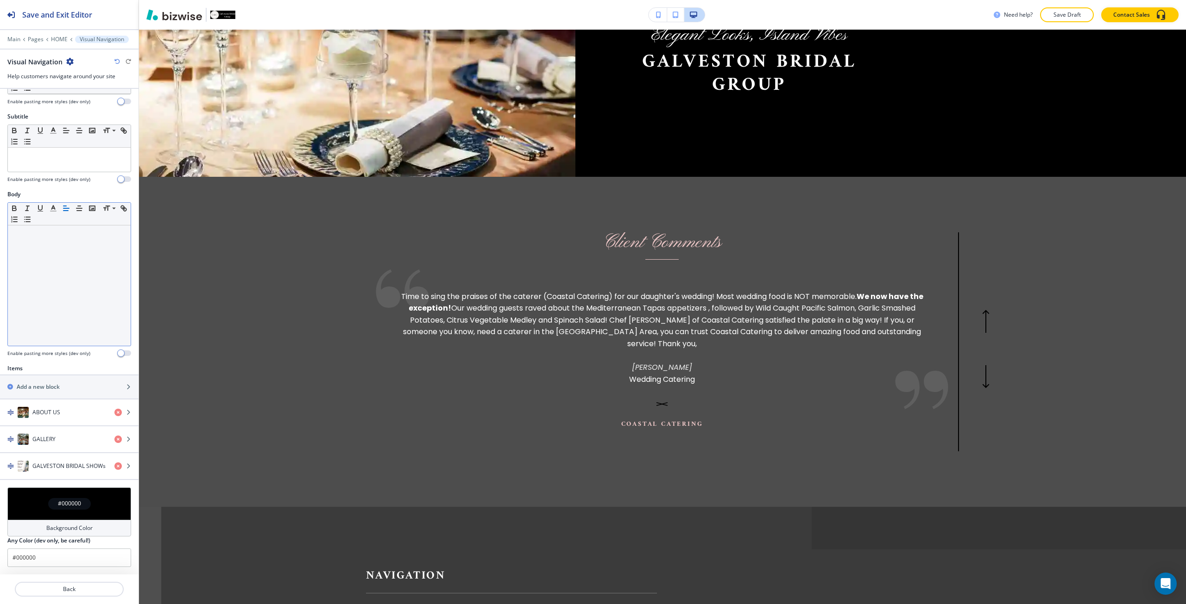
scroll to position [1483, 0]
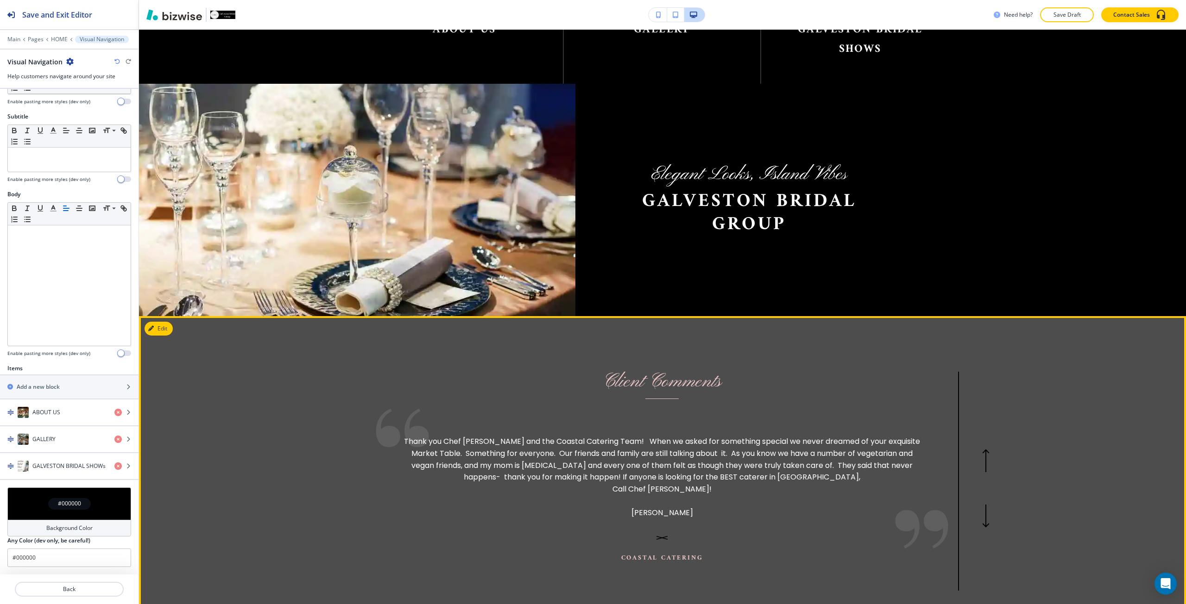
click at [530, 382] on div "Client Comments Time to sing the praises of the caterer (Coastal Catering) for …" at bounding box center [662, 481] width 593 height 219
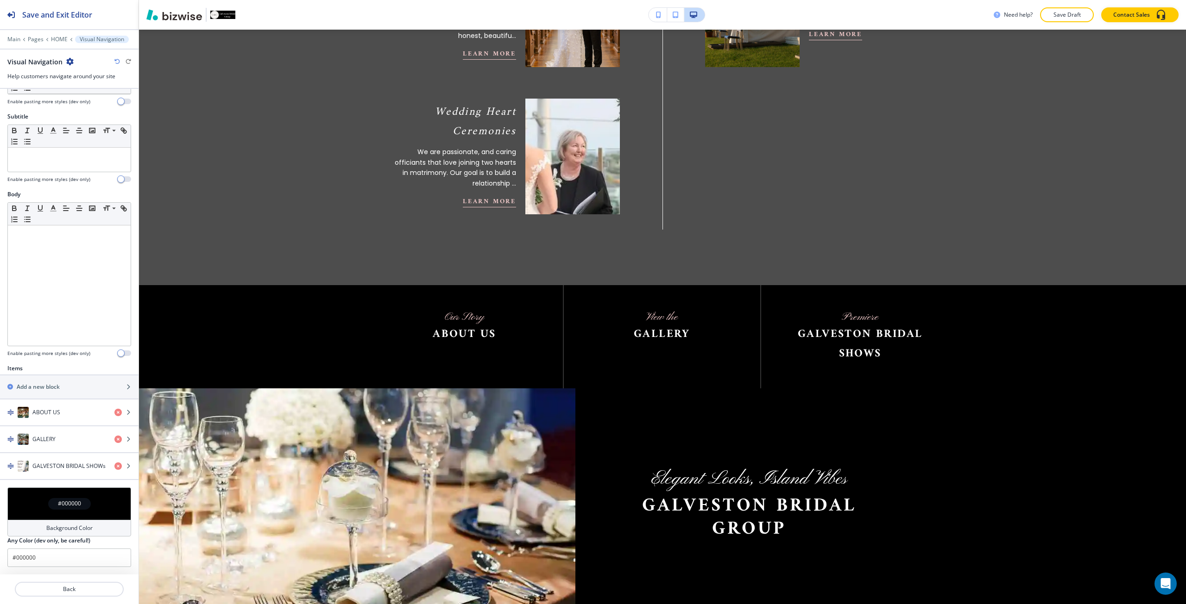
scroll to position [1158, 0]
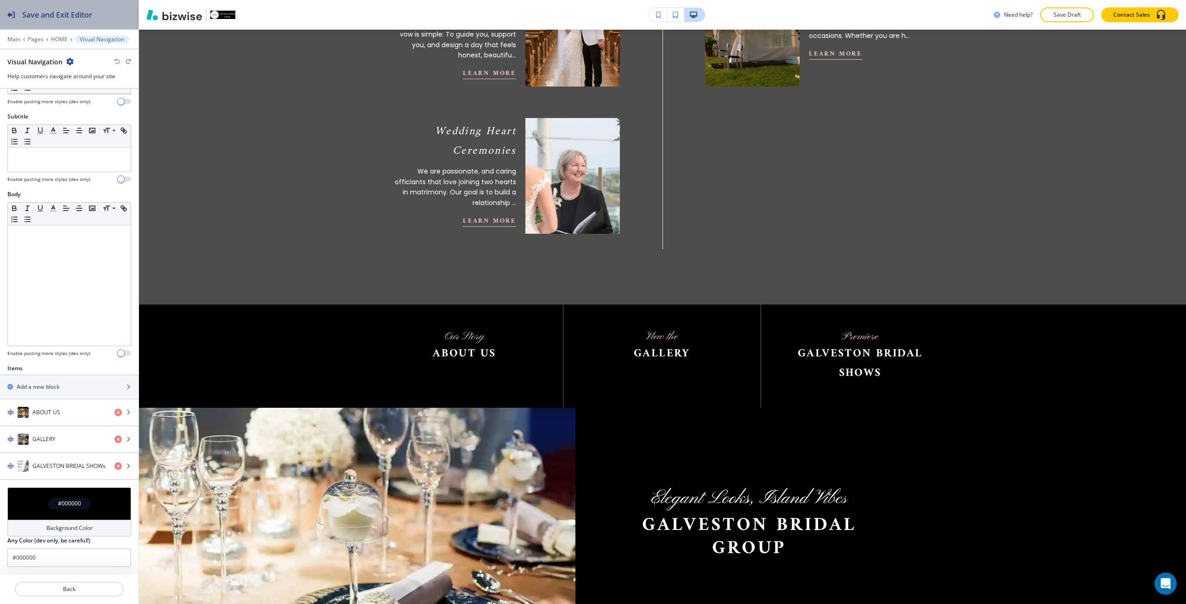
click at [120, 16] on button "Save and Exit Editor" at bounding box center [69, 14] width 138 height 29
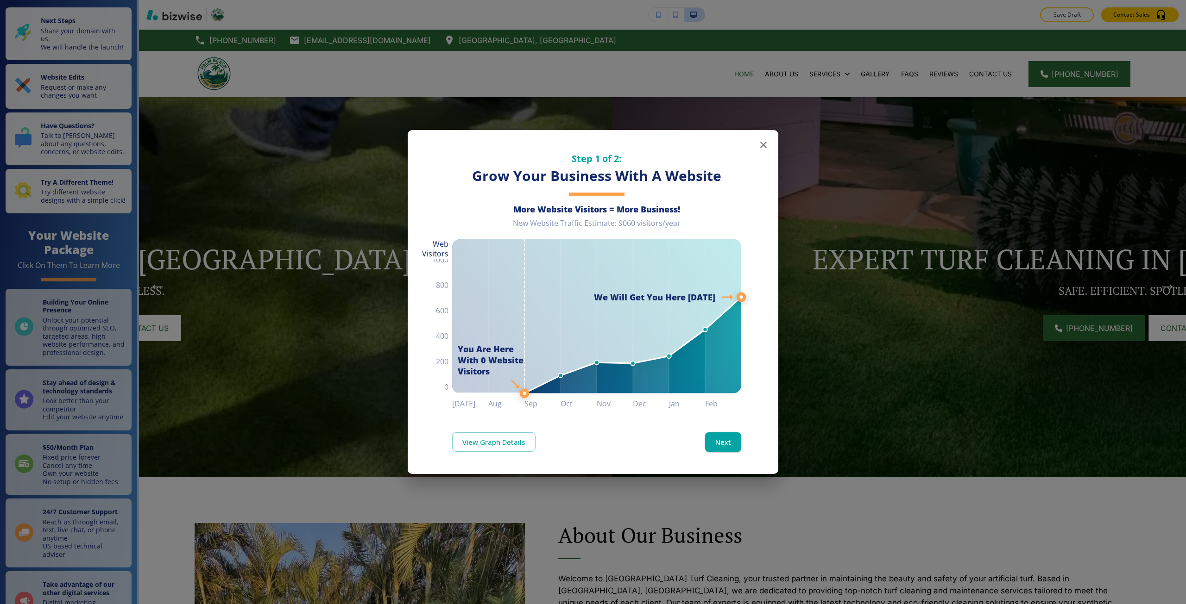
click at [156, 290] on div "Step 1 of 2: Grow Your Business With A Website More Website Visitors = More Bus…" at bounding box center [593, 302] width 1186 height 604
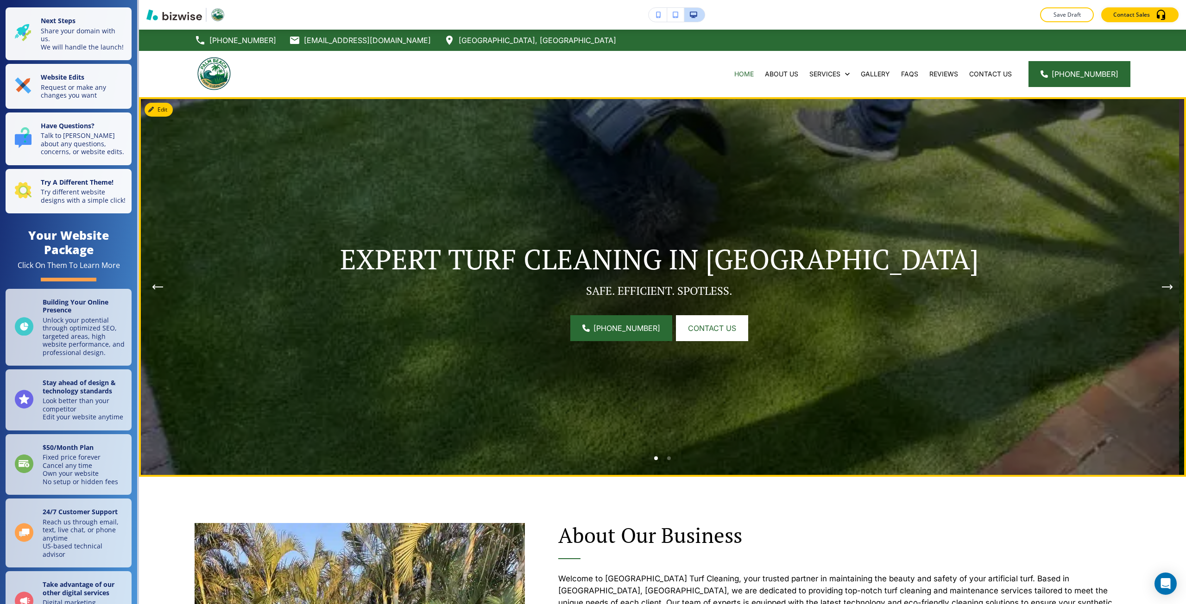
click at [420, 157] on img at bounding box center [659, 287] width 1040 height 380
